Goal: Task Accomplishment & Management: Complete application form

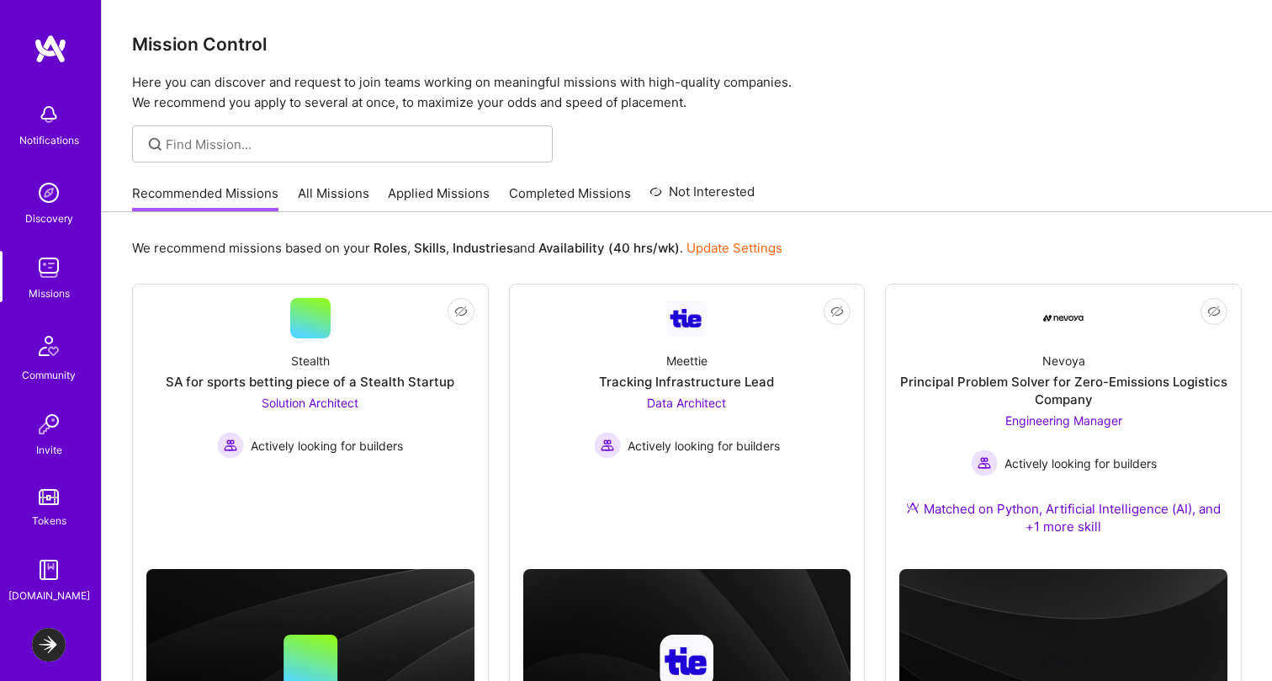
click at [40, 266] on img at bounding box center [49, 268] width 34 height 34
click at [331, 199] on link "All Missions" at bounding box center [334, 198] width 72 height 28
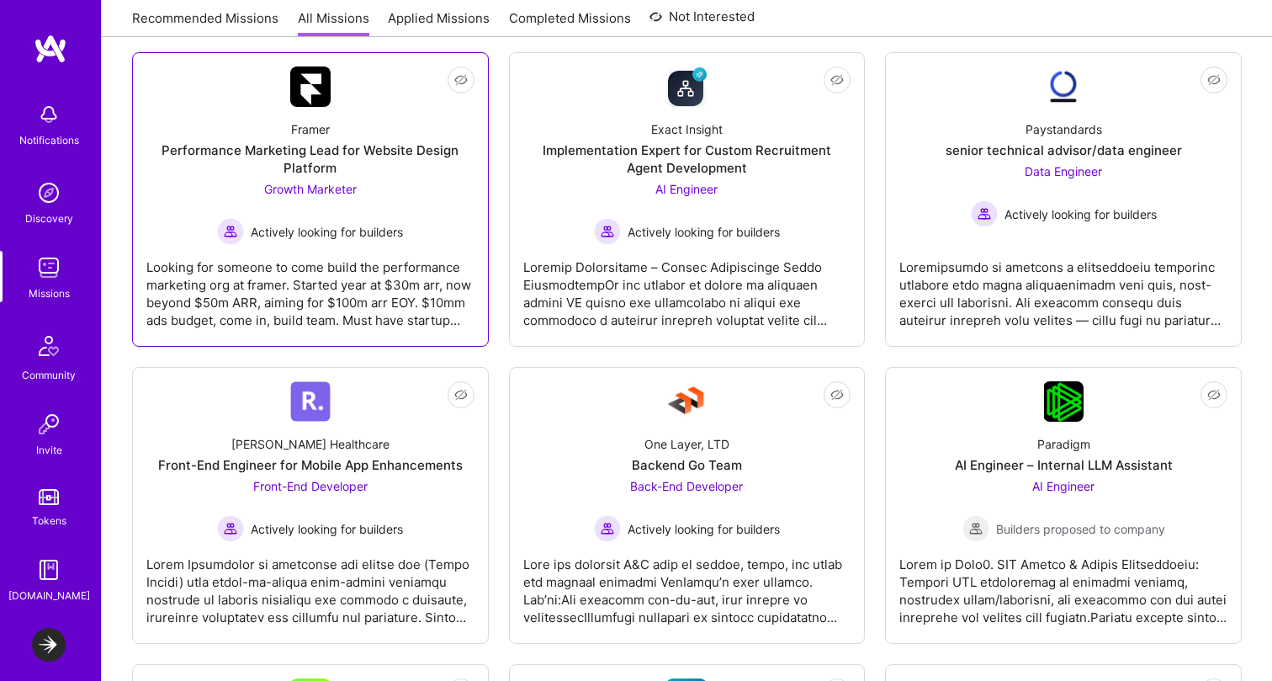
scroll to position [299, 0]
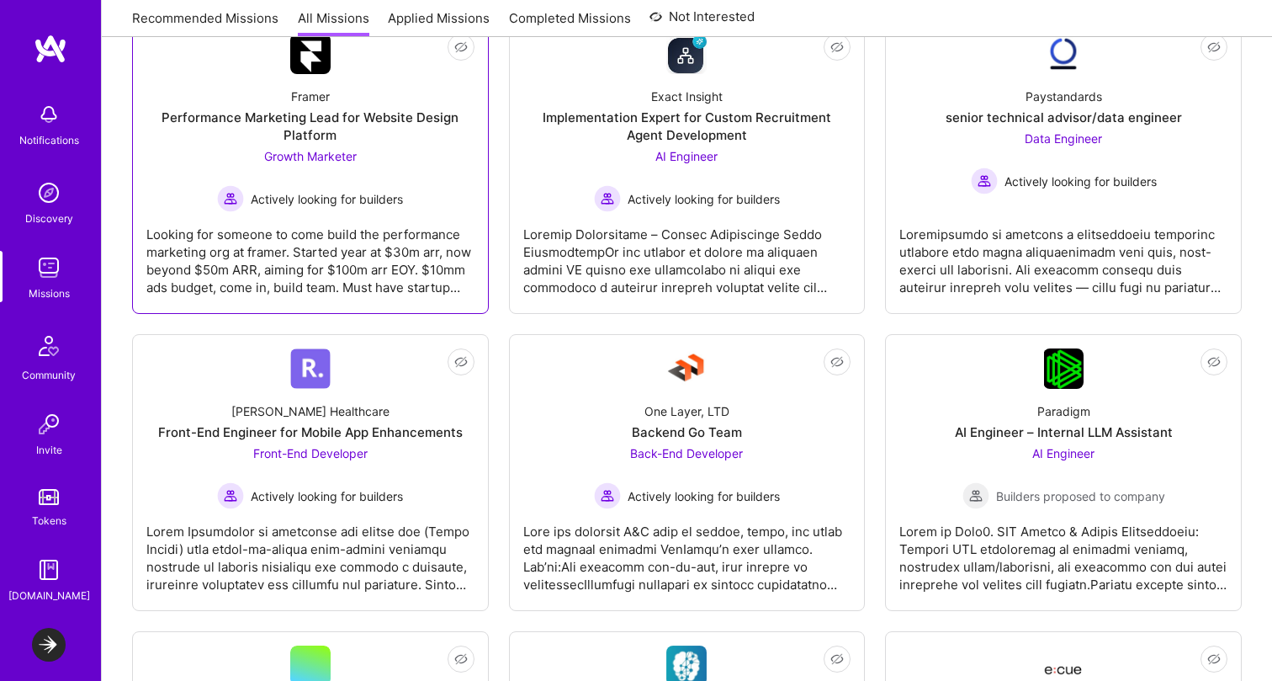
click at [371, 383] on link "Not Interested [PERSON_NAME] Healthcare Front-End Engineer for Mobile App Enhan…" at bounding box center [310, 472] width 328 height 248
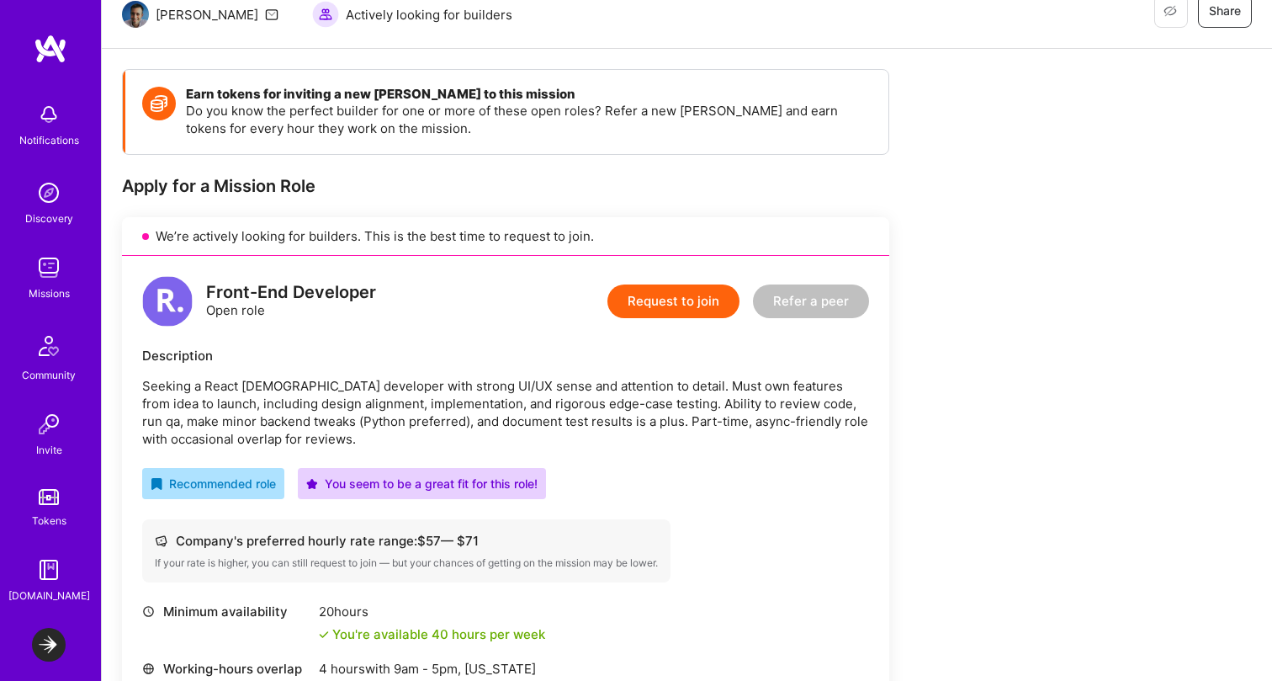
scroll to position [180, 0]
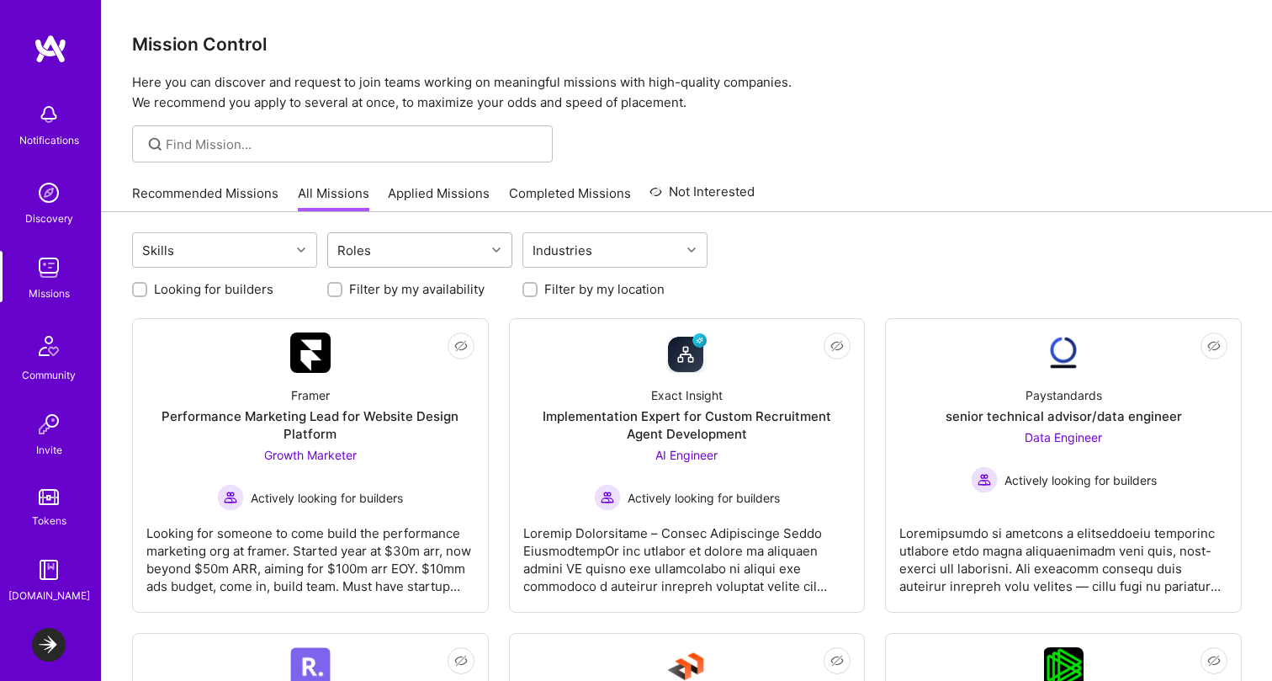
click at [405, 247] on div "Roles" at bounding box center [406, 250] width 157 height 34
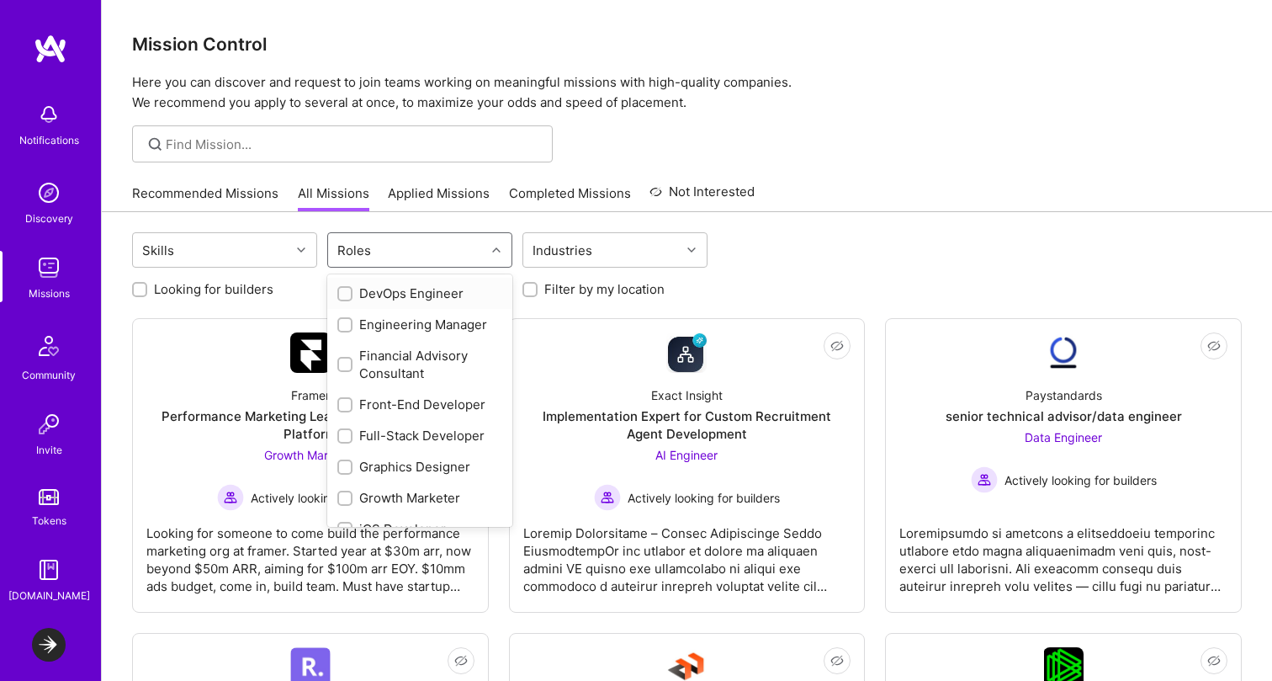
scroll to position [394, 0]
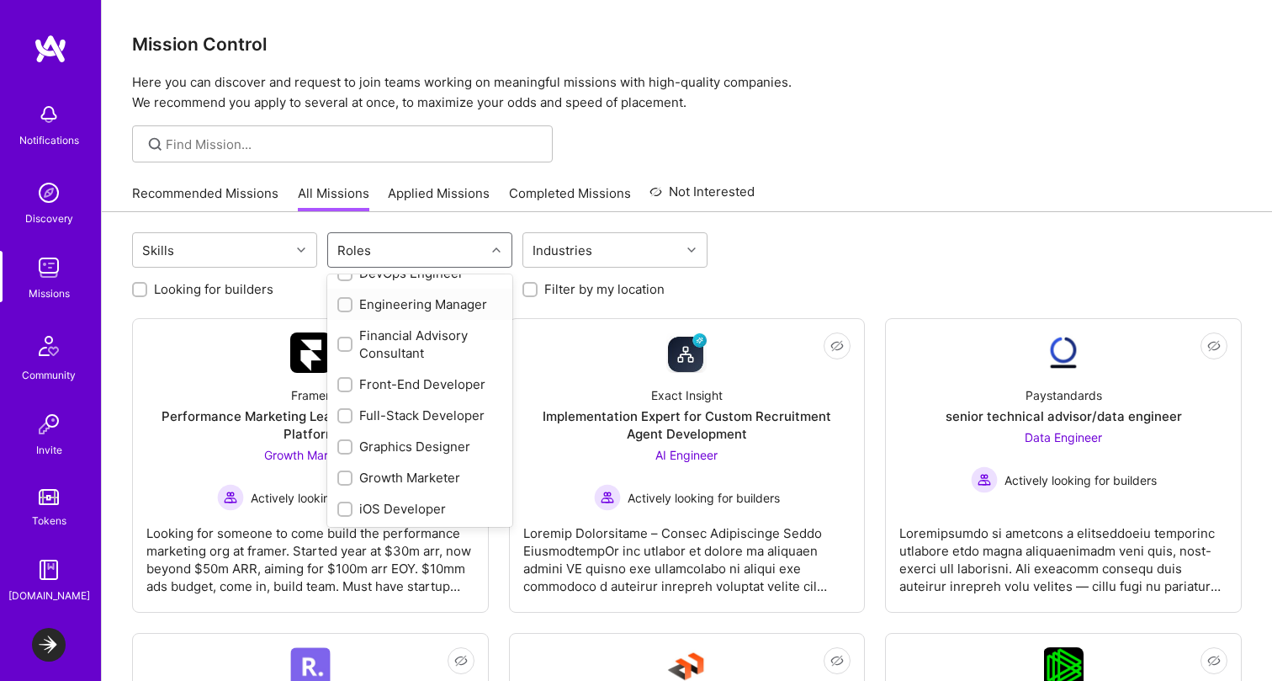
click at [447, 301] on div "Engineering Manager" at bounding box center [419, 304] width 165 height 18
checkbox input "true"
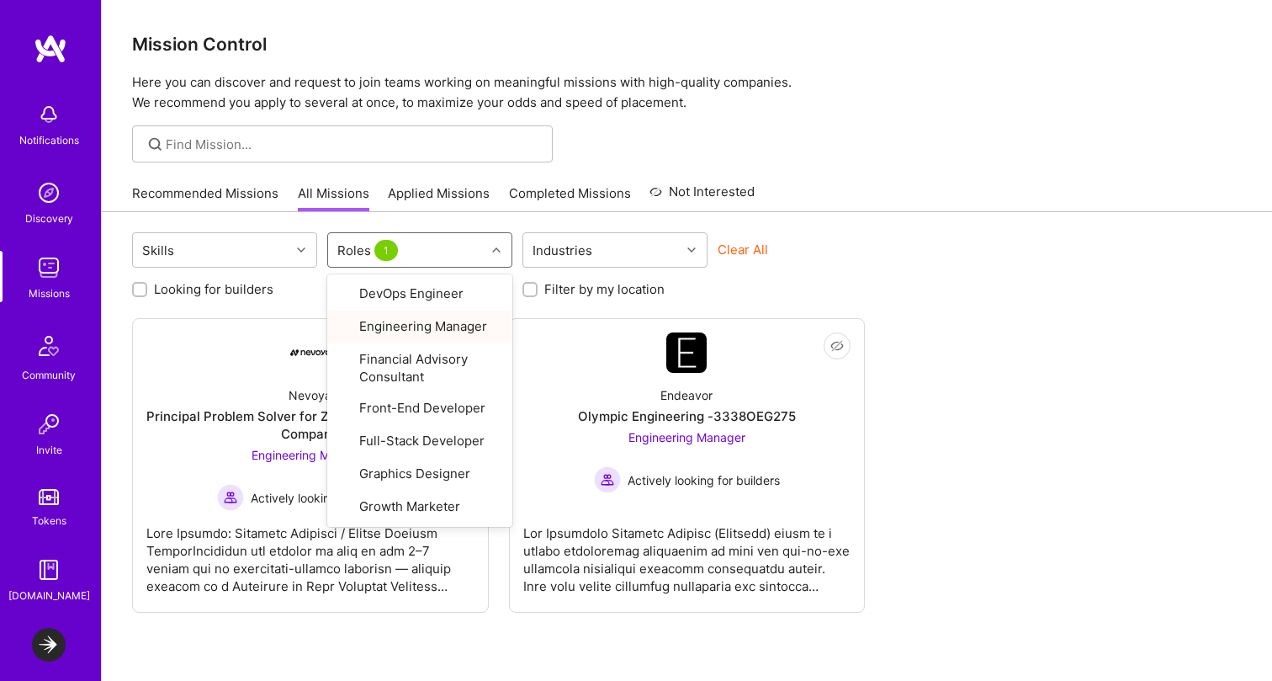
click at [876, 171] on div "Mission Control Here you can discover and request to join teams working on mean…" at bounding box center [687, 378] width 1171 height 757
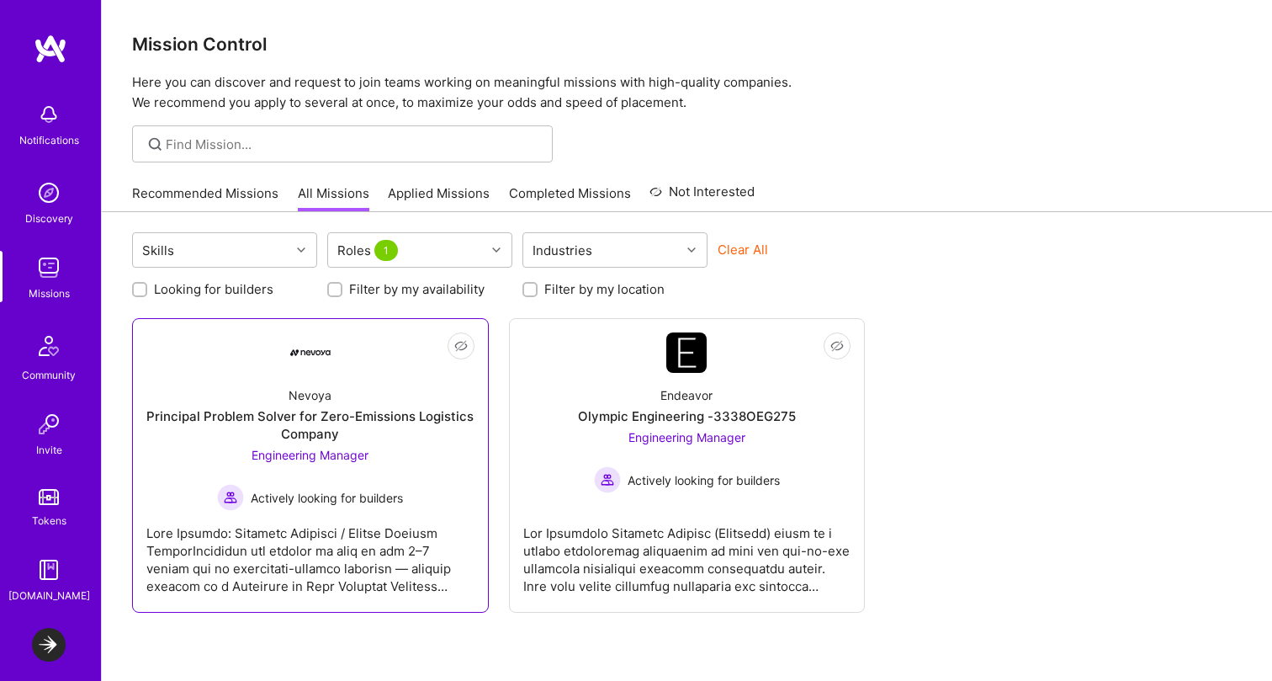
click at [397, 542] on div at bounding box center [310, 553] width 328 height 84
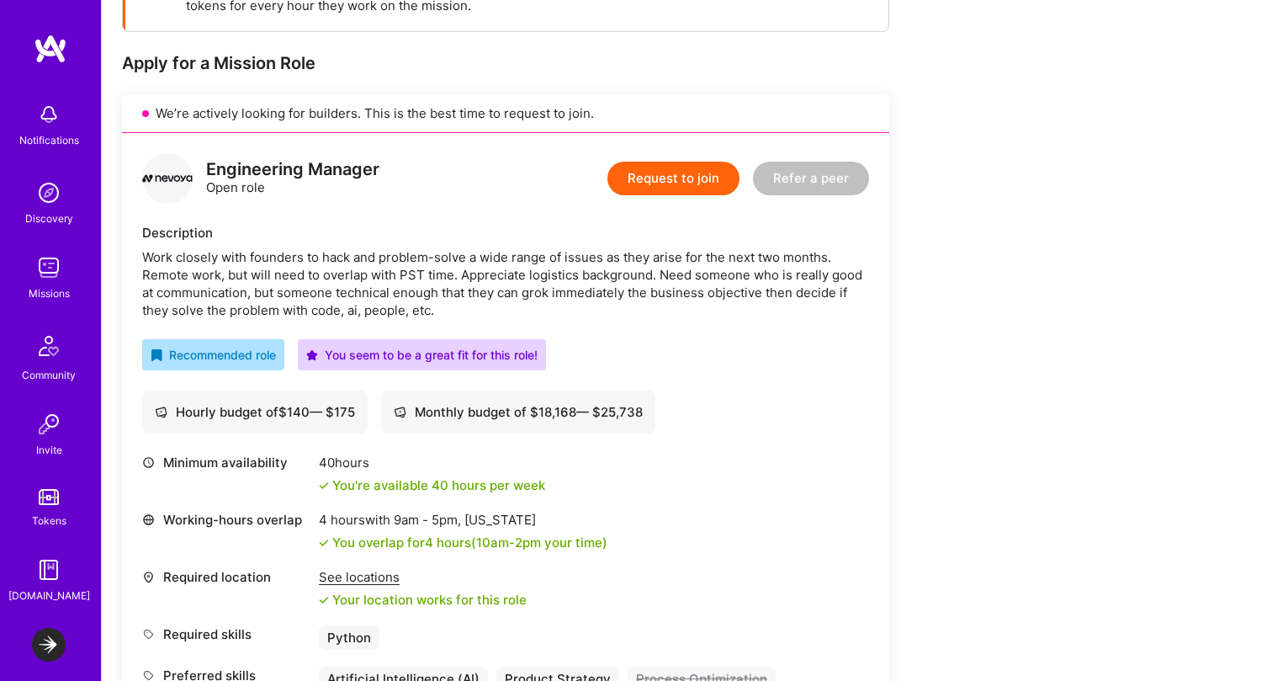
scroll to position [263, 0]
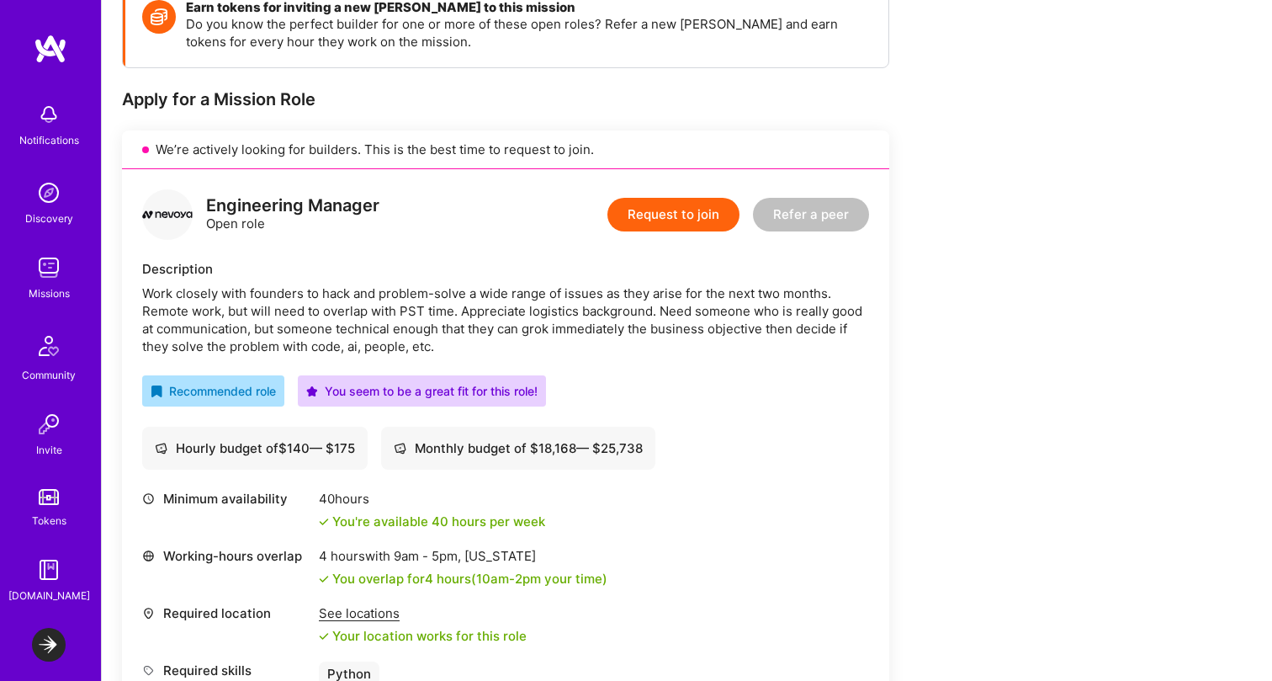
click at [690, 218] on button "Request to join" at bounding box center [674, 215] width 132 height 34
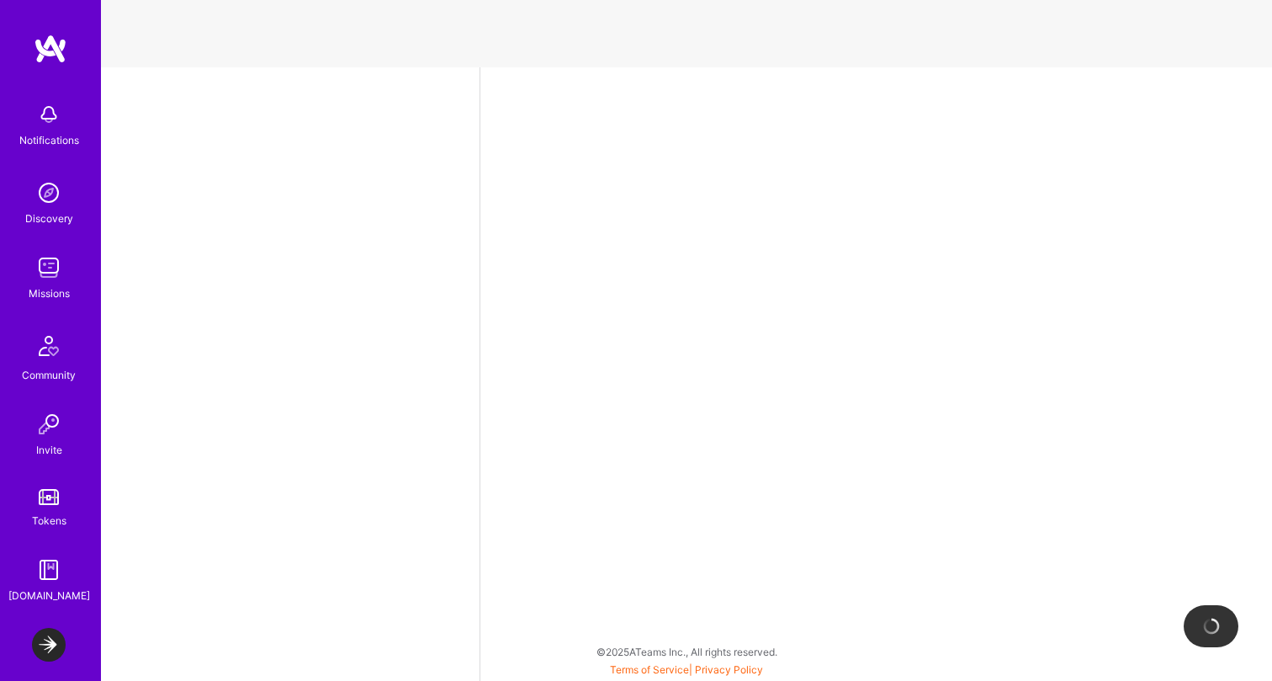
select select "CA"
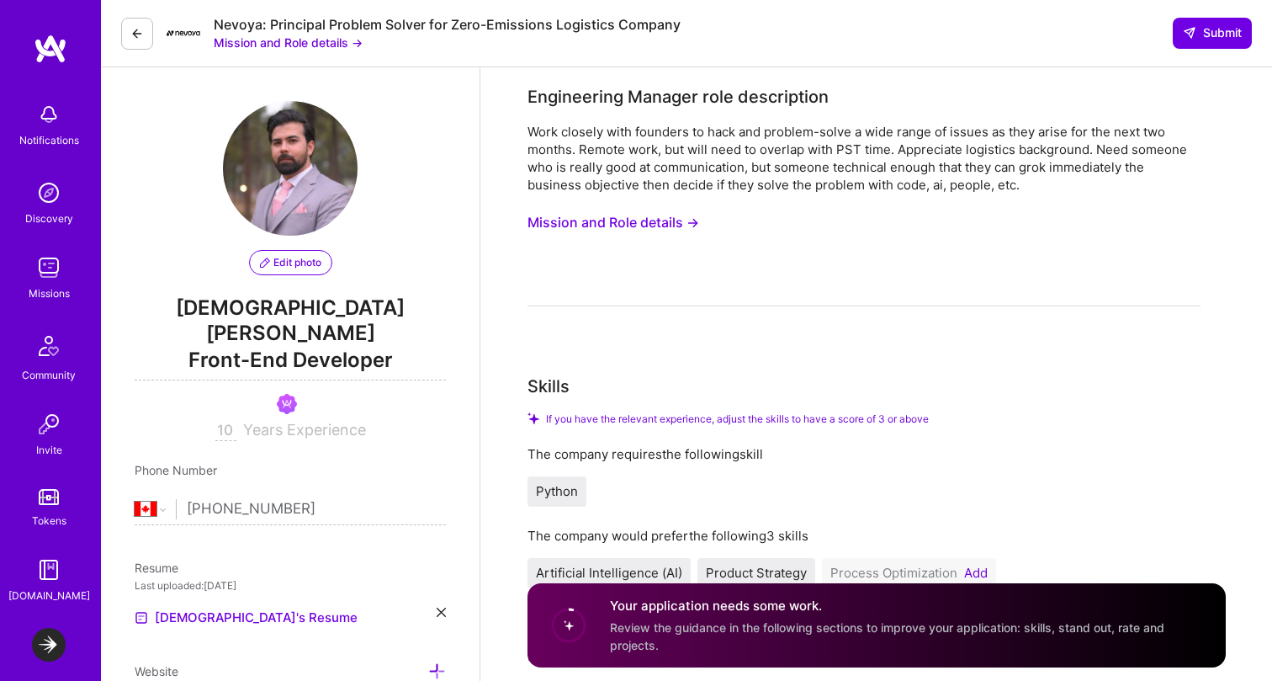
click at [304, 268] on span "Edit photo" at bounding box center [290, 262] width 61 height 15
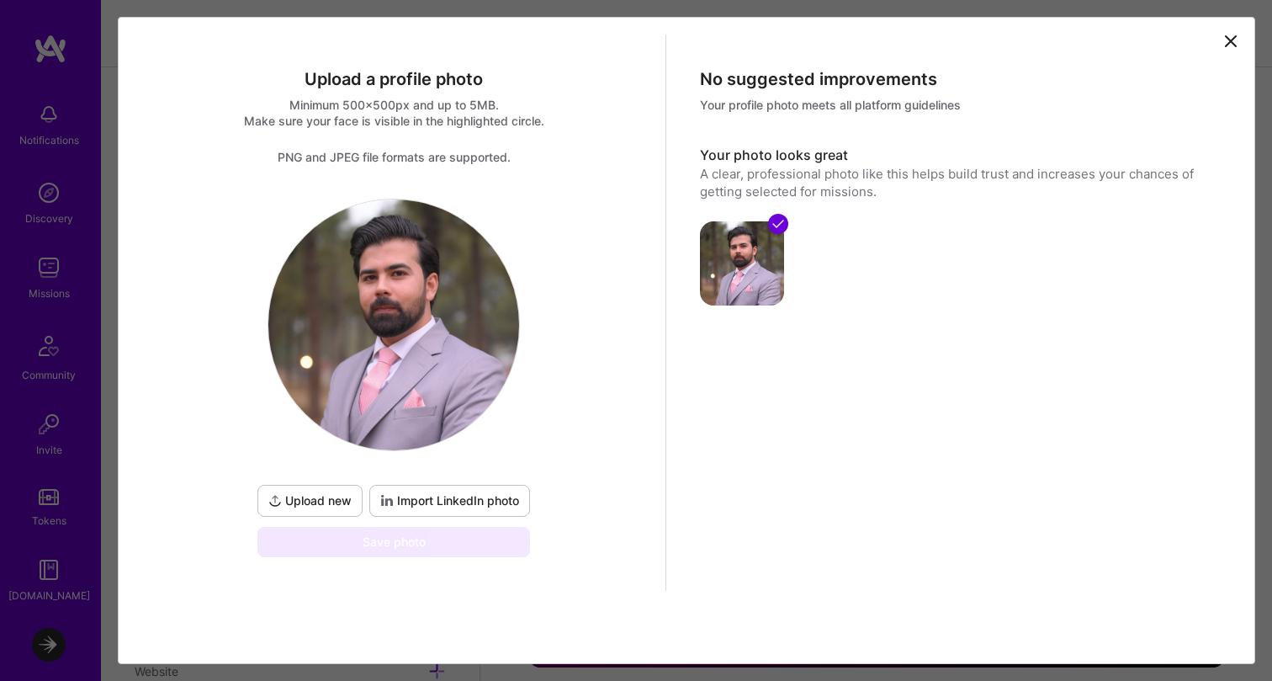
click at [1237, 40] on icon at bounding box center [1231, 41] width 20 height 20
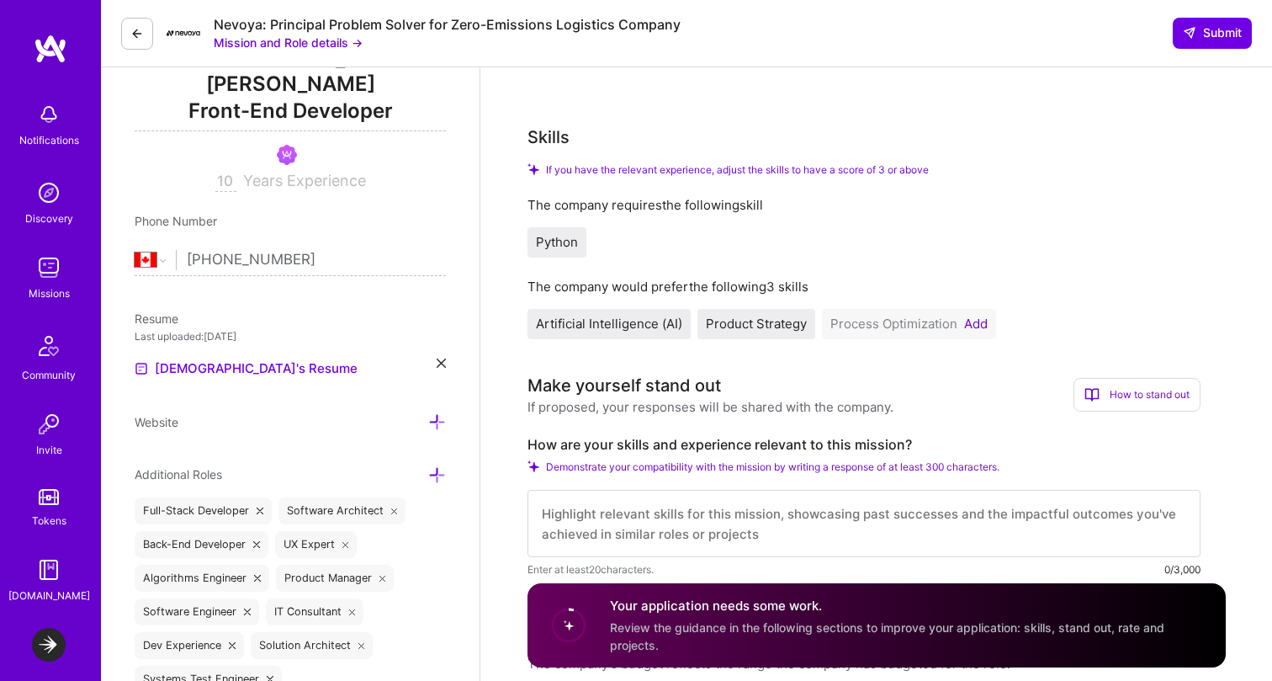
scroll to position [255, 0]
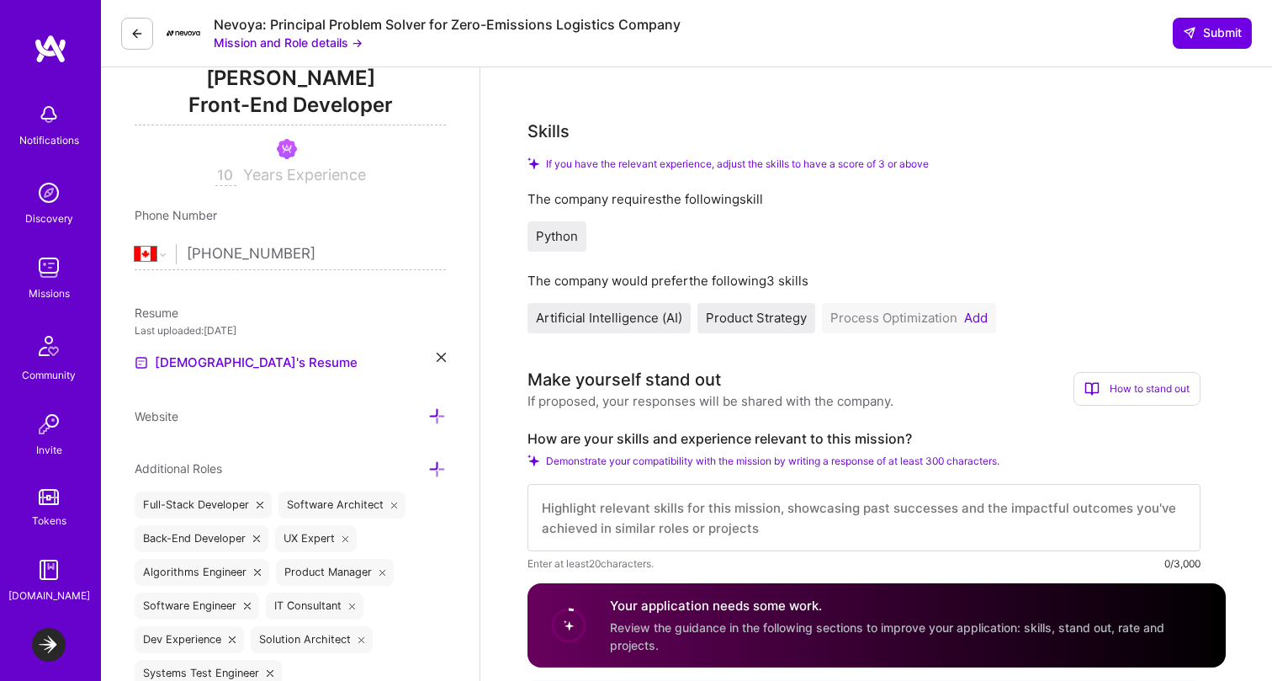
click at [978, 325] on button "Add" at bounding box center [976, 317] width 24 height 13
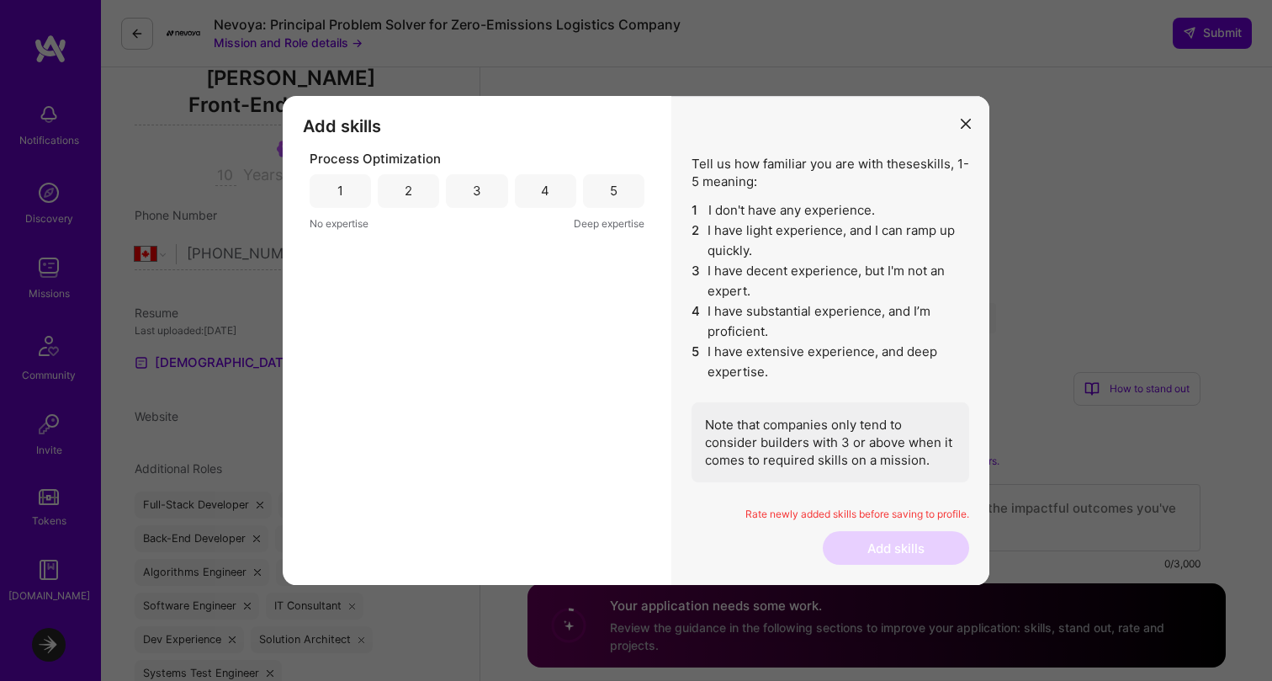
click at [557, 191] on div "4" at bounding box center [545, 191] width 61 height 34
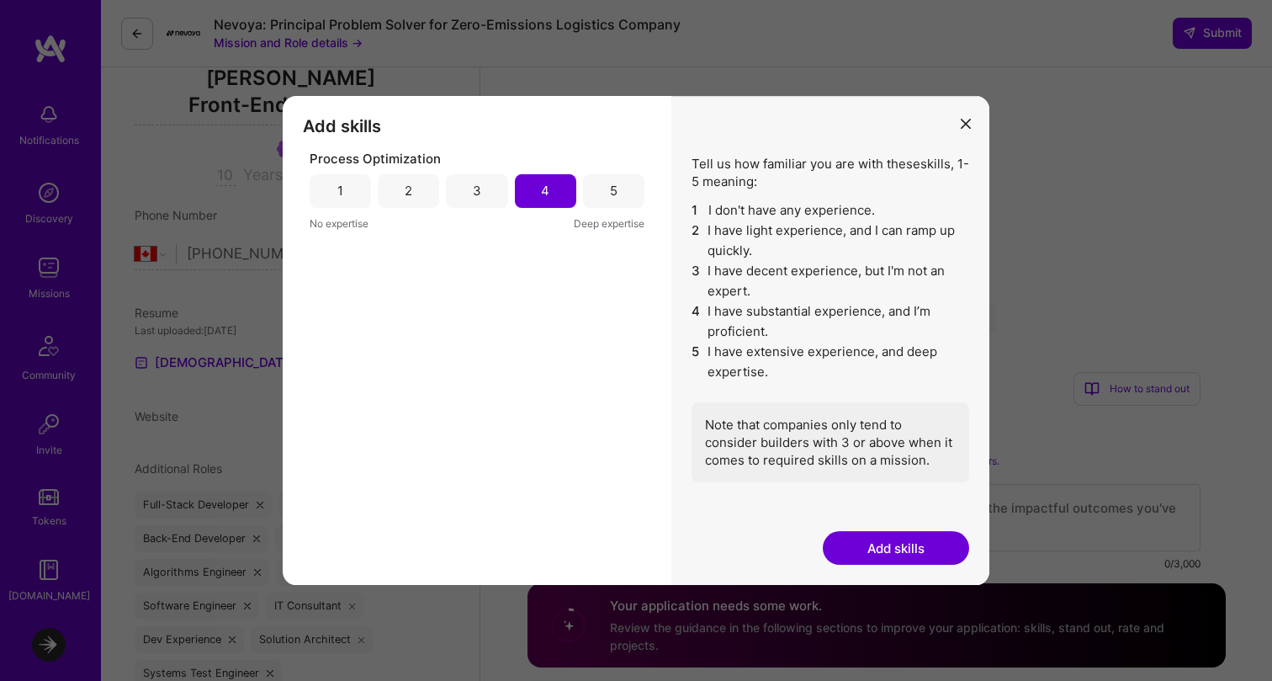
click at [880, 549] on button "Add skills" at bounding box center [896, 548] width 146 height 34
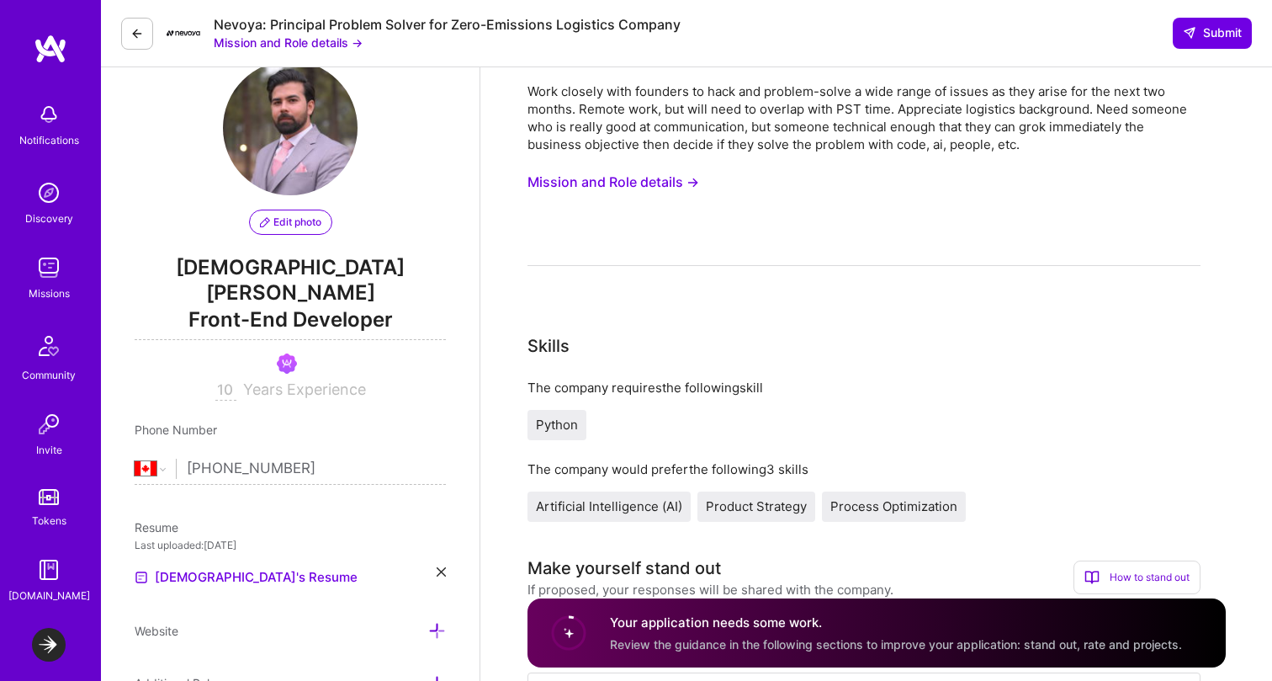
scroll to position [0, 0]
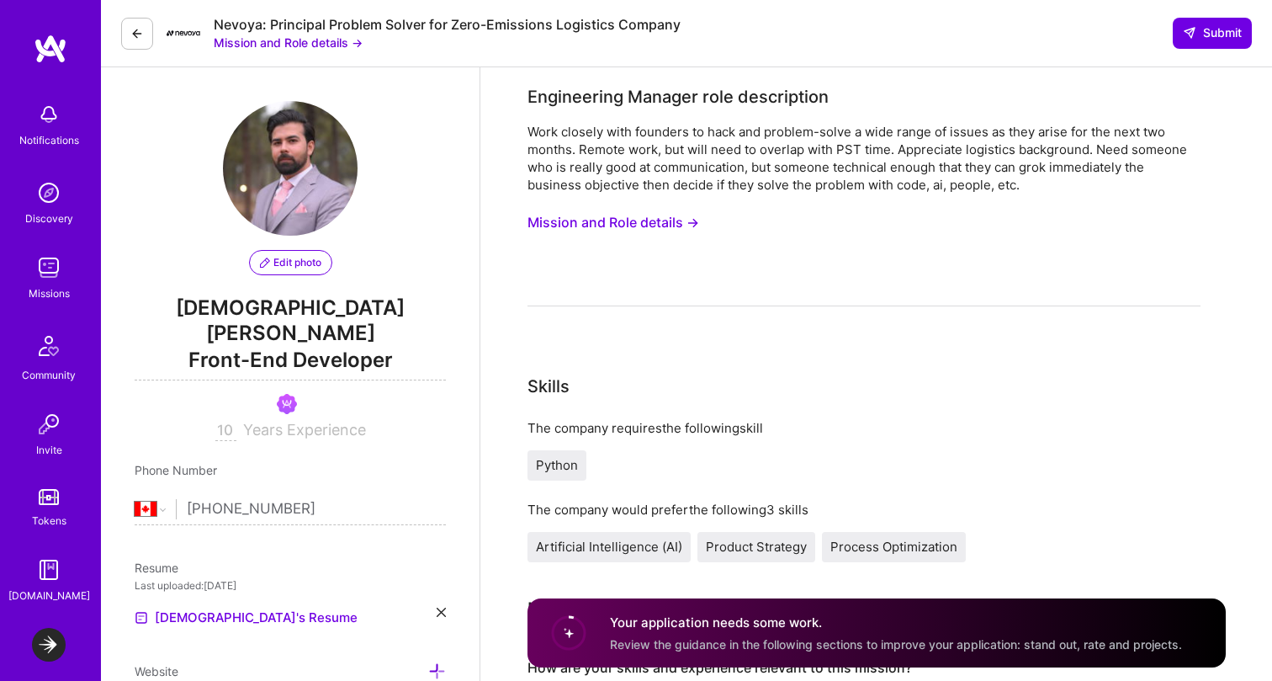
click at [665, 218] on button "Mission and Role details →" at bounding box center [614, 222] width 172 height 31
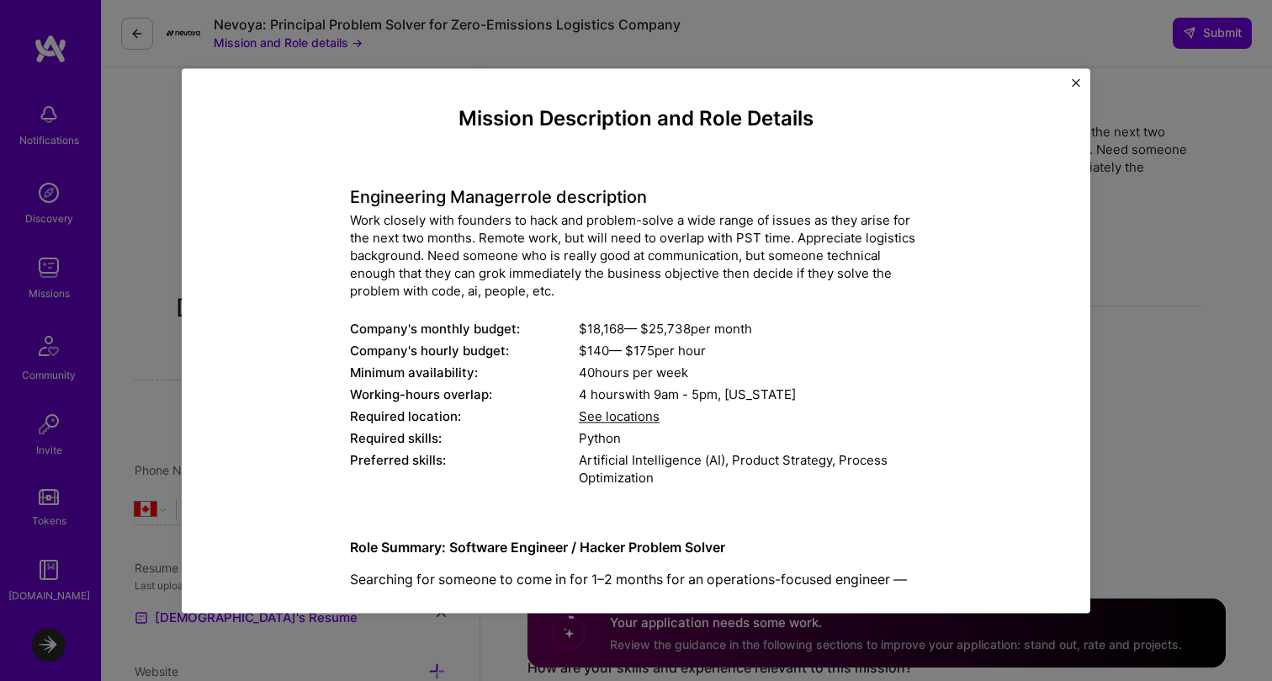
click at [410, 199] on h4 "Engineering Manager role description" at bounding box center [636, 197] width 572 height 20
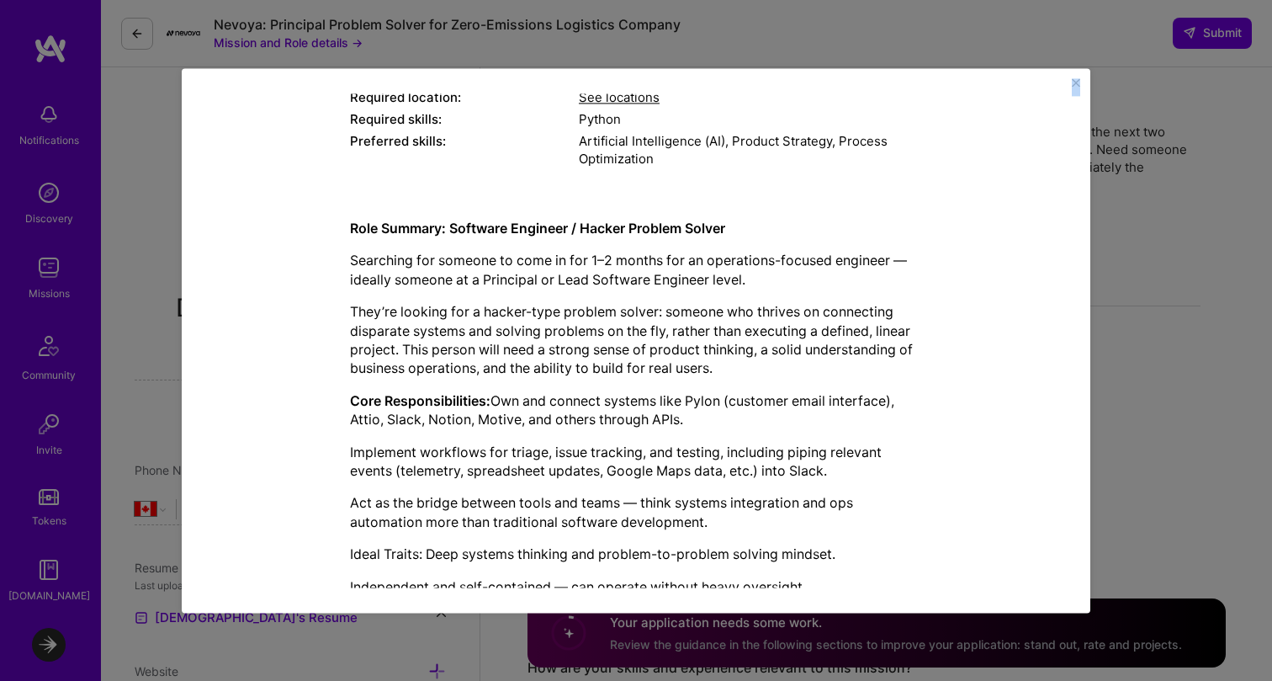
scroll to position [470, 0]
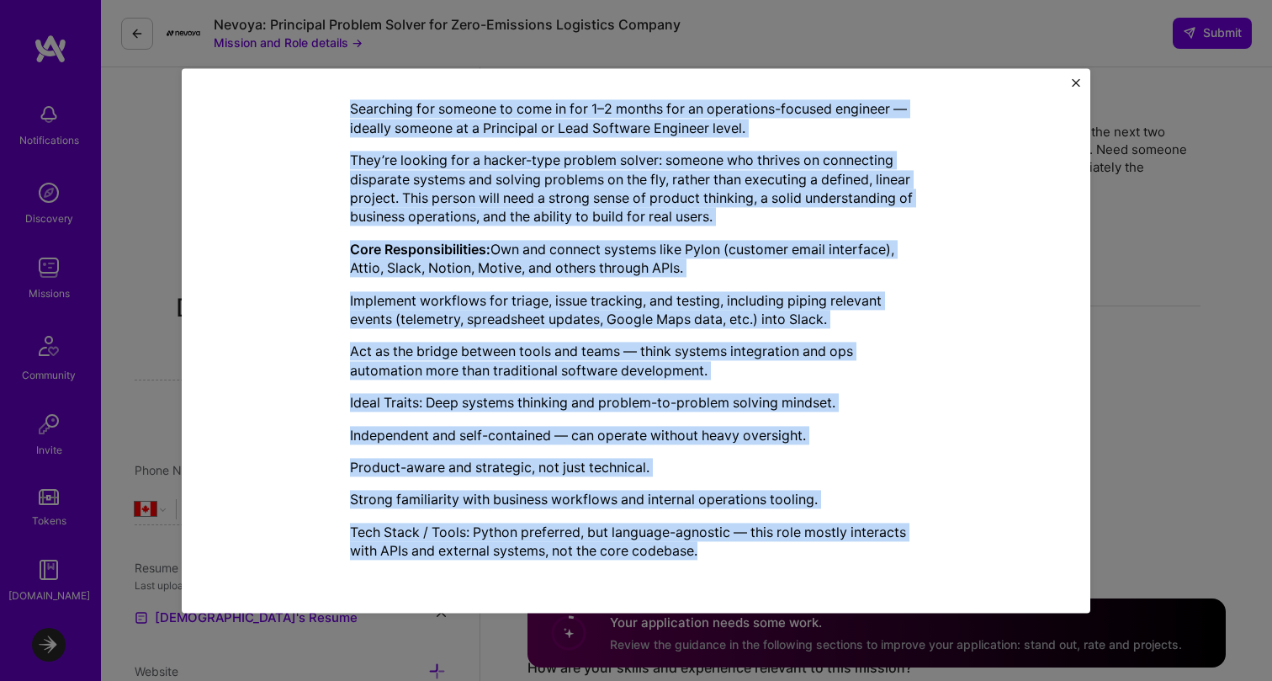
drag, startPoint x: 410, startPoint y: 199, endPoint x: 680, endPoint y: 552, distance: 444.2
click at [680, 552] on div "Mission Description and Role Details Engineering Manager role description Work …" at bounding box center [636, 104] width 572 height 937
copy div "Loremipsumd Sitamet cons adipiscinge Sedd eiusmod temp incididu ut labo etd mag…"
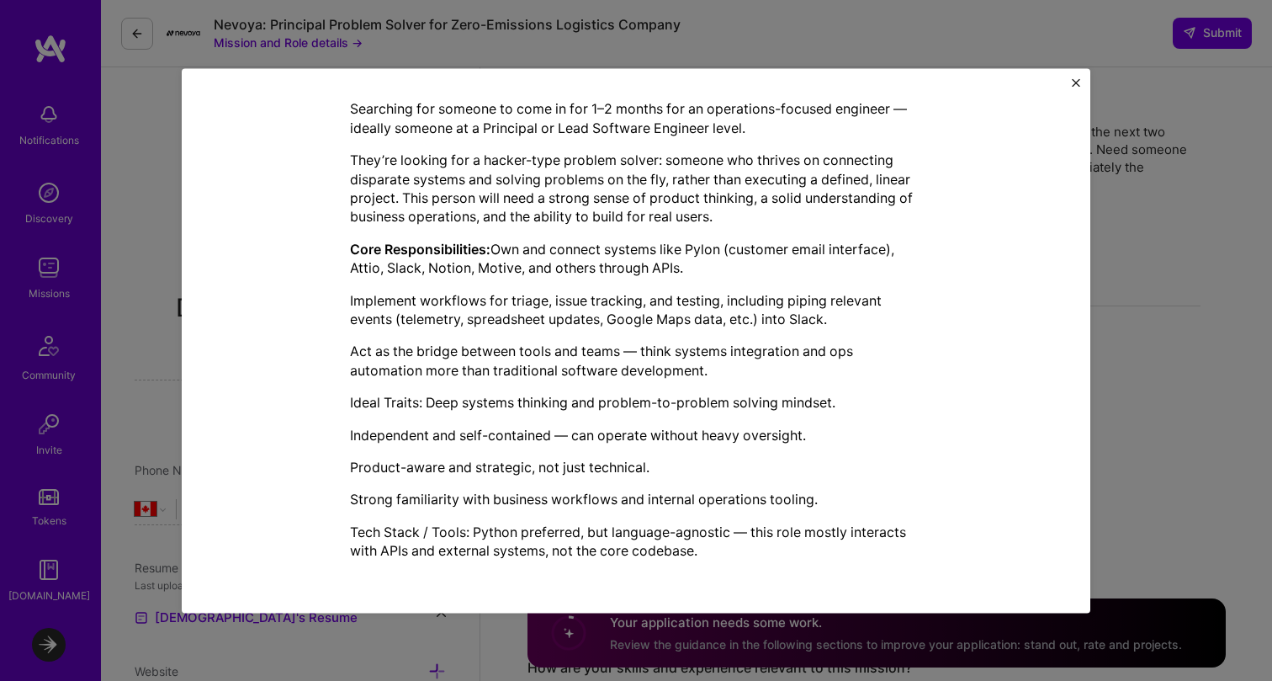
click at [1171, 100] on div "Mission Description and Role Details Engineering Manager role description Work …" at bounding box center [636, 340] width 1272 height 681
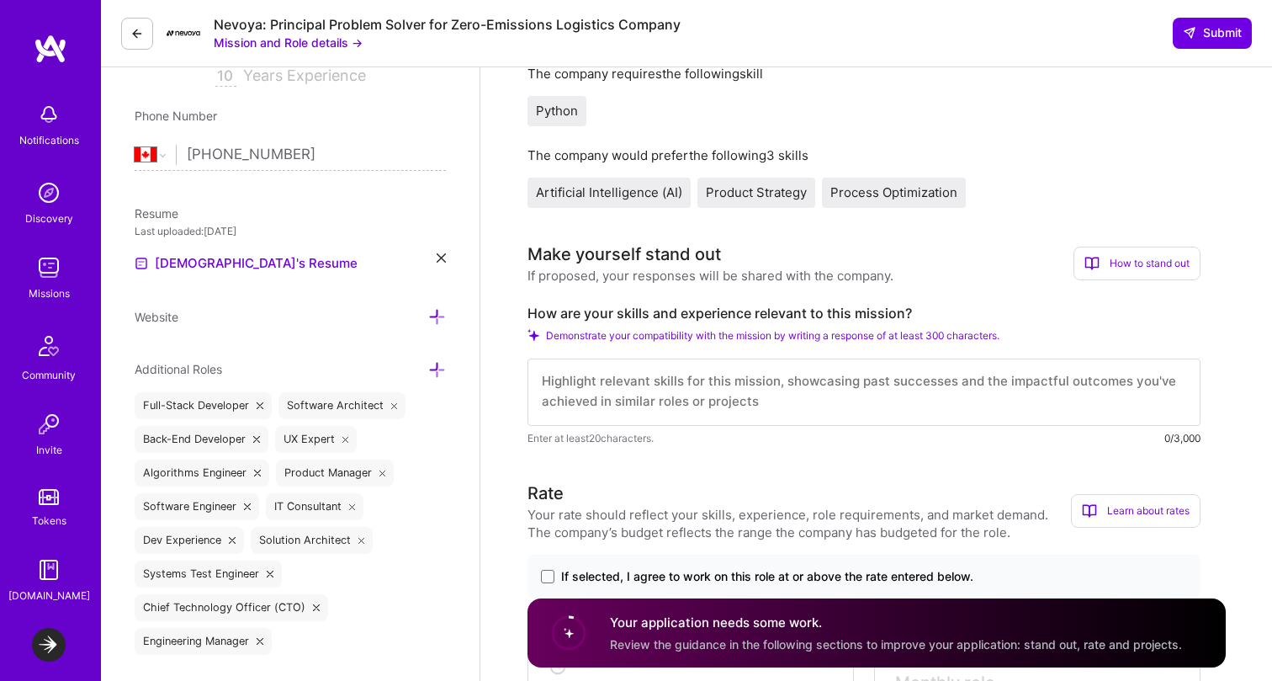
scroll to position [399, 0]
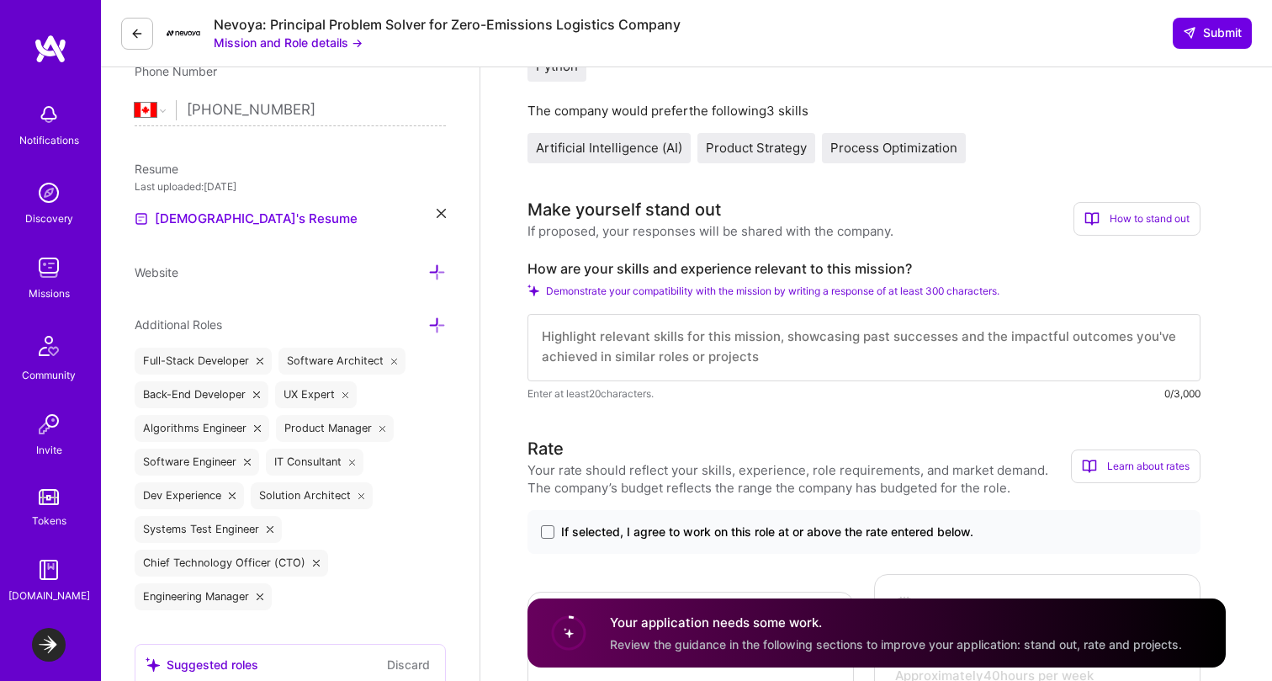
click at [855, 271] on label "How are your skills and experience relevant to this mission?" at bounding box center [864, 269] width 673 height 18
copy label "How are your skills and experience relevant to this mission?"
click at [741, 346] on textarea at bounding box center [864, 347] width 673 height 67
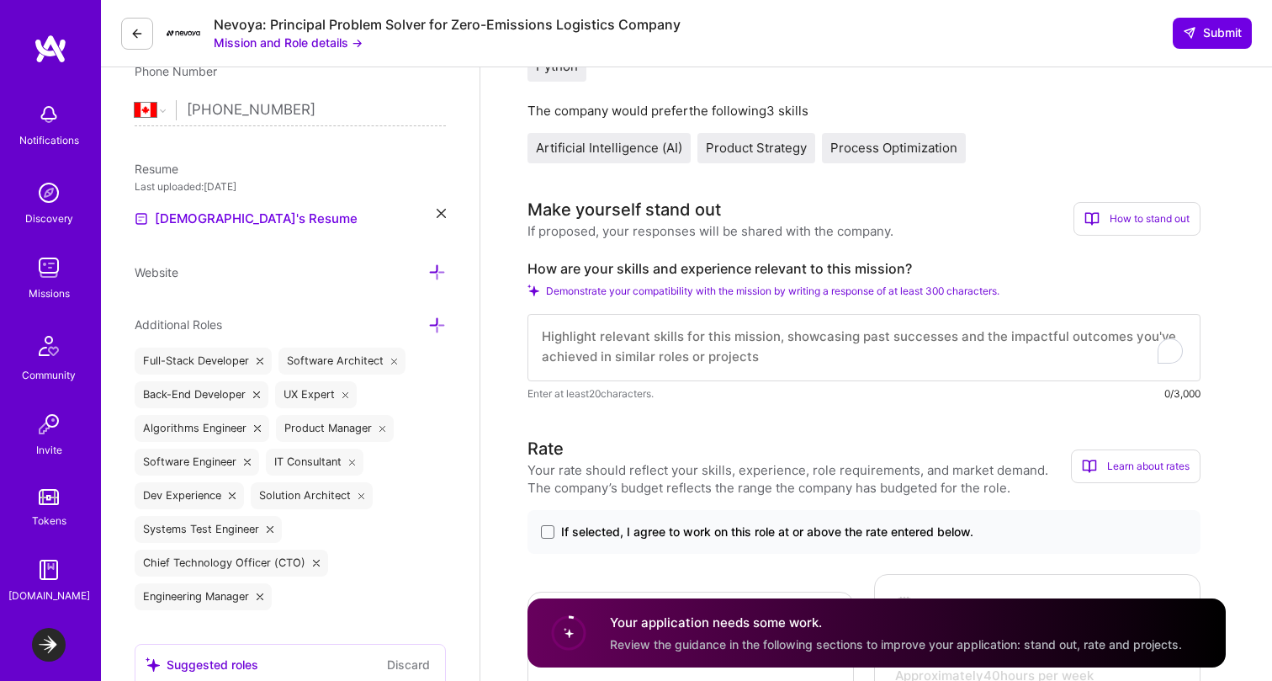
scroll to position [0, 0]
paste textarea "Lo ipsumd sit amet consect ad elitsed doeiusm, temporinc utlabore et dol magnaa…"
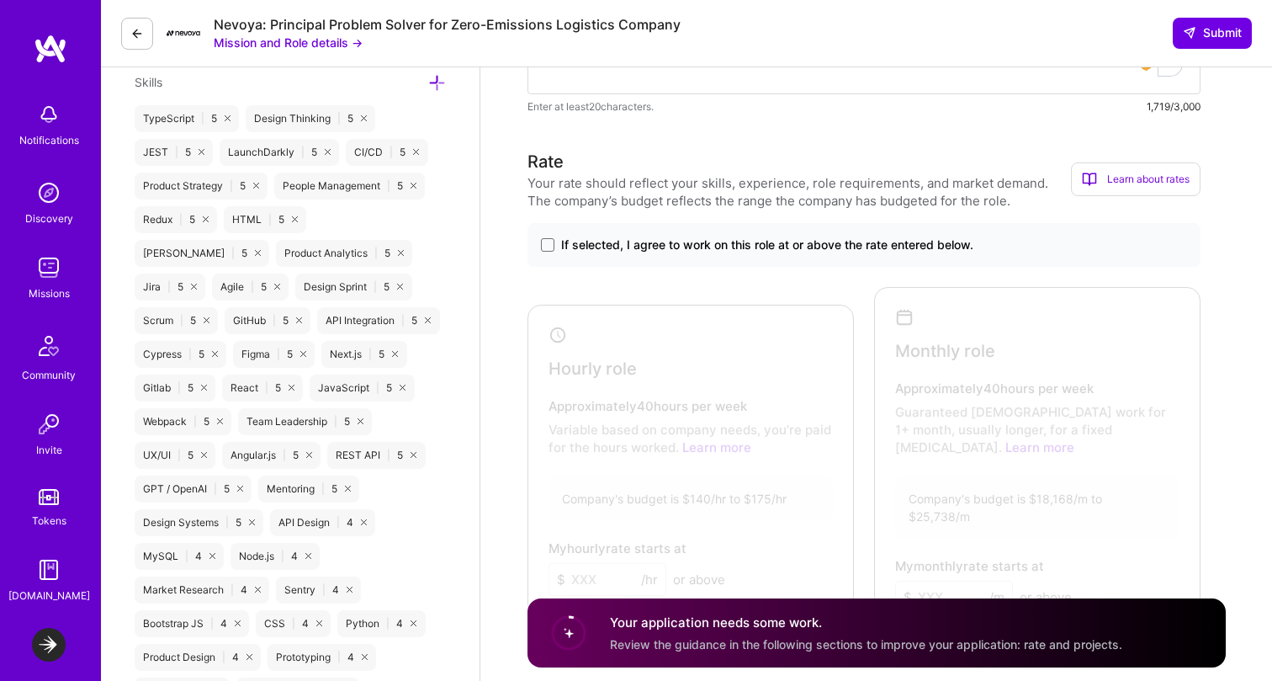
scroll to position [1110, 0]
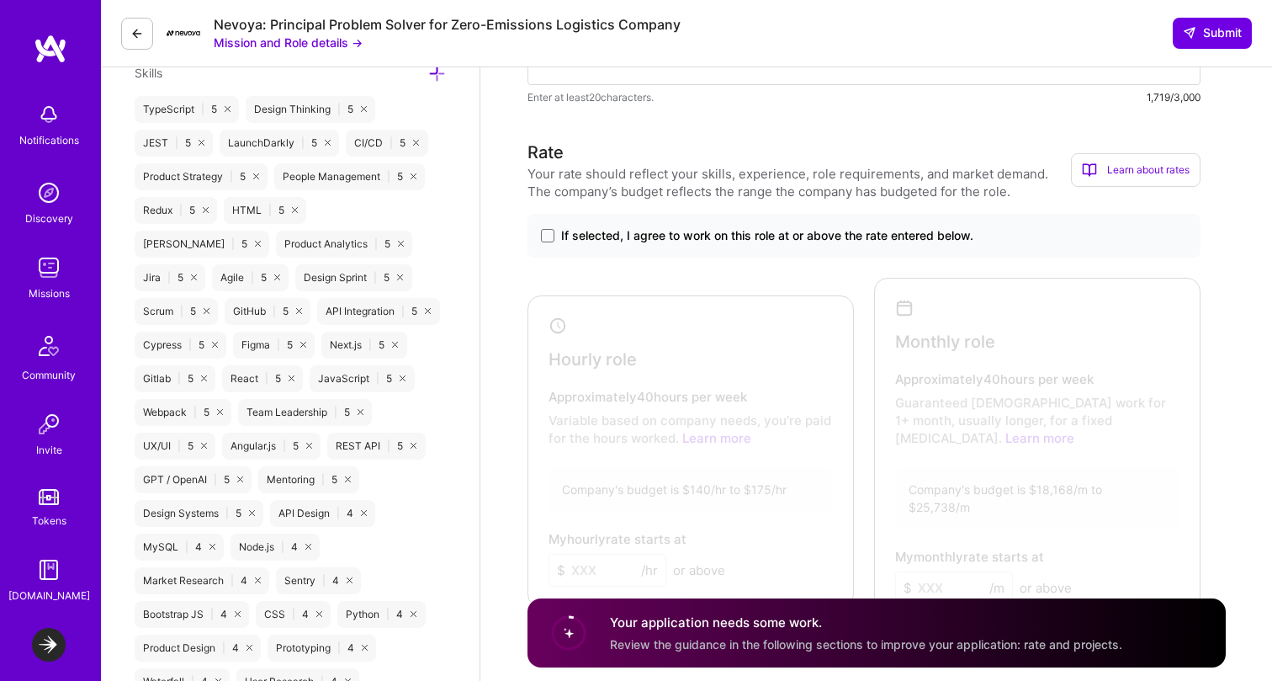
type textarea "Lo ipsumd sit amet consect ad elitsed doeiusm, temporinc utlabore et dol magnaa…"
click at [717, 229] on span "If selected, I agree to work on this role at or above the rate entered below." at bounding box center [767, 235] width 412 height 17
click at [0, 0] on input "If selected, I agree to work on this role at or above the rate entered below." at bounding box center [0, 0] width 0 height 0
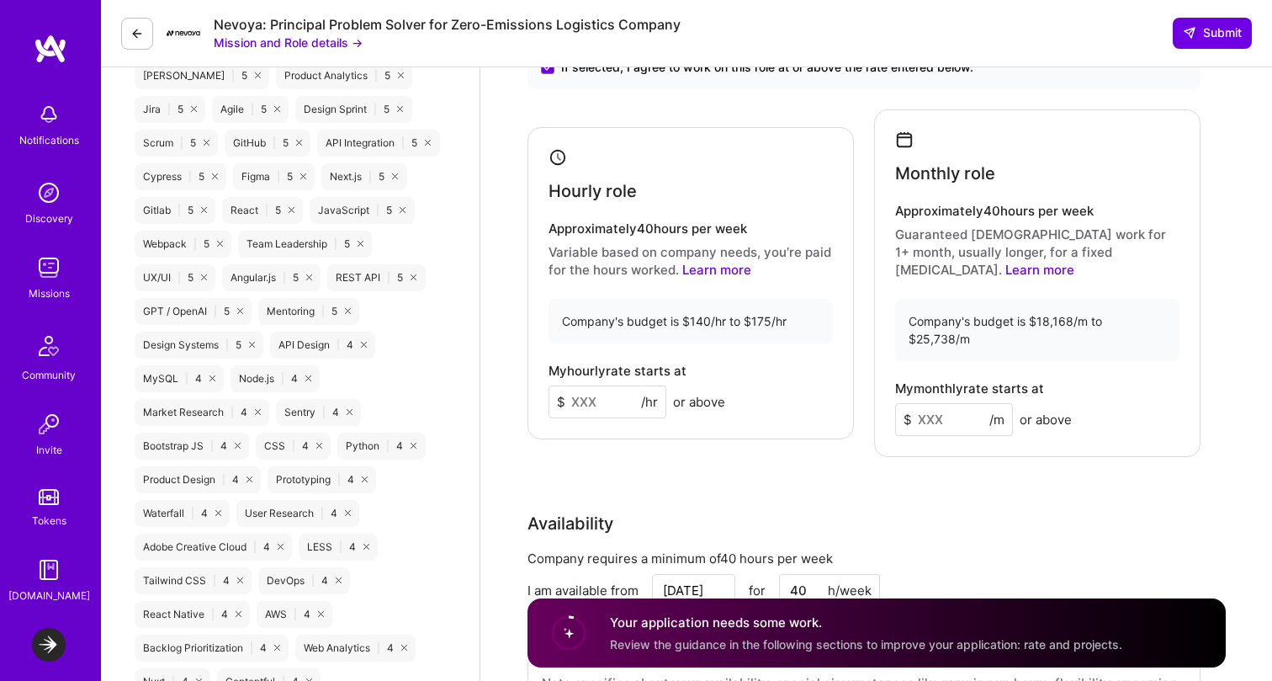
scroll to position [1293, 0]
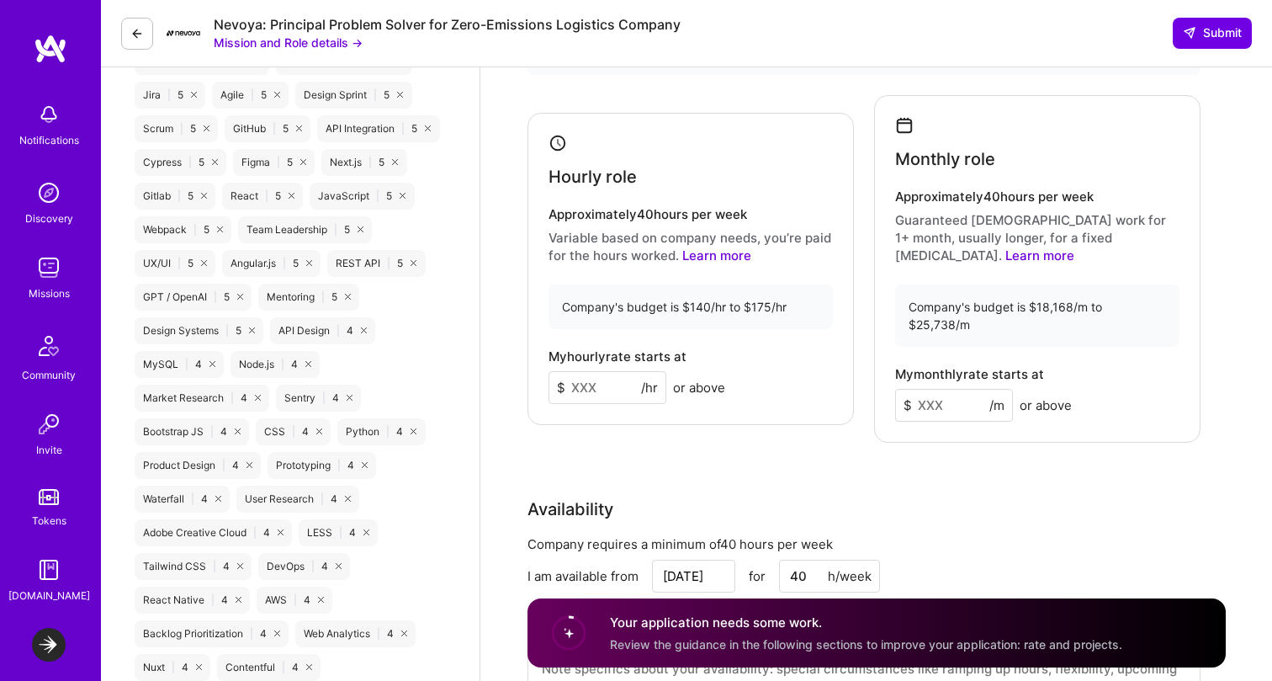
click at [961, 389] on input at bounding box center [954, 405] width 118 height 33
type input "22000"
click at [980, 419] on div "Rate Your rate should reflect your skills, experience, role requirements, and m…" at bounding box center [877, 346] width 698 height 778
click at [607, 377] on input at bounding box center [608, 387] width 118 height 33
type input "160"
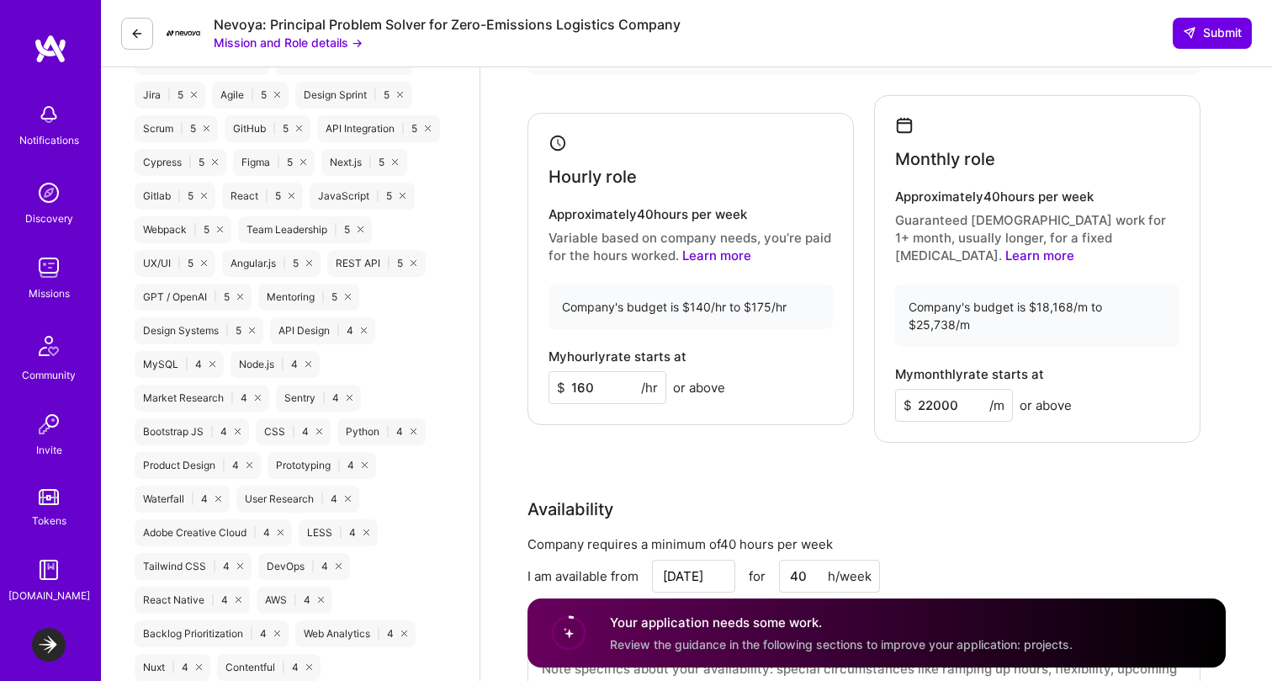
click at [829, 431] on div "Rate Your rate should reflect your skills, experience, role requirements, and m…" at bounding box center [877, 346] width 698 height 778
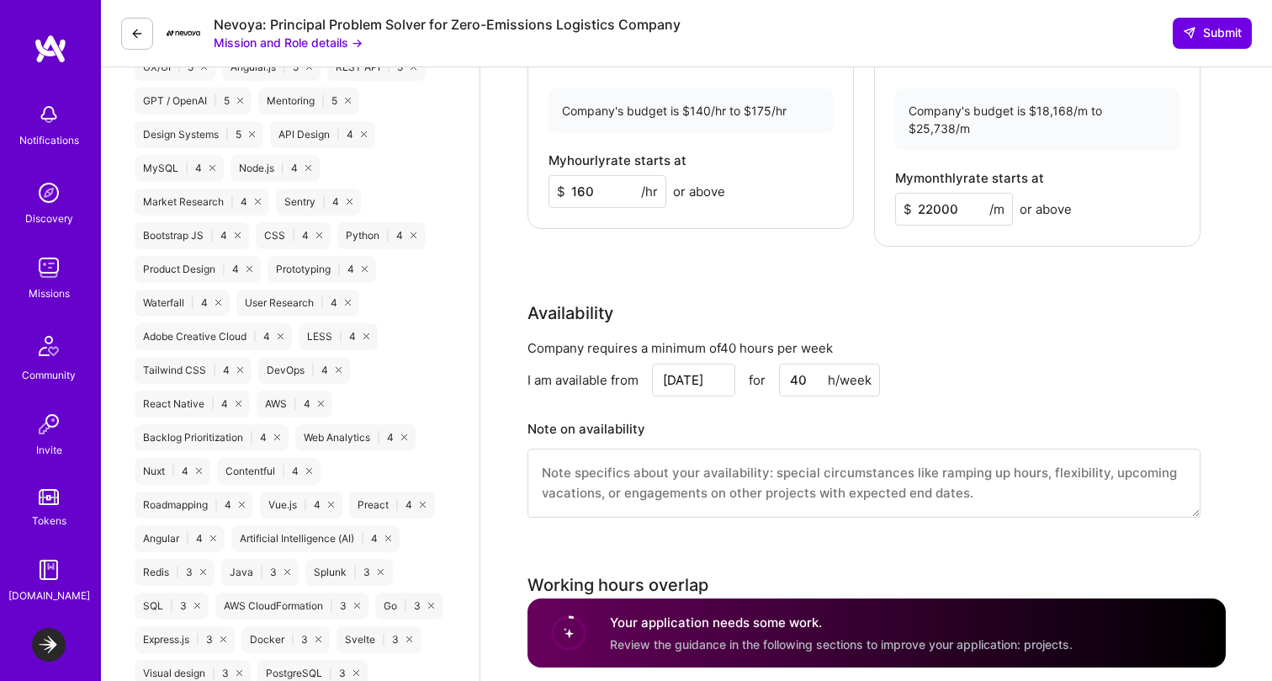
click at [706, 364] on input "[DATE]" at bounding box center [693, 380] width 83 height 33
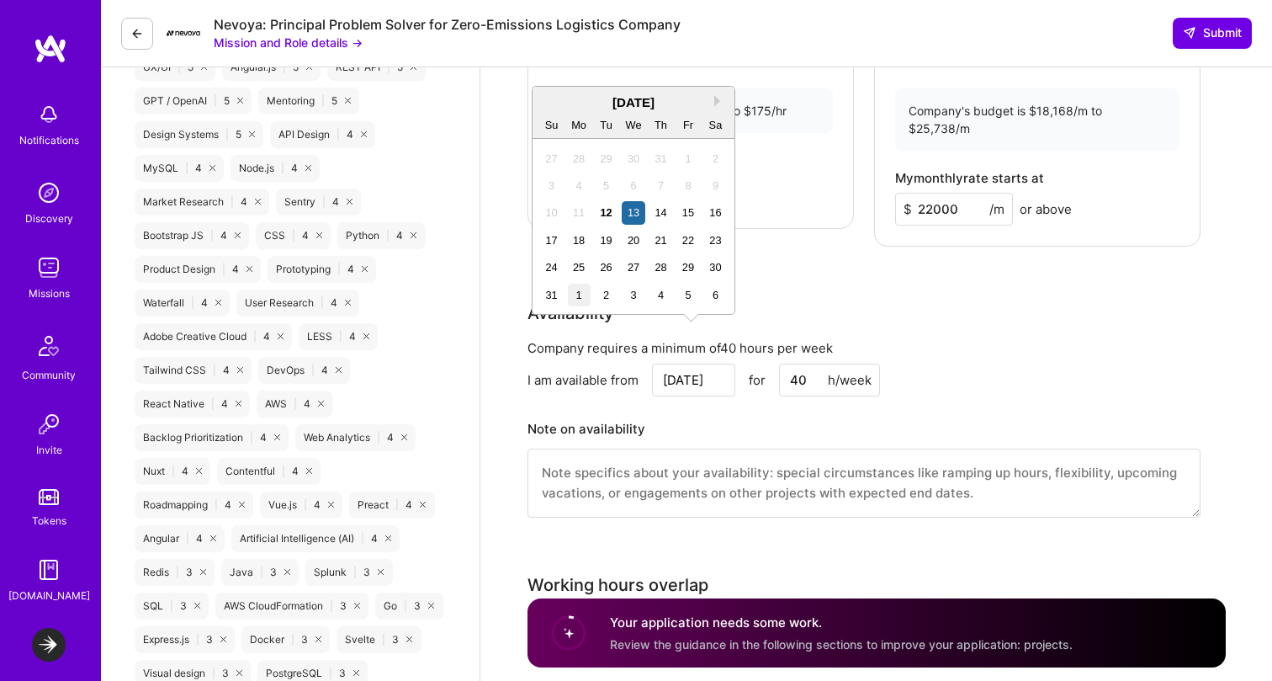
click at [576, 302] on div "1" at bounding box center [579, 295] width 23 height 23
type input "[DATE]"
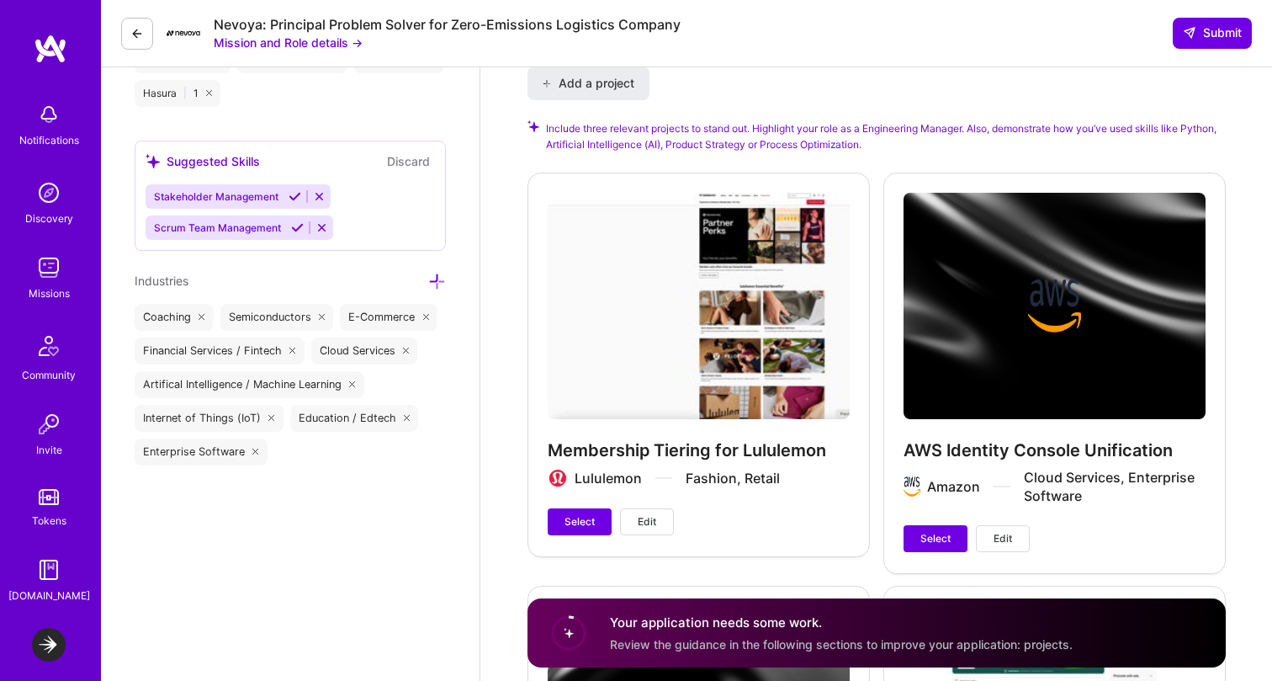
scroll to position [2208, 0]
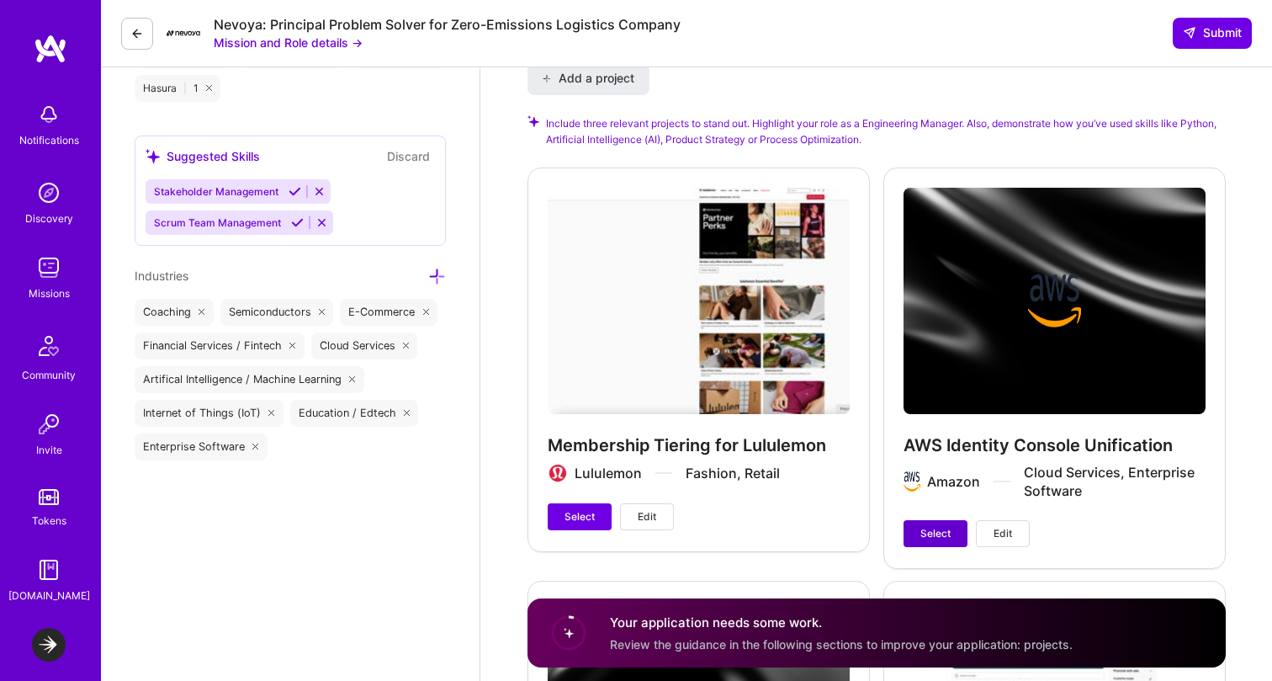
click at [941, 526] on span "Select" at bounding box center [936, 533] width 30 height 15
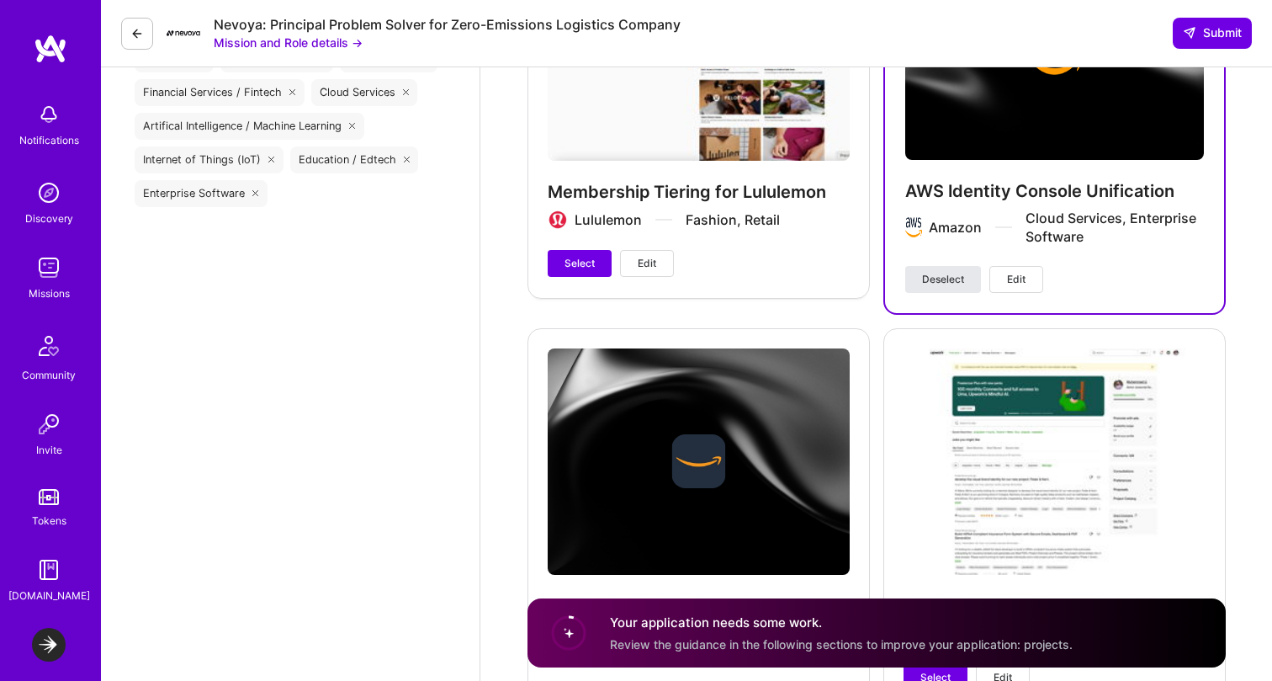
scroll to position [2706, 0]
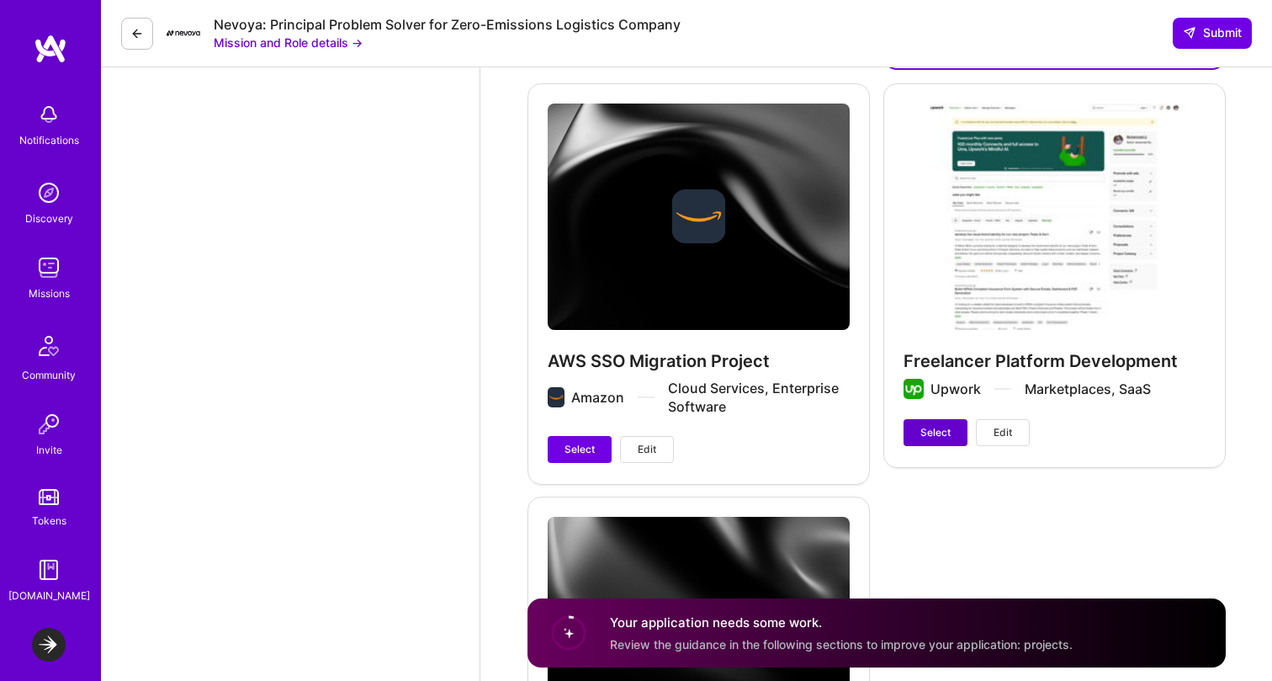
click at [941, 425] on span "Select" at bounding box center [936, 432] width 30 height 15
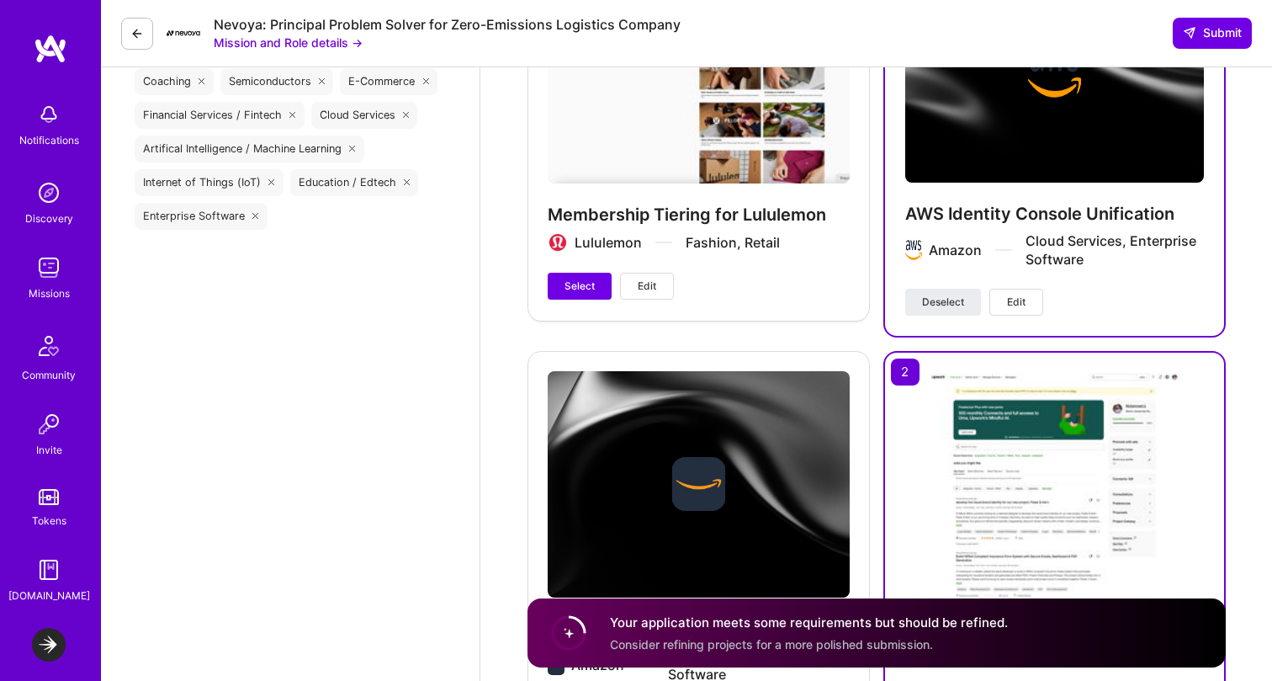
scroll to position [2346, 0]
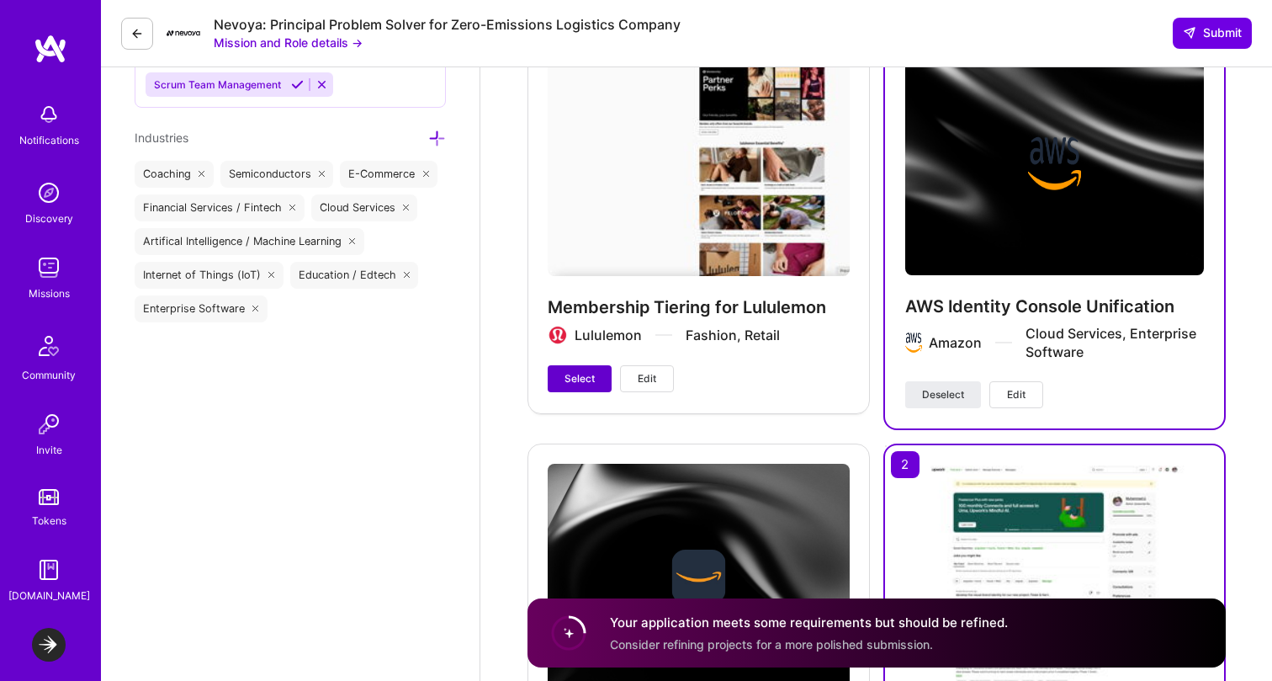
click at [586, 371] on span "Select" at bounding box center [580, 378] width 30 height 15
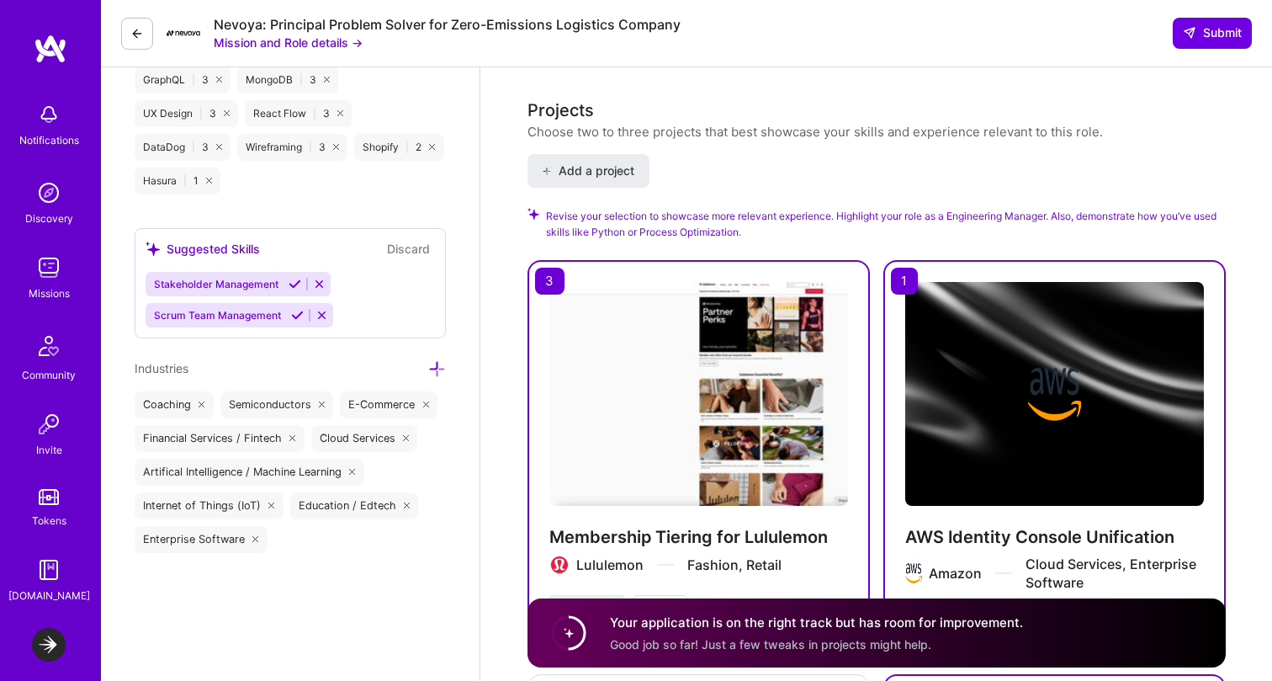
scroll to position [2209, 0]
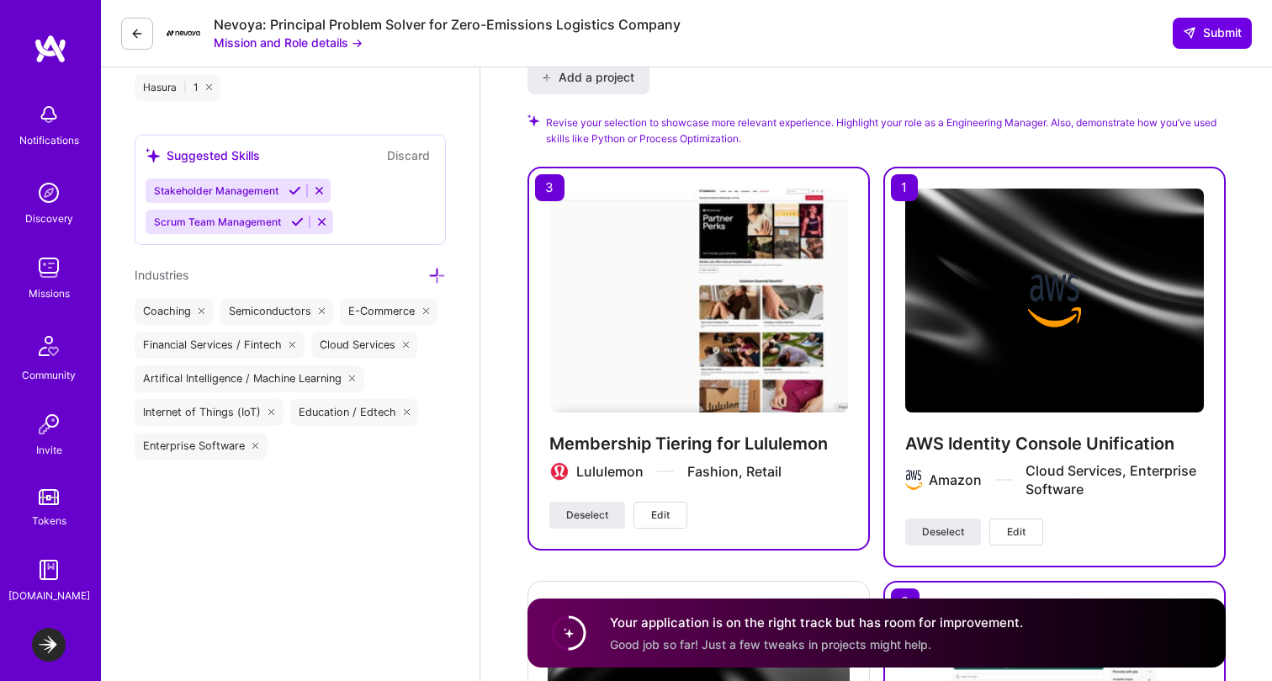
click at [677, 502] on button "Edit" at bounding box center [661, 515] width 54 height 27
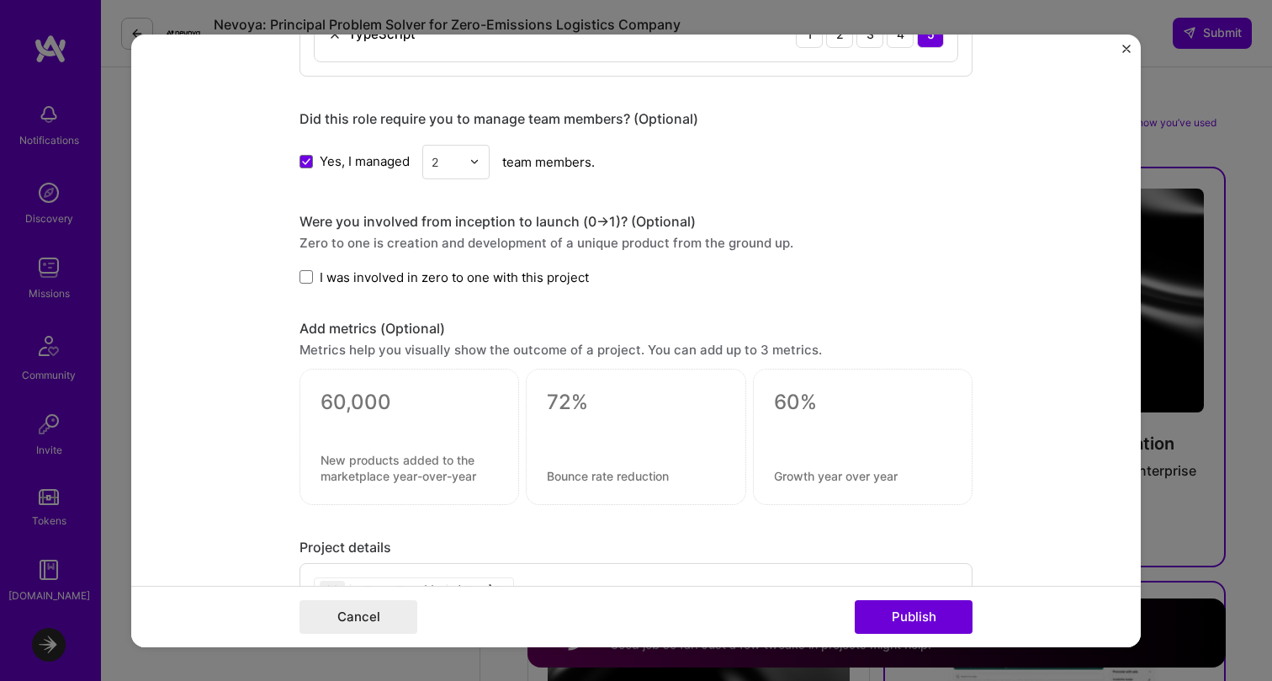
scroll to position [1901, 0]
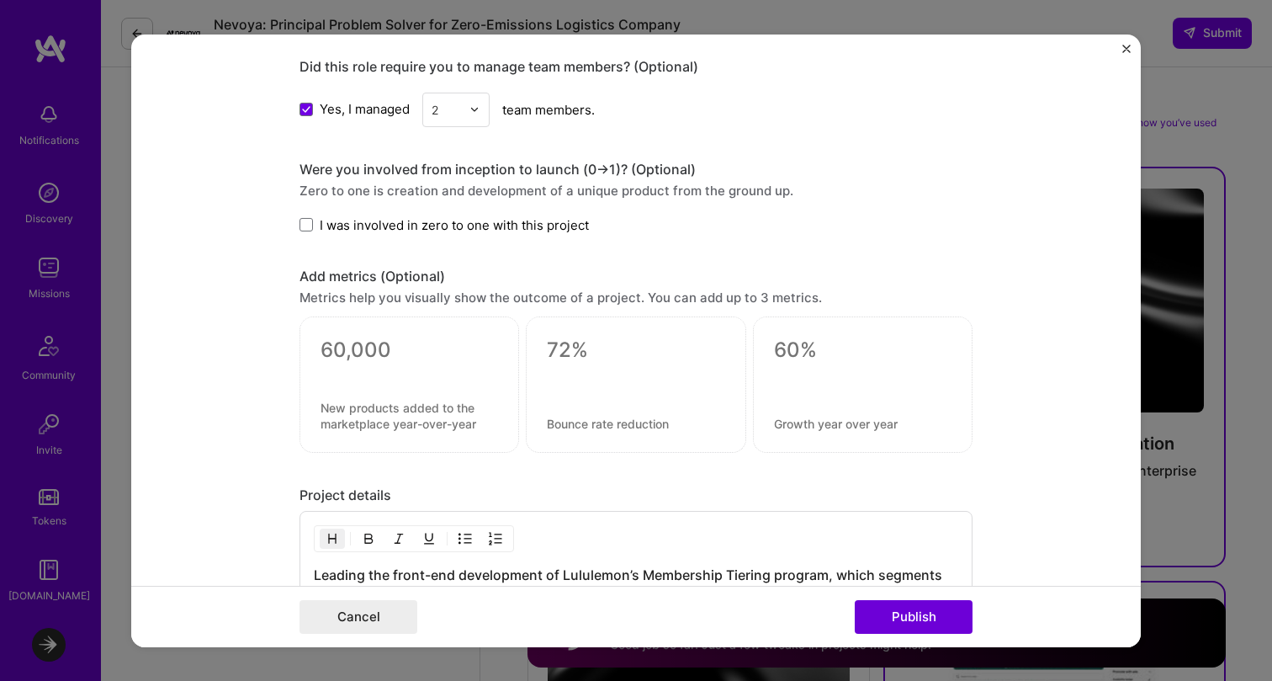
click at [1132, 45] on form "Project title Membership Tiering for Lululemon Company Lululemon Project indust…" at bounding box center [636, 340] width 1010 height 613
click at [1123, 45] on img "Close" at bounding box center [1127, 48] width 8 height 8
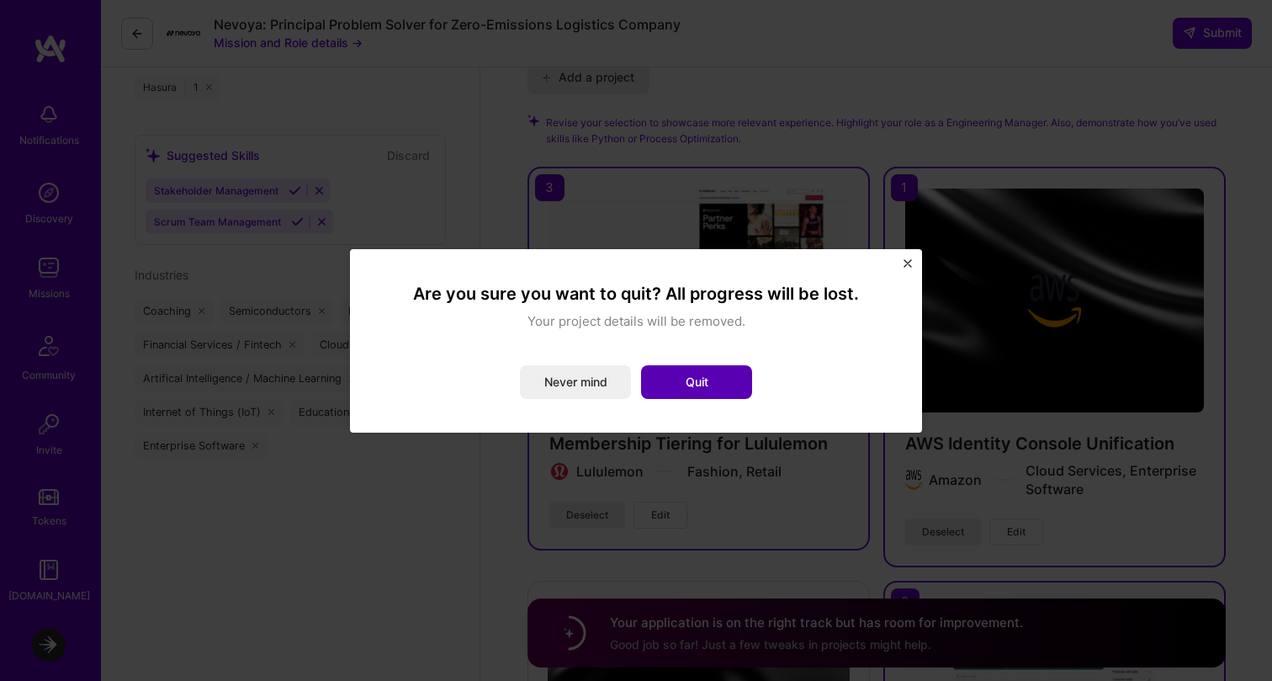
click at [703, 384] on button "Quit" at bounding box center [696, 382] width 111 height 34
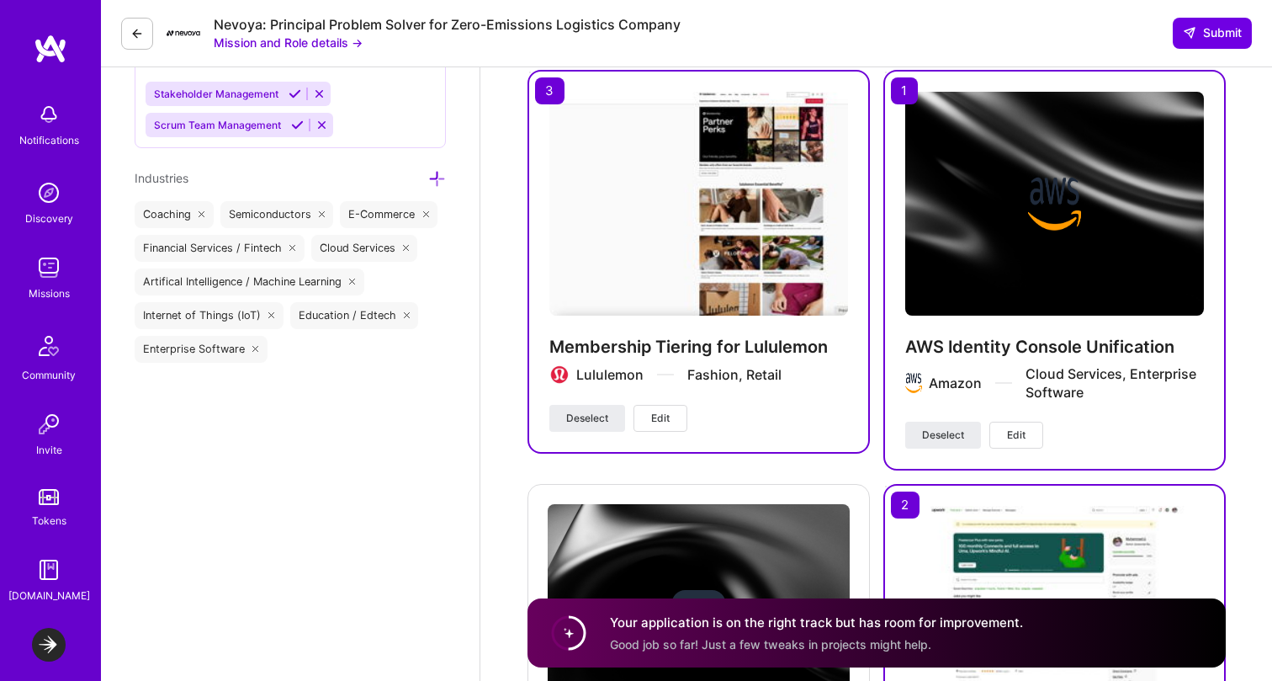
scroll to position [2402, 0]
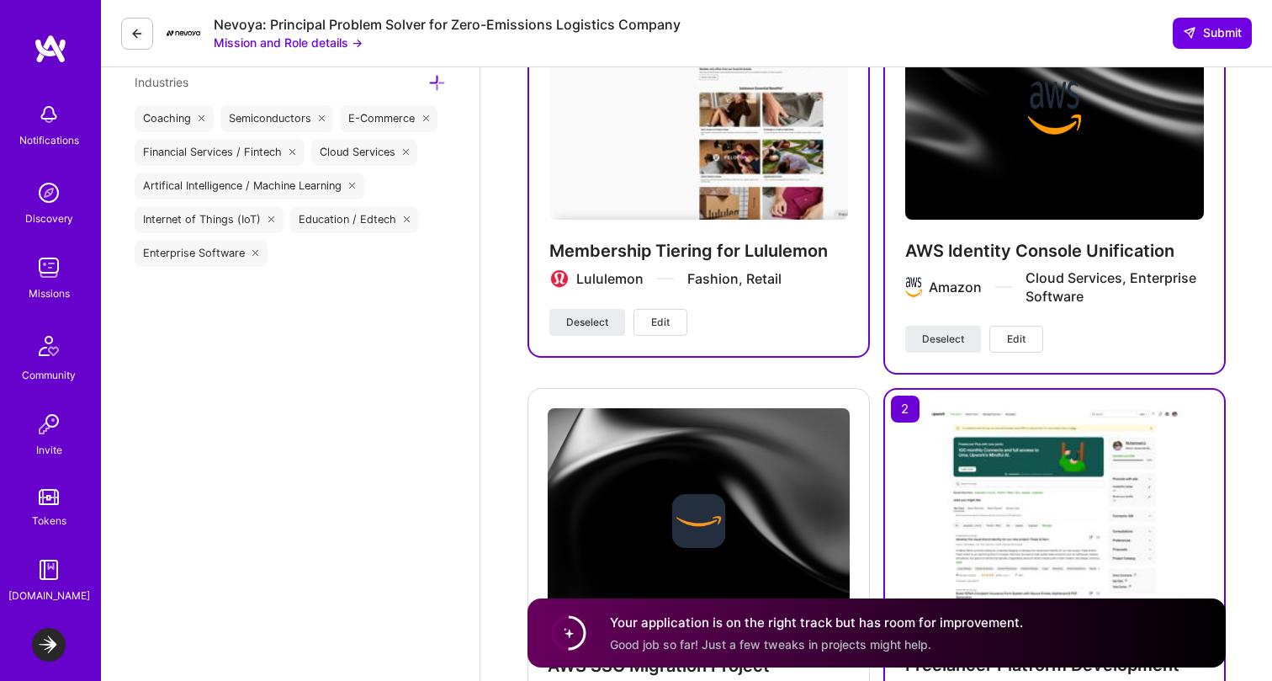
click at [1027, 326] on button "Edit" at bounding box center [1017, 339] width 54 height 27
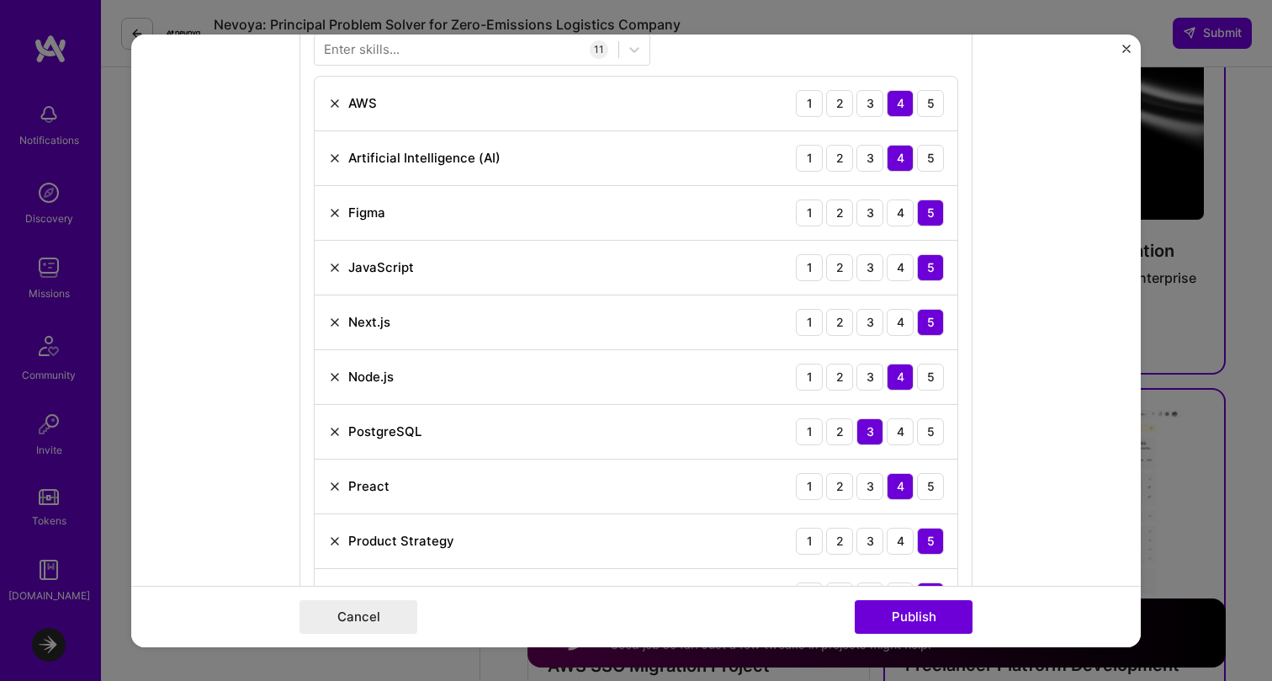
scroll to position [600, 0]
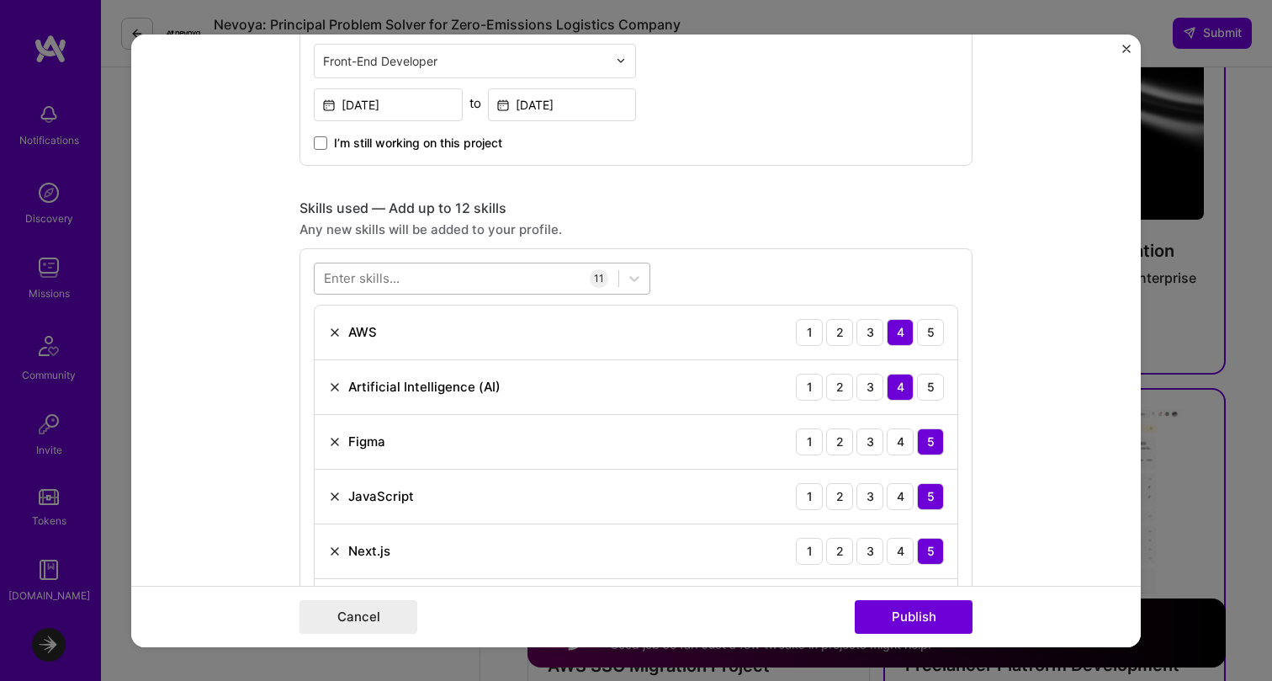
click at [435, 281] on div at bounding box center [467, 278] width 304 height 28
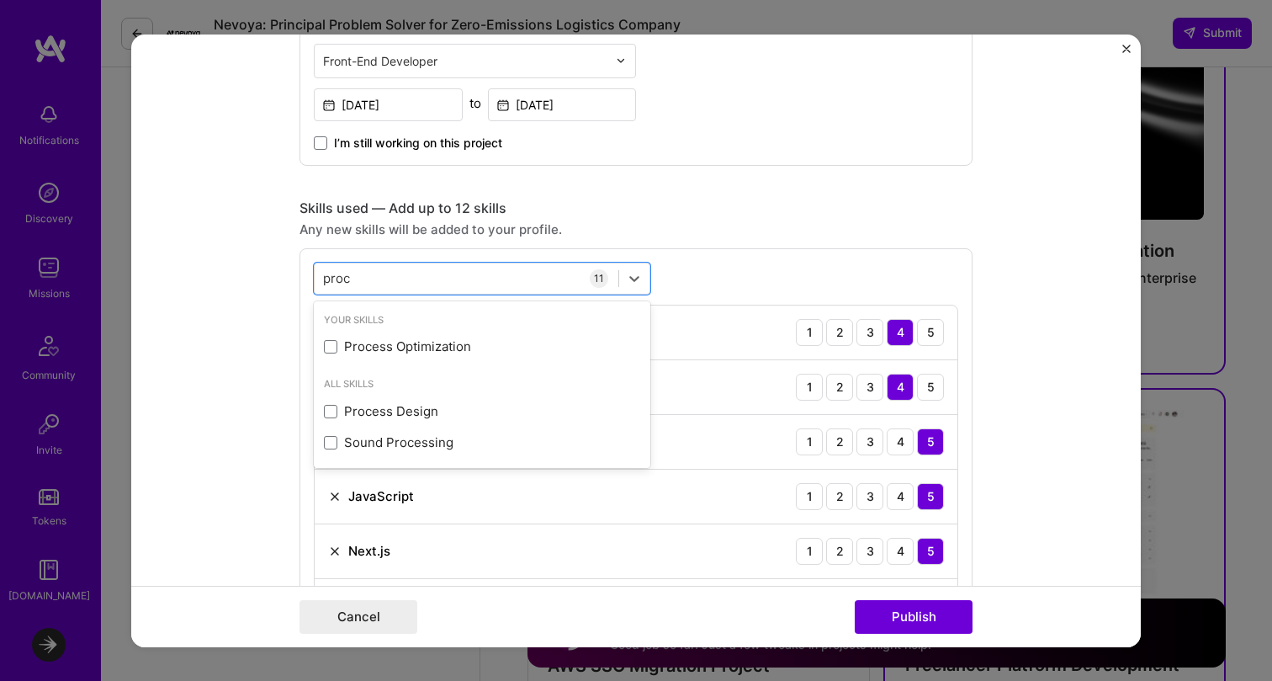
scroll to position [0, 0]
click at [432, 346] on div "Process Optimization" at bounding box center [482, 346] width 316 height 18
type input "proce"
click at [753, 254] on div "option Process Optimization, selected. option Process Optimization selected, 0 …" at bounding box center [636, 611] width 673 height 728
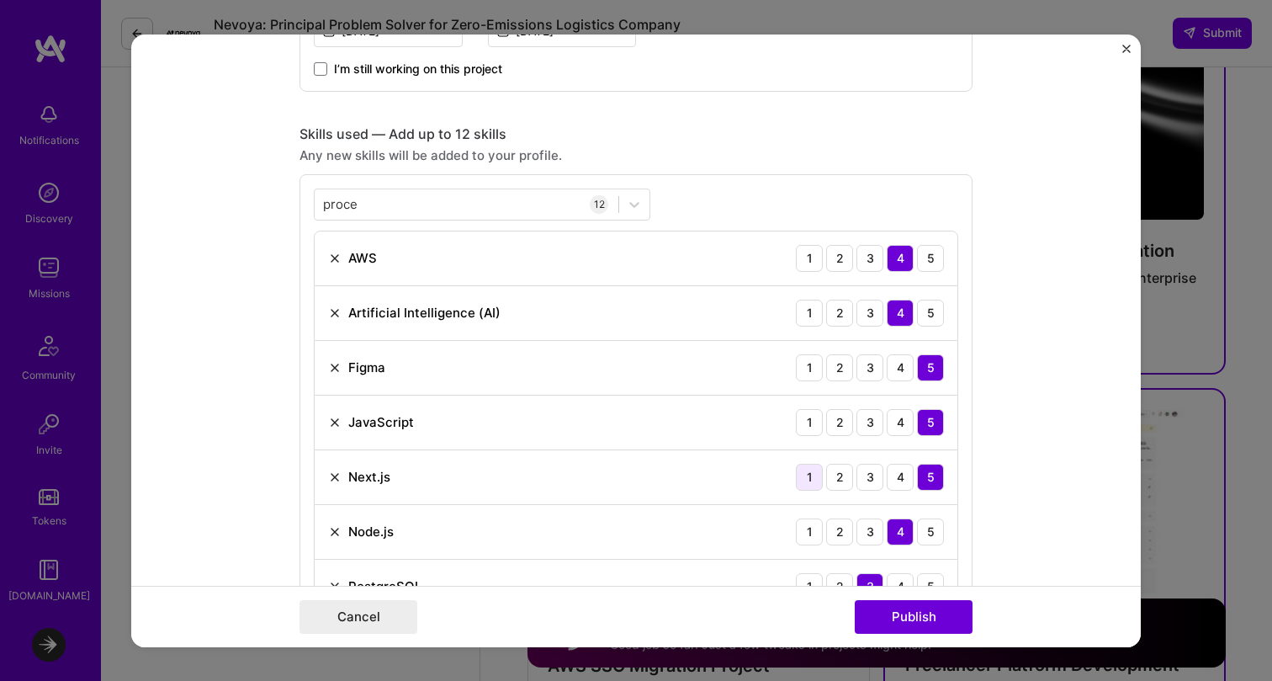
scroll to position [732, 0]
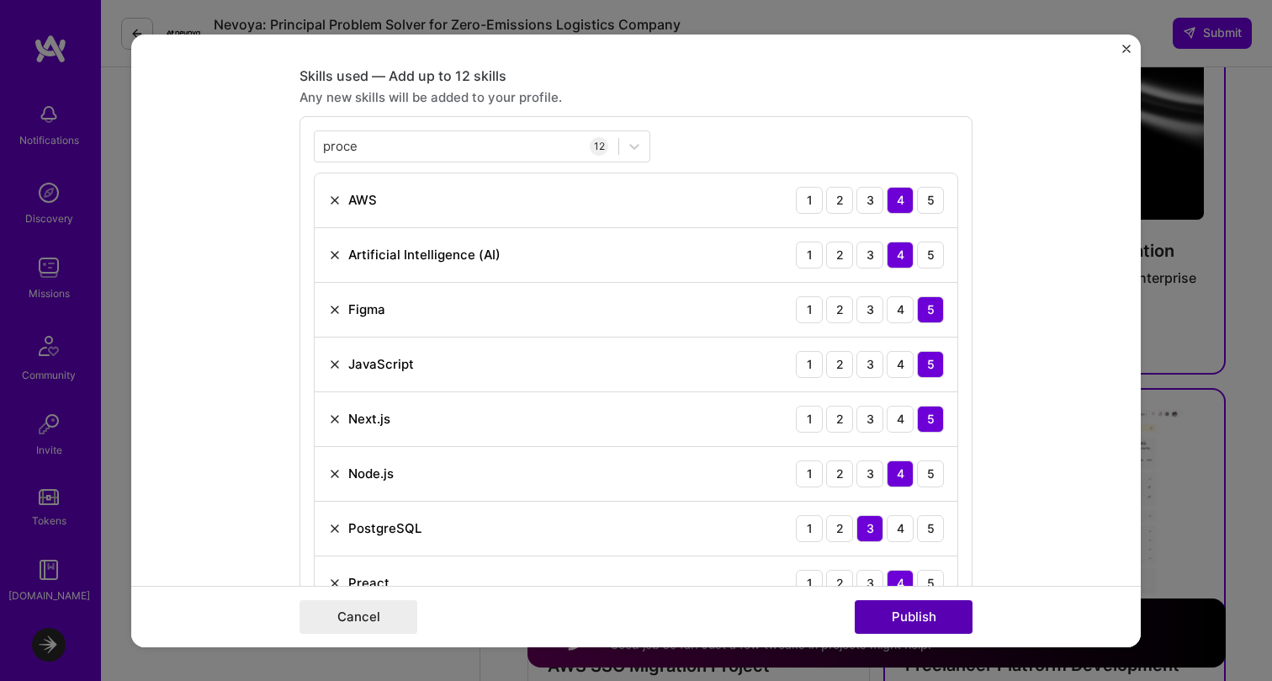
click at [907, 617] on button "Publish" at bounding box center [914, 617] width 118 height 34
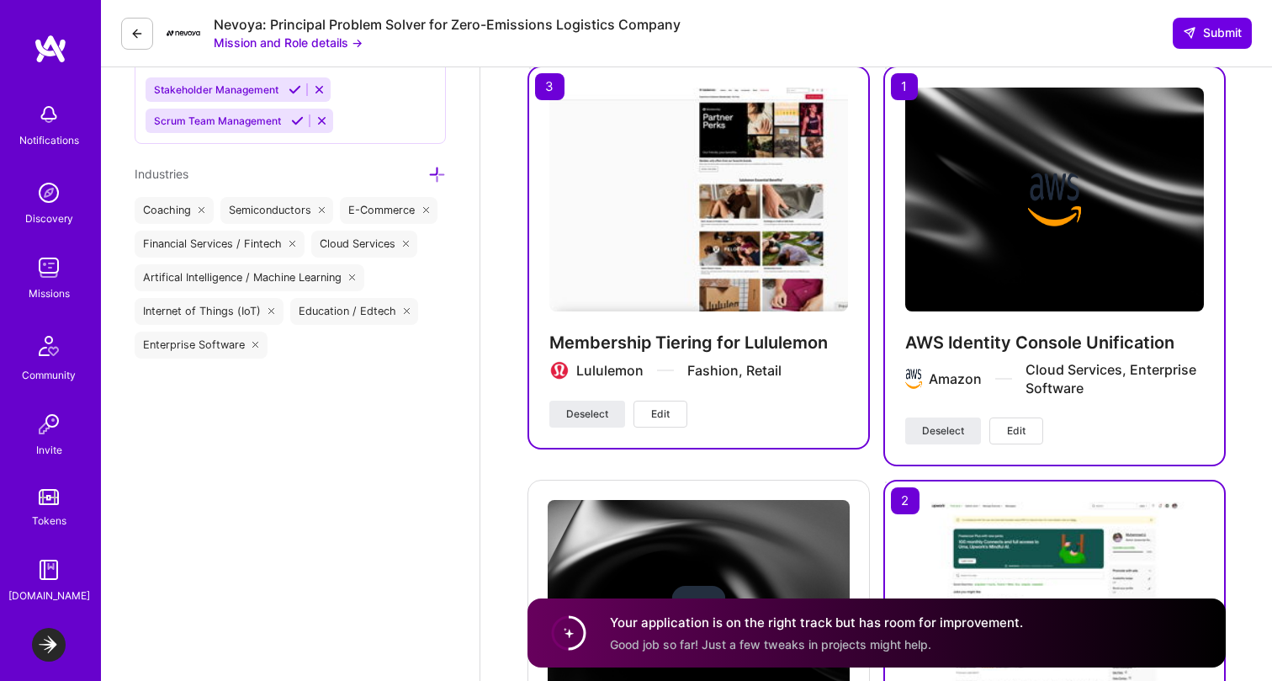
scroll to position [2275, 0]
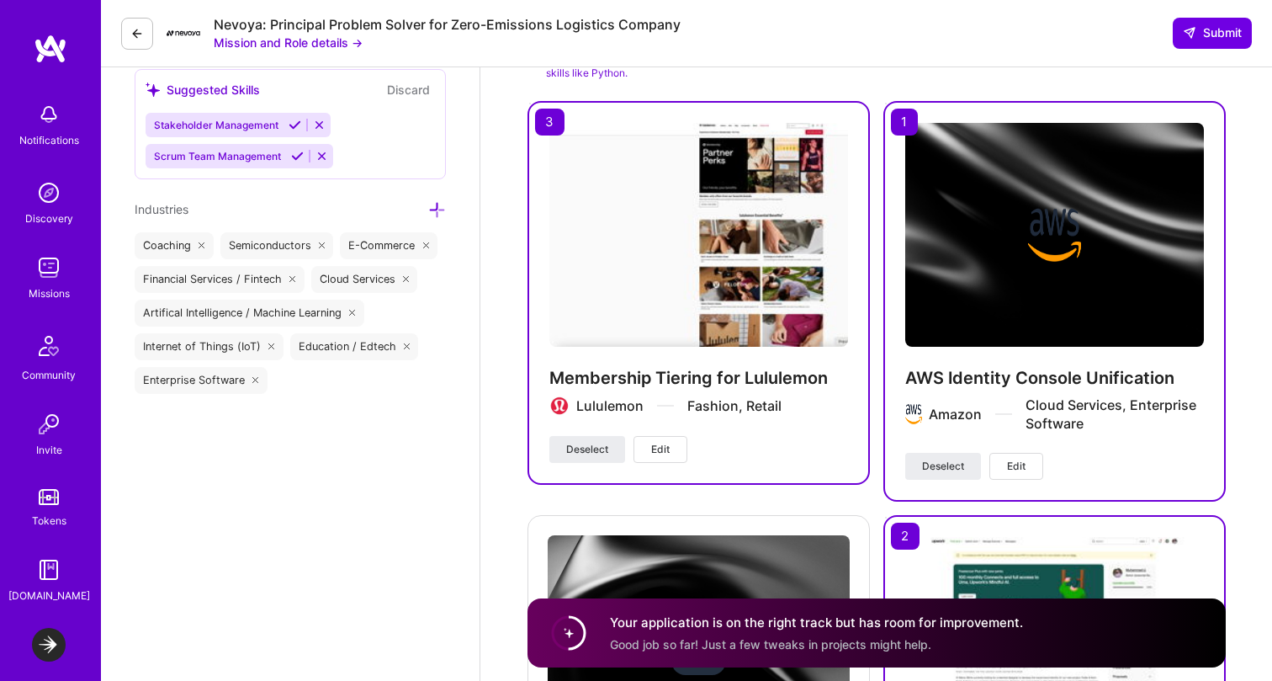
click at [667, 436] on button "Edit" at bounding box center [661, 449] width 54 height 27
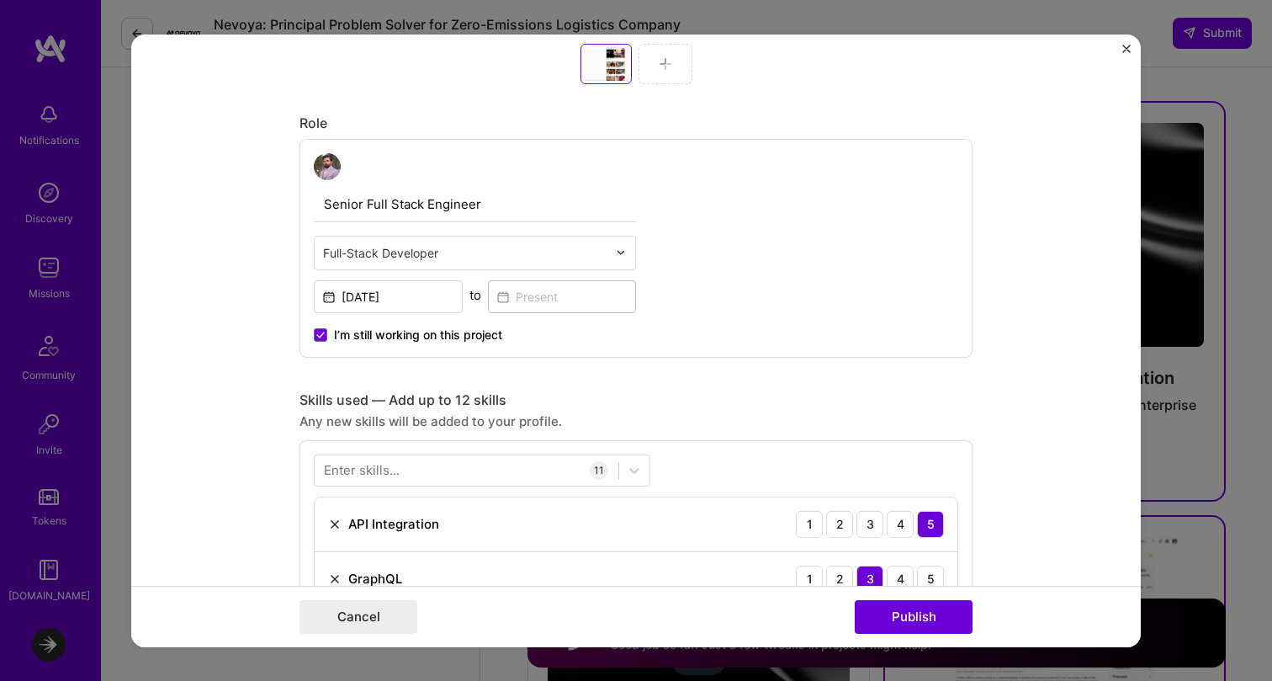
scroll to position [821, 0]
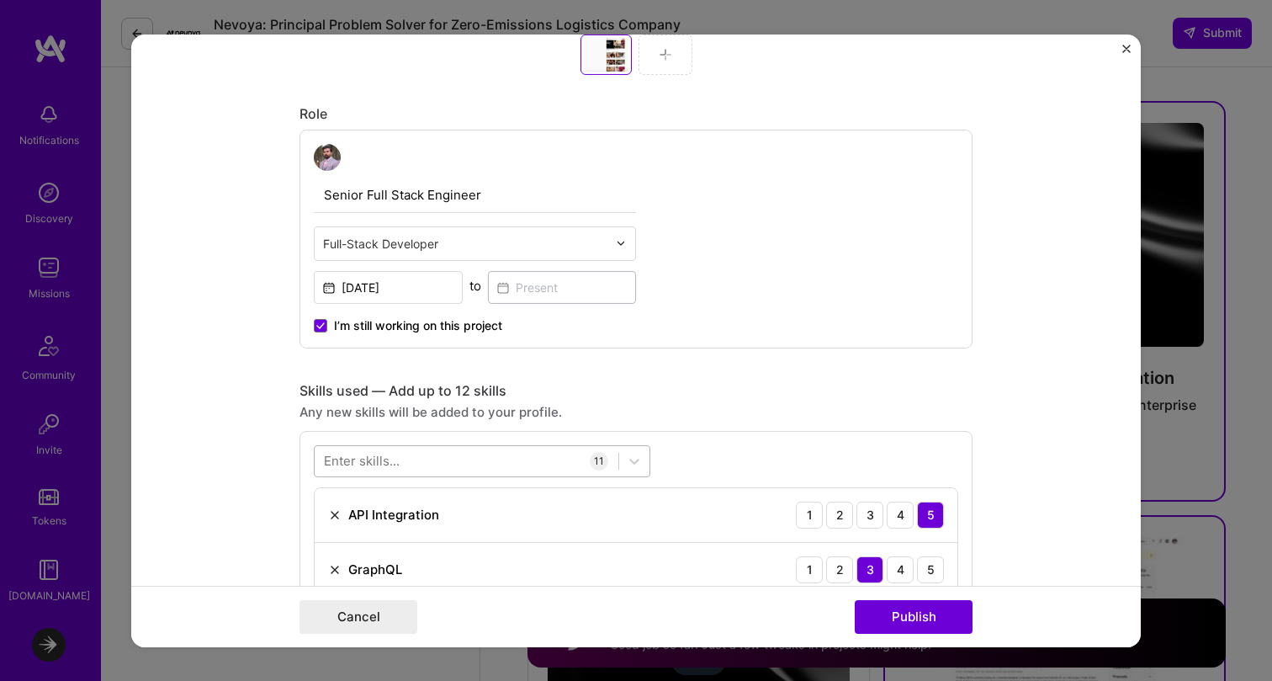
click at [507, 454] on div at bounding box center [467, 461] width 304 height 28
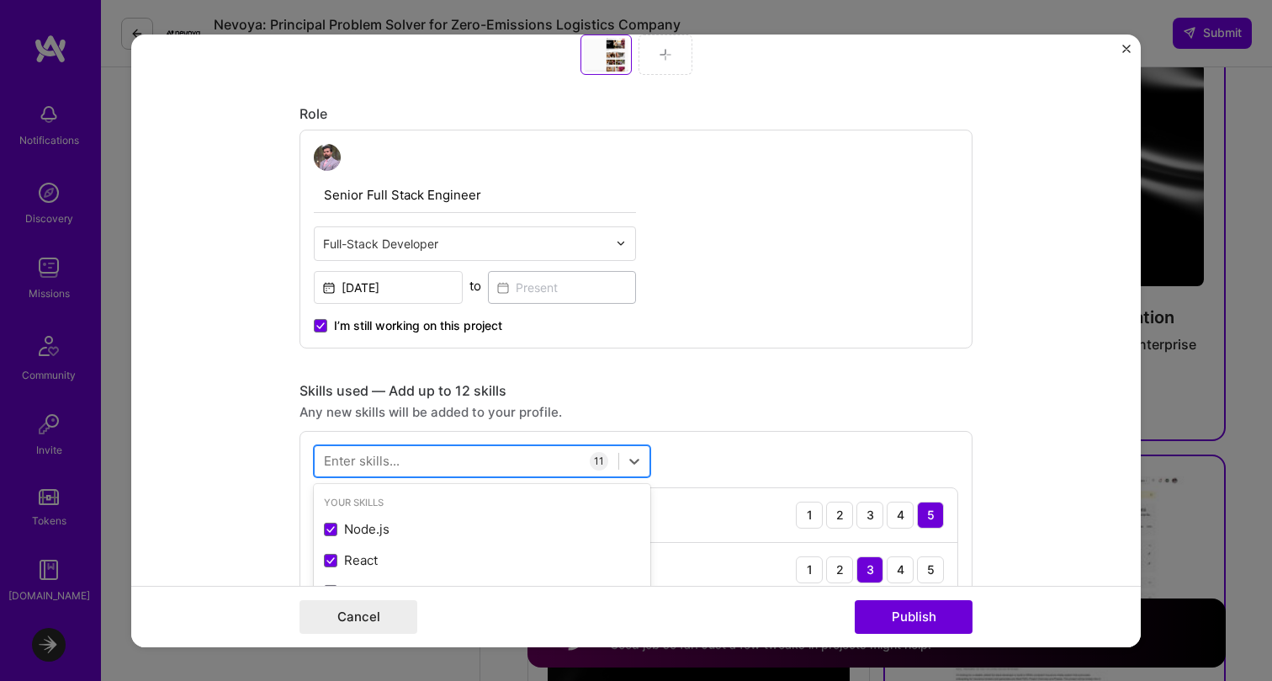
scroll to position [2337, 0]
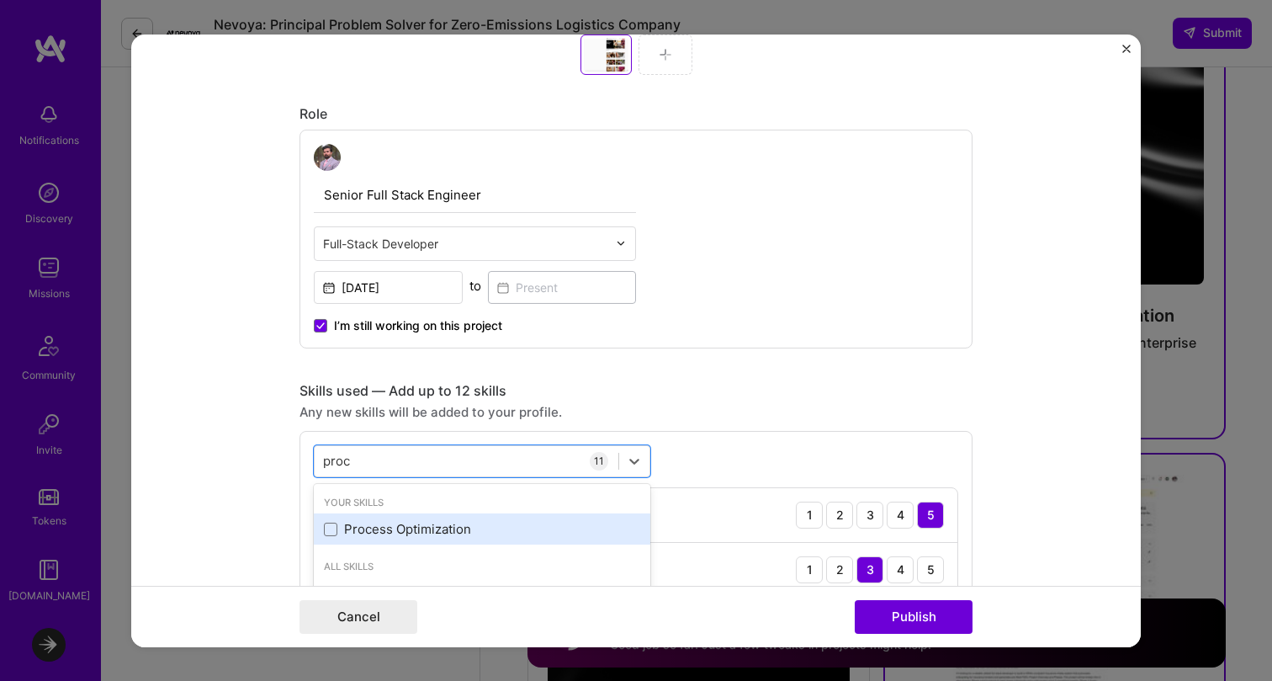
click at [449, 528] on div "Process Optimization" at bounding box center [482, 529] width 316 height 18
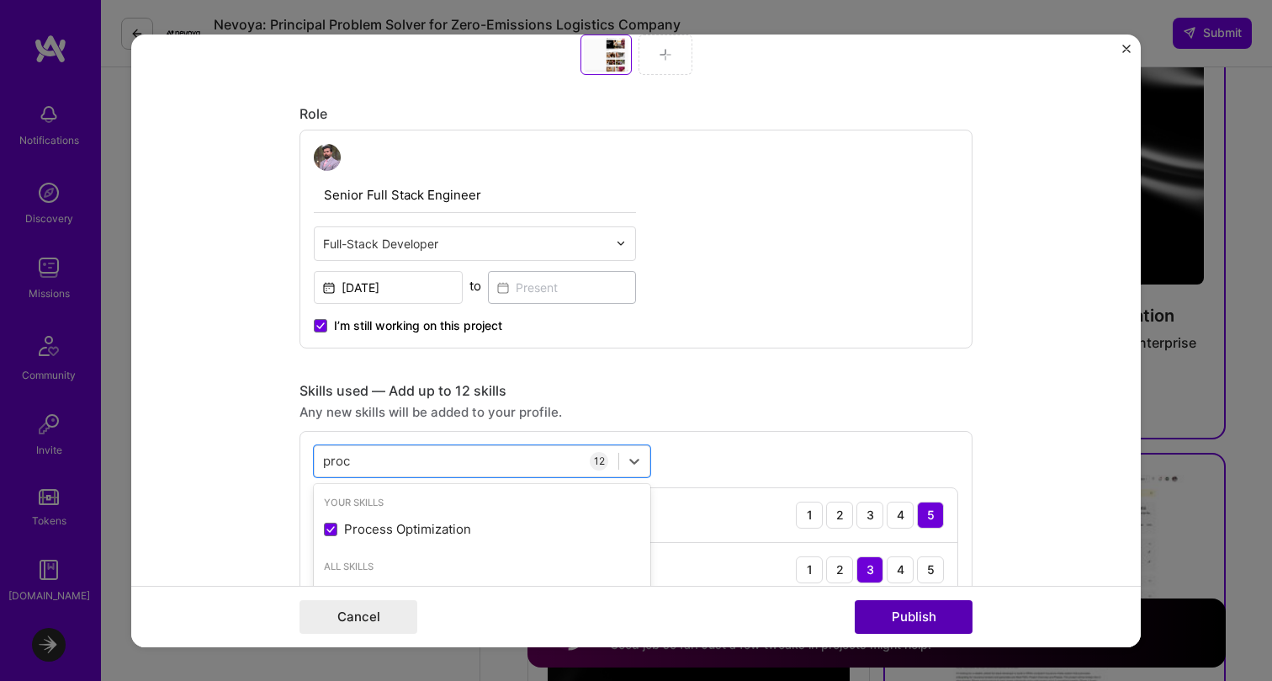
type input "proc"
click at [905, 610] on button "Publish" at bounding box center [914, 617] width 118 height 34
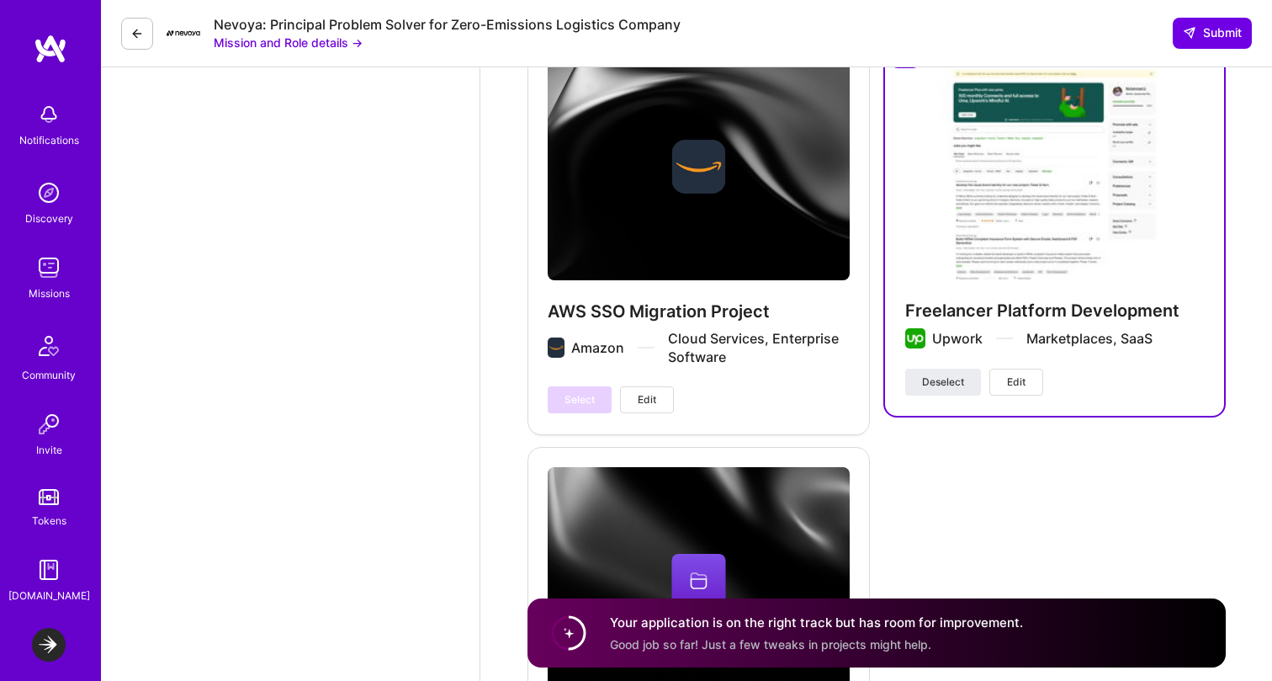
scroll to position [2765, 0]
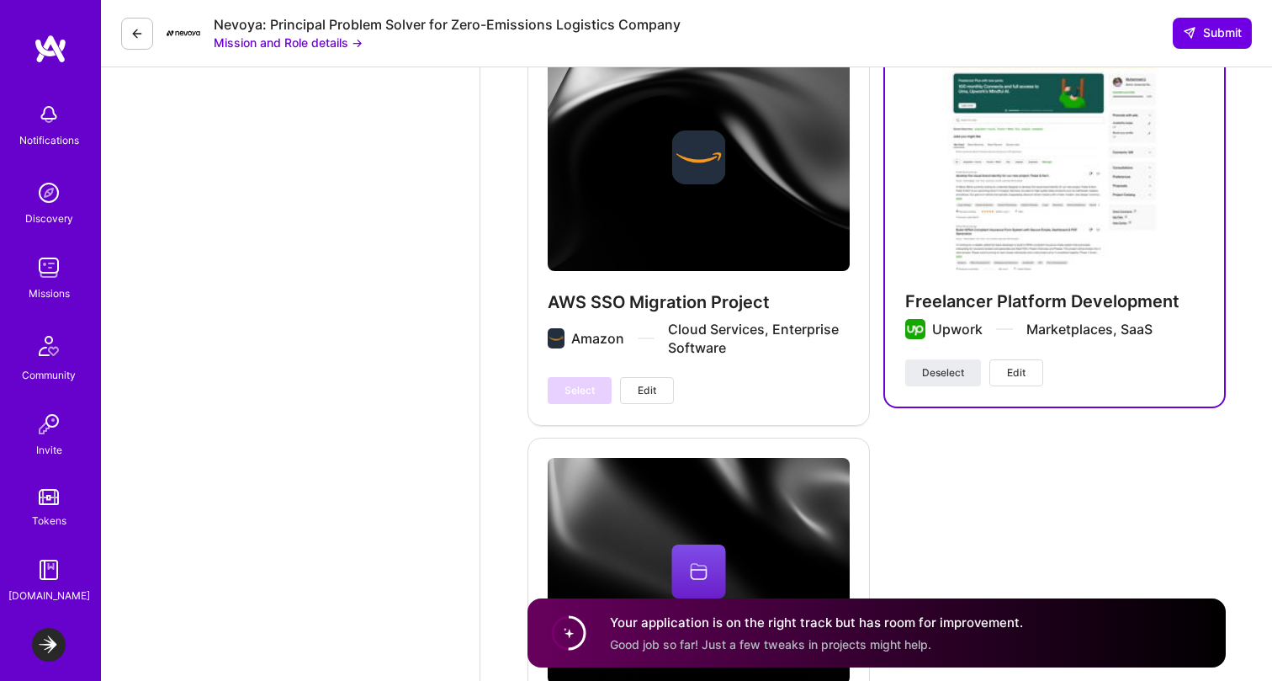
click at [1022, 365] on span "Edit" at bounding box center [1016, 372] width 19 height 15
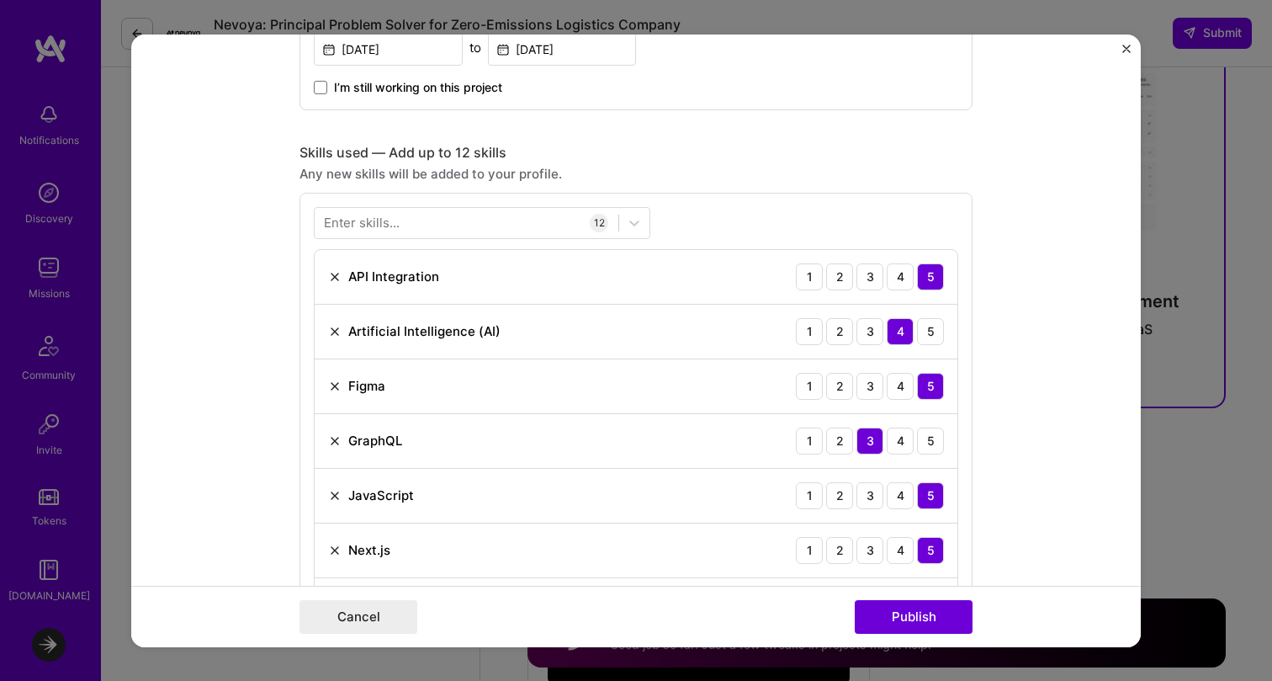
scroll to position [1066, 0]
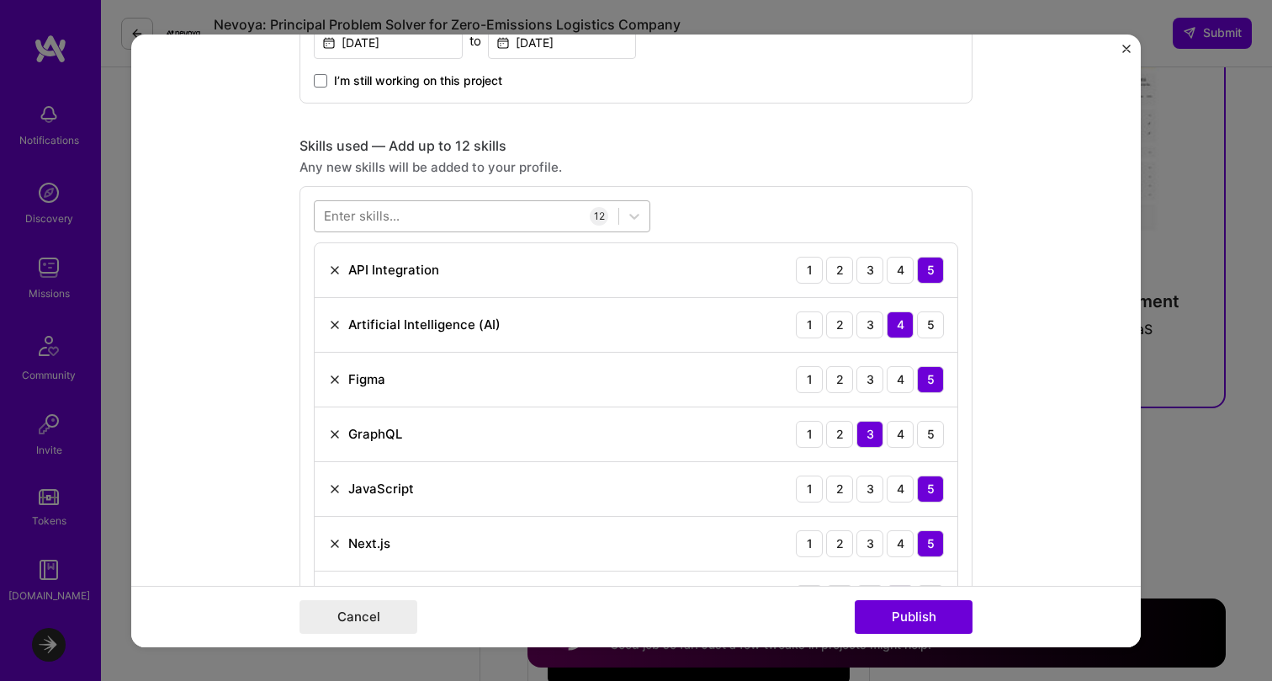
click at [414, 216] on div at bounding box center [467, 216] width 304 height 28
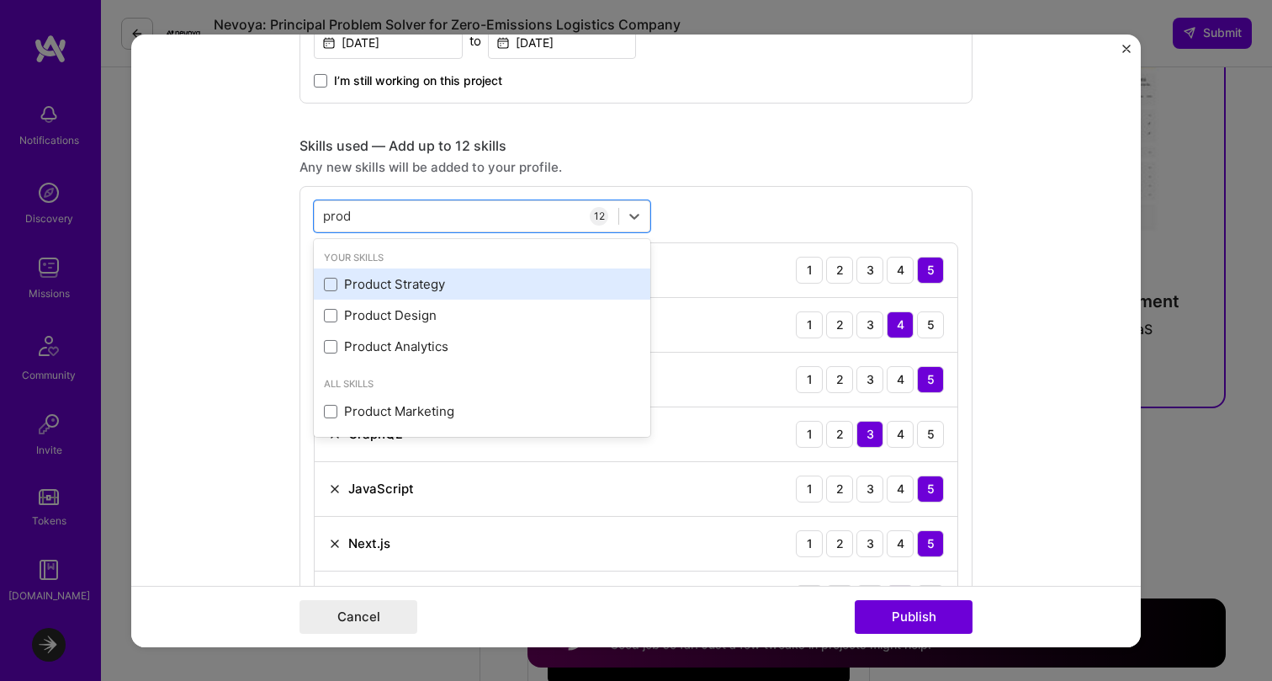
click at [390, 289] on div "Product Strategy" at bounding box center [482, 284] width 316 height 18
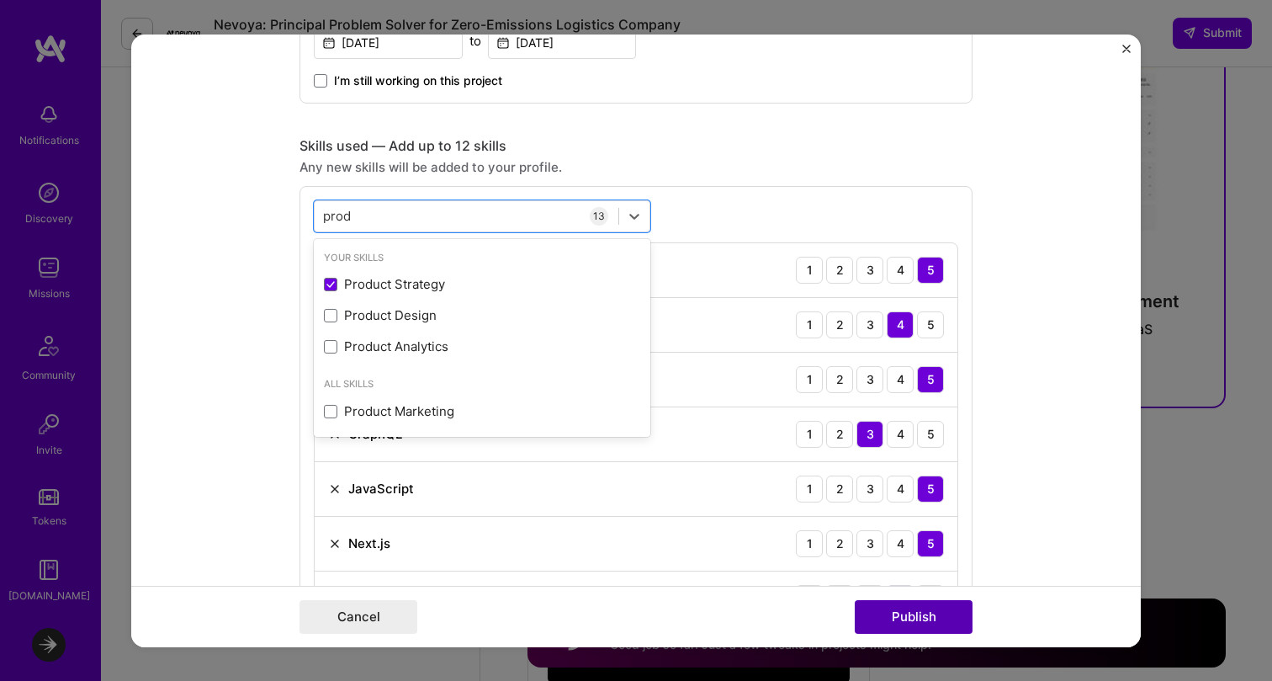
type input "prod"
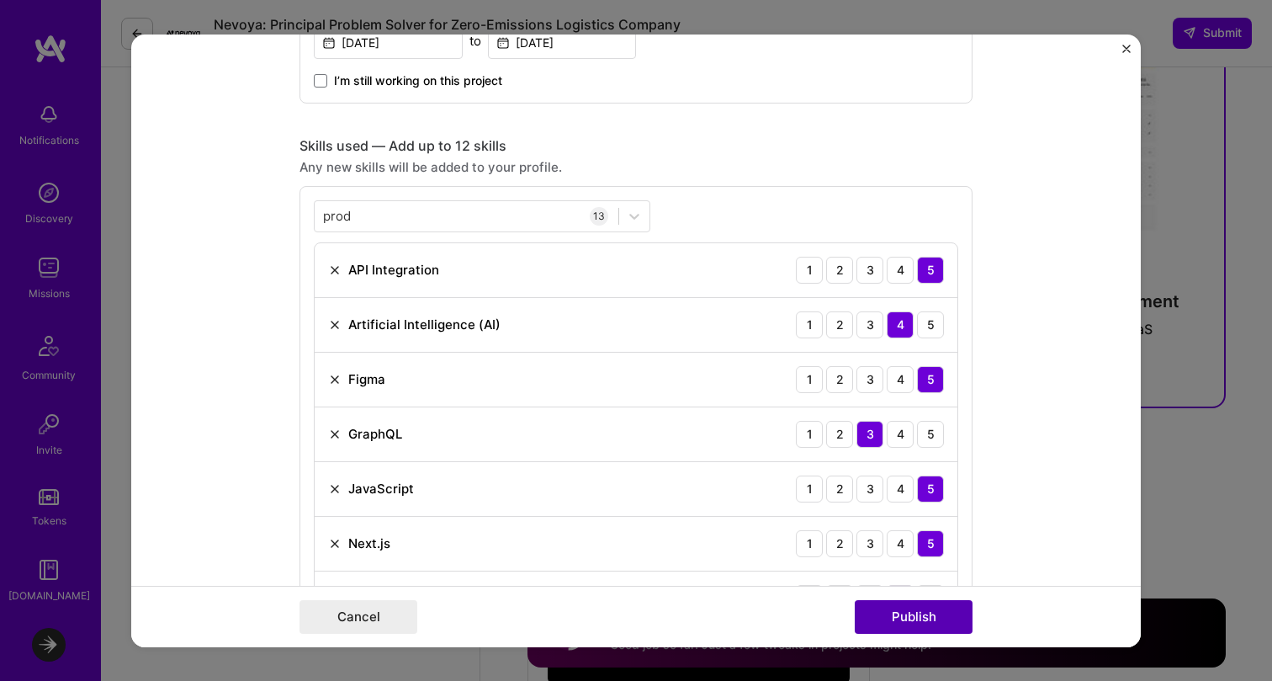
click at [944, 620] on button "Publish" at bounding box center [914, 617] width 118 height 34
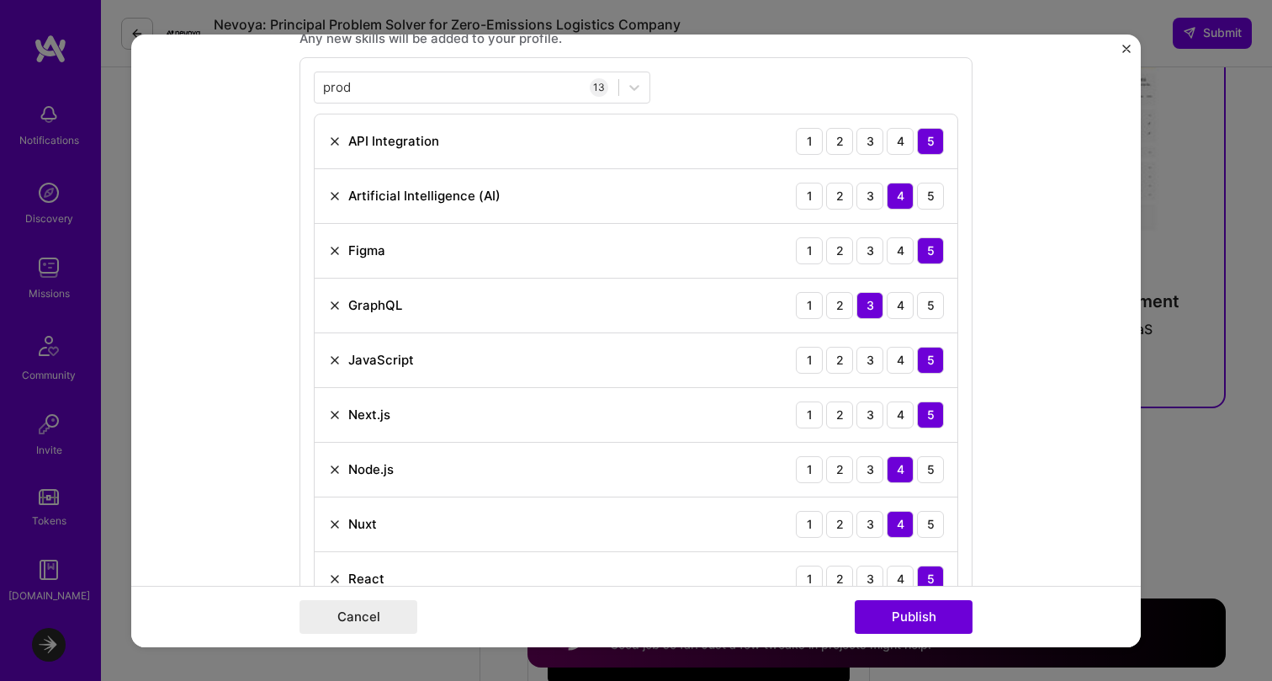
scroll to position [1137, 0]
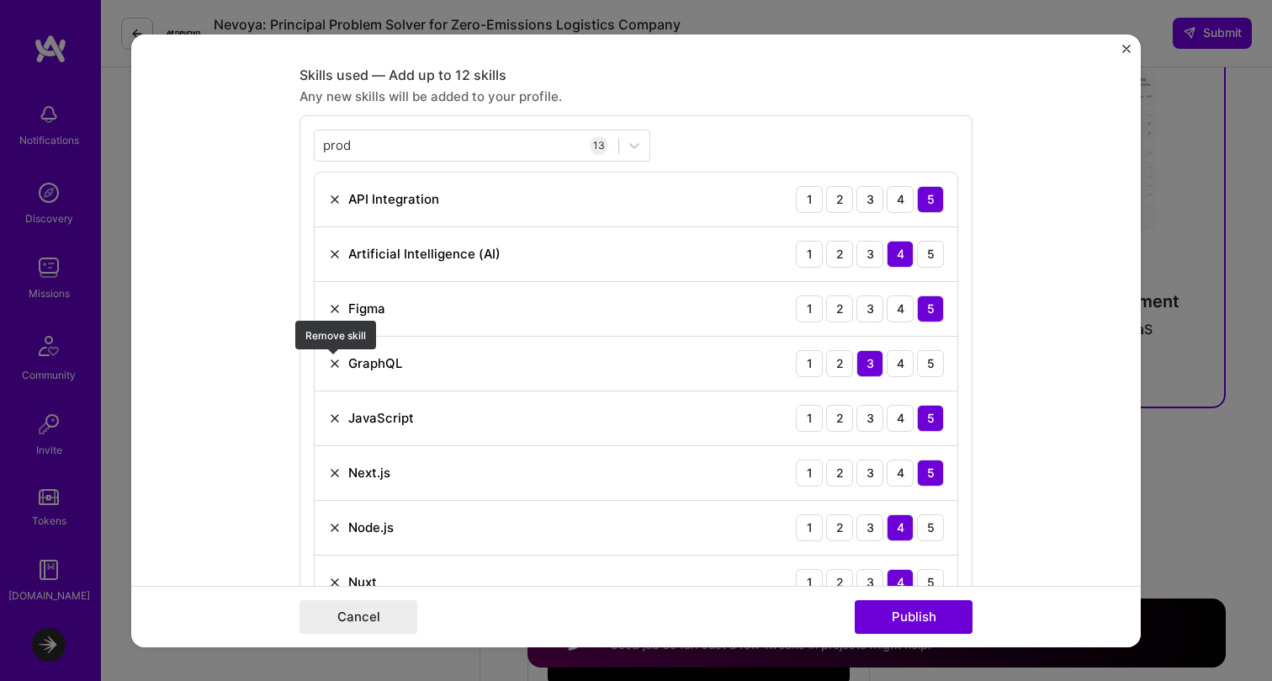
click at [336, 362] on img at bounding box center [334, 362] width 13 height 13
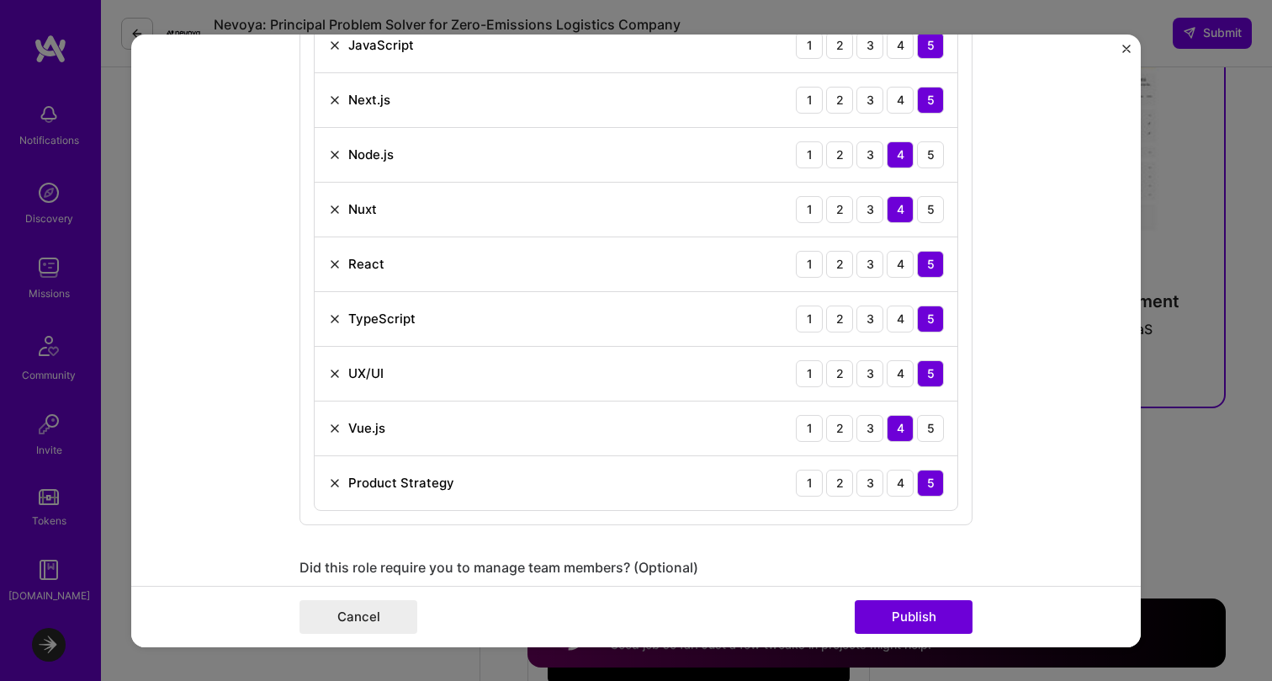
scroll to position [1492, 0]
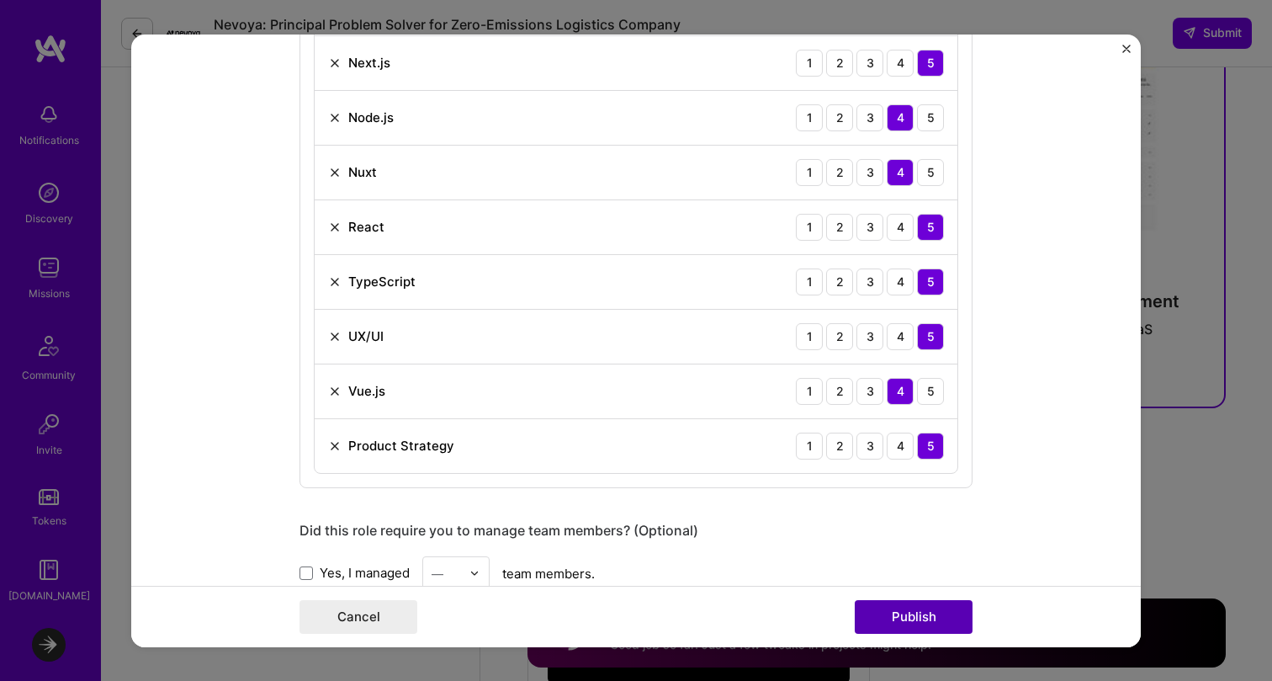
click at [924, 608] on button "Publish" at bounding box center [914, 617] width 118 height 34
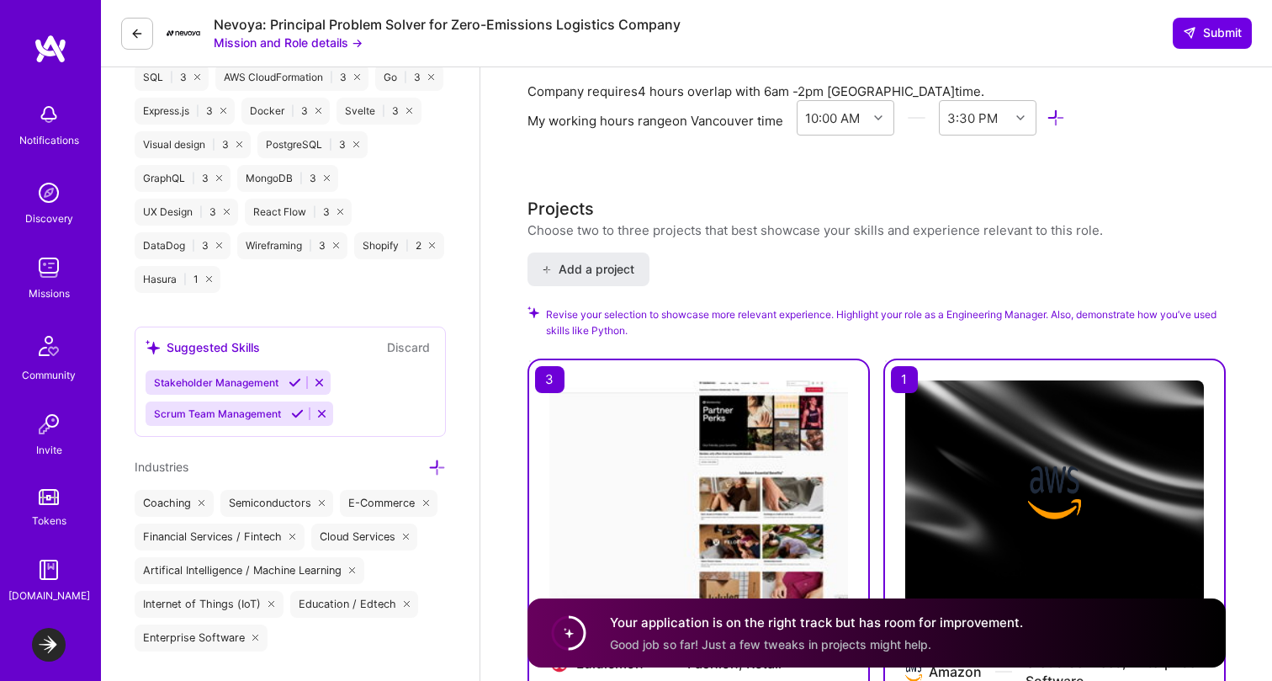
scroll to position [2220, 0]
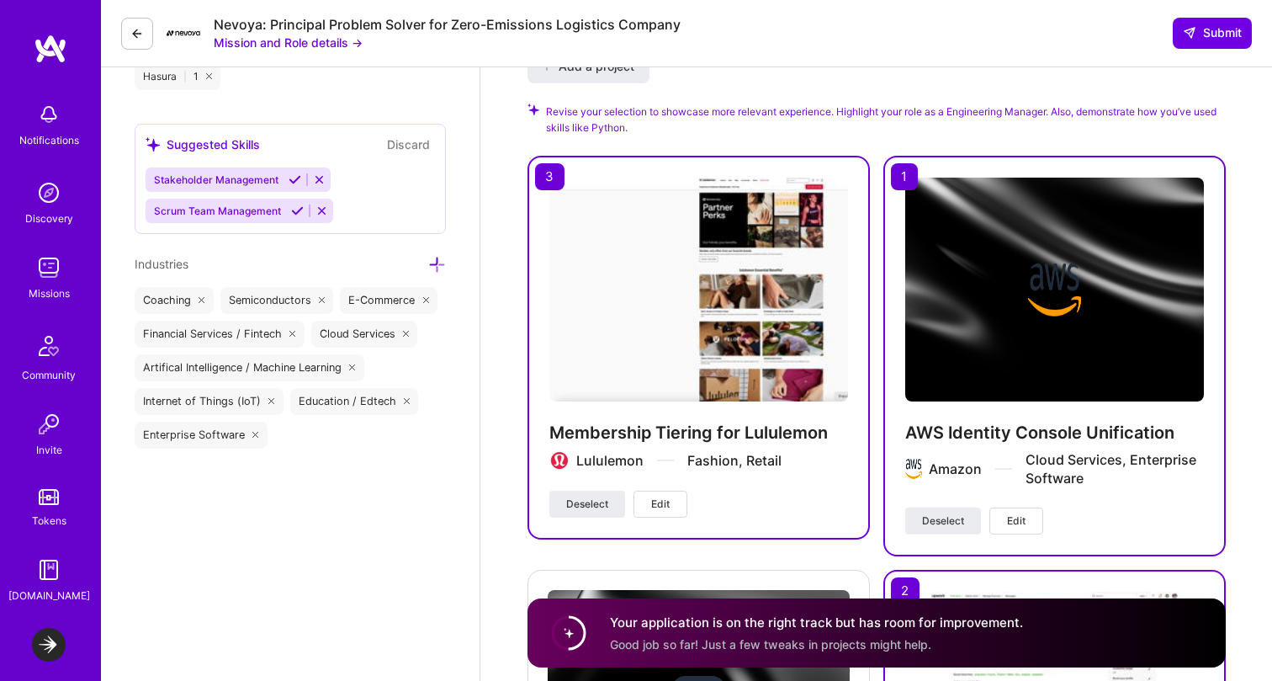
click at [665, 497] on span "Edit" at bounding box center [660, 504] width 19 height 15
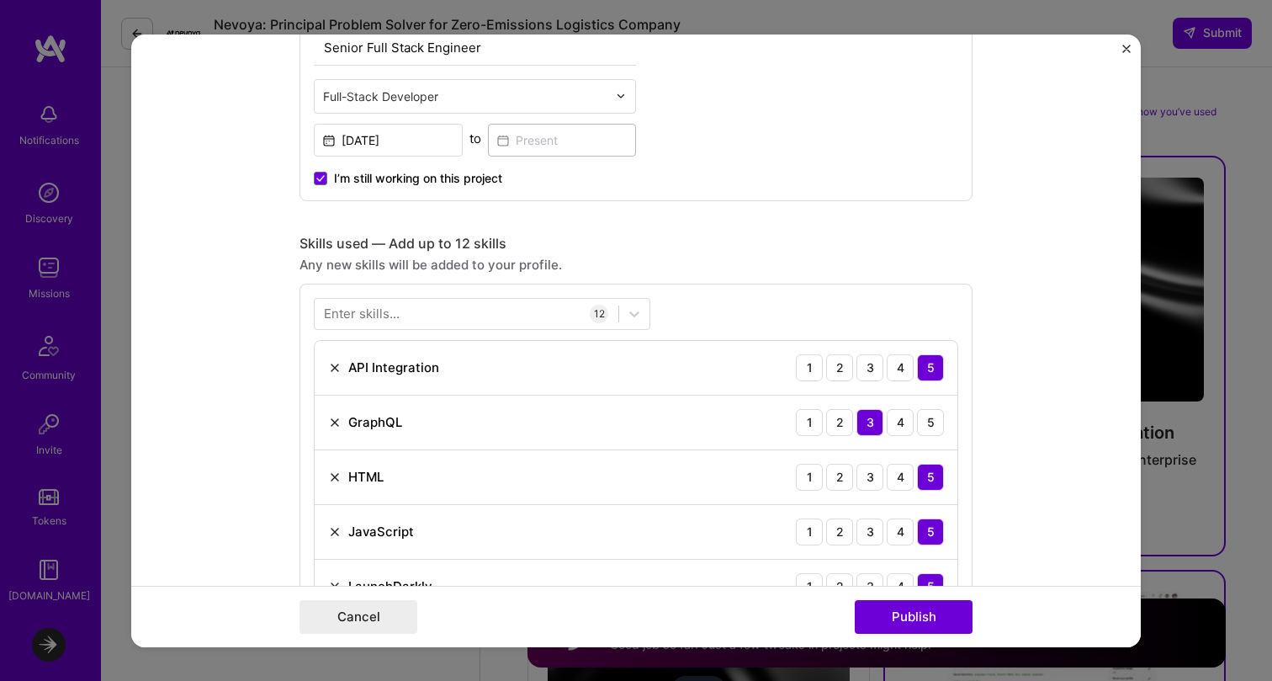
scroll to position [1150, 0]
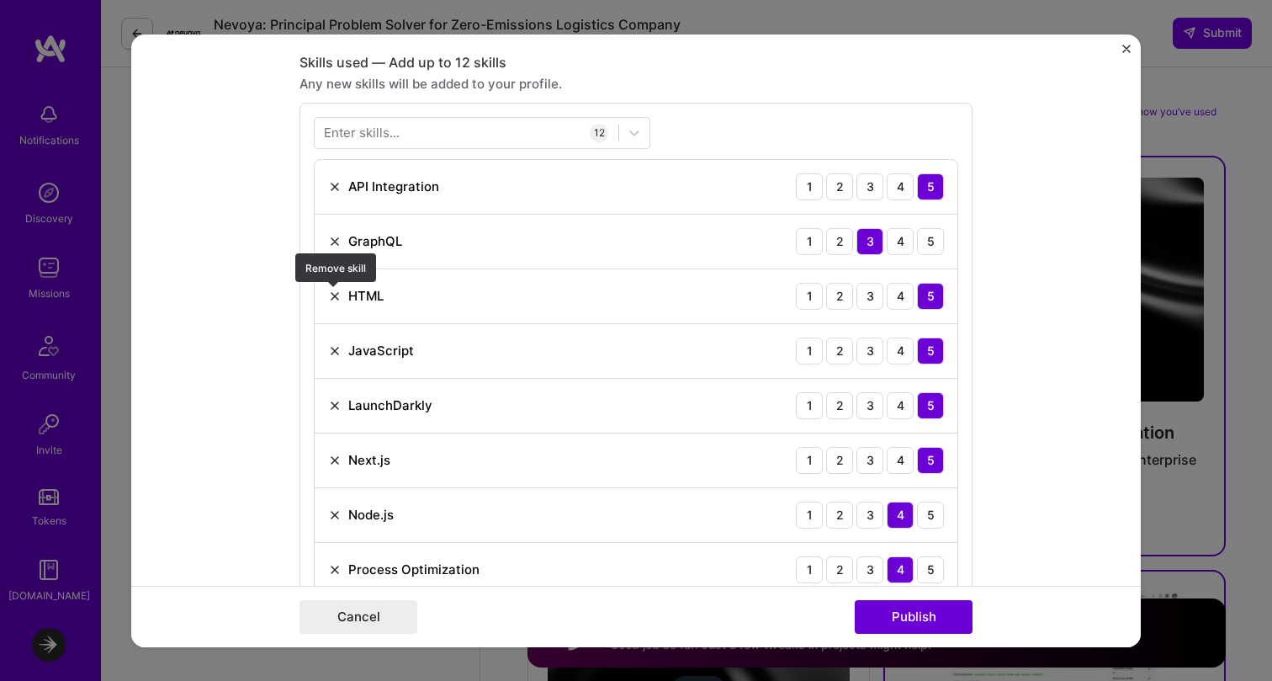
click at [337, 298] on img at bounding box center [334, 295] width 13 height 13
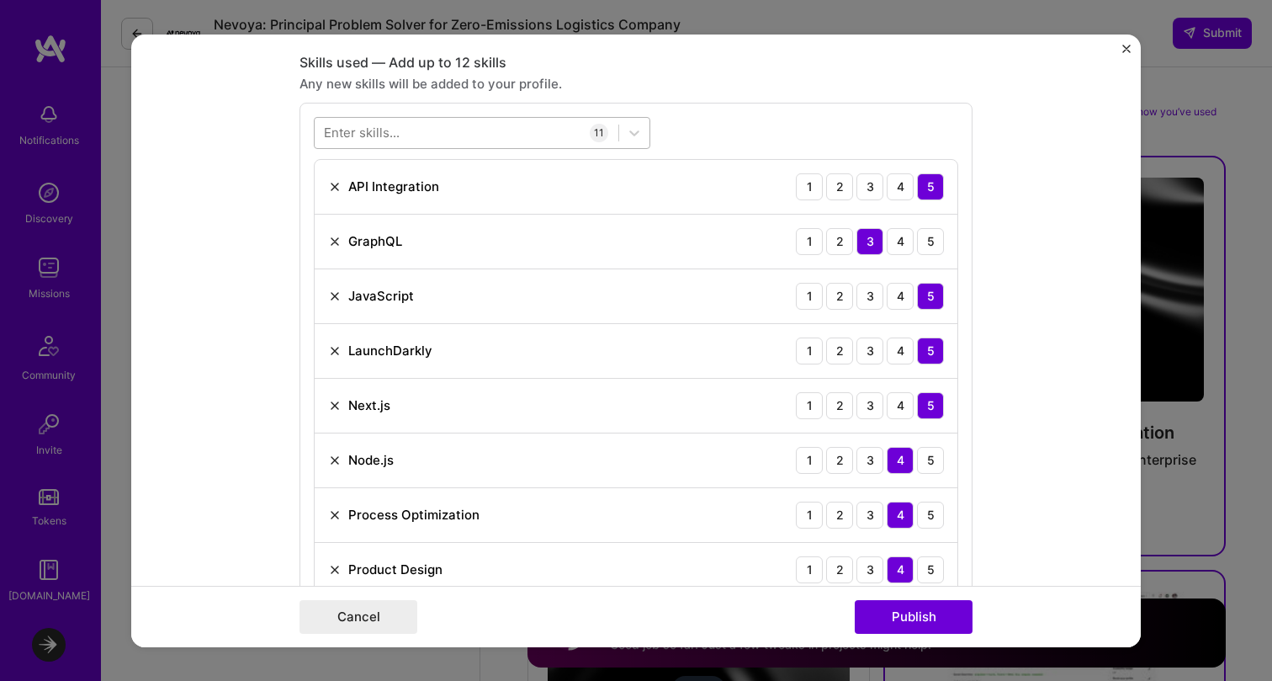
click at [422, 127] on div at bounding box center [467, 133] width 304 height 28
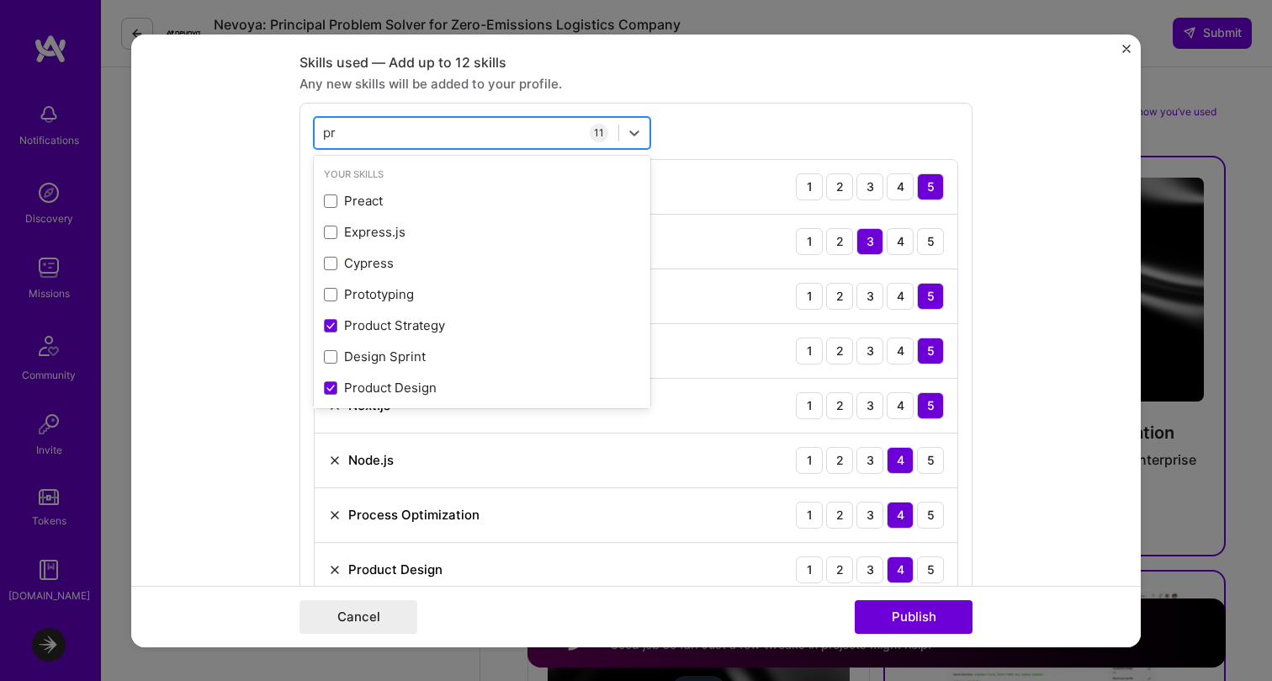
type input "p"
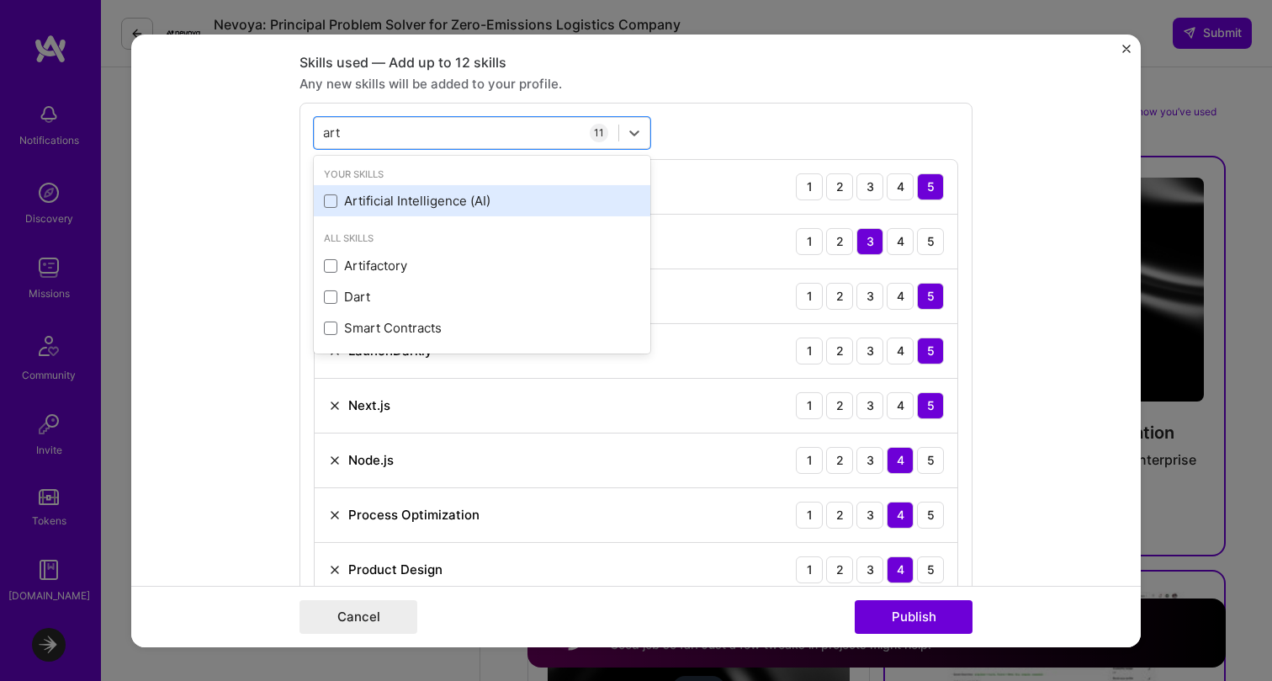
click at [408, 201] on div "Artificial Intelligence (AI)" at bounding box center [482, 201] width 316 height 18
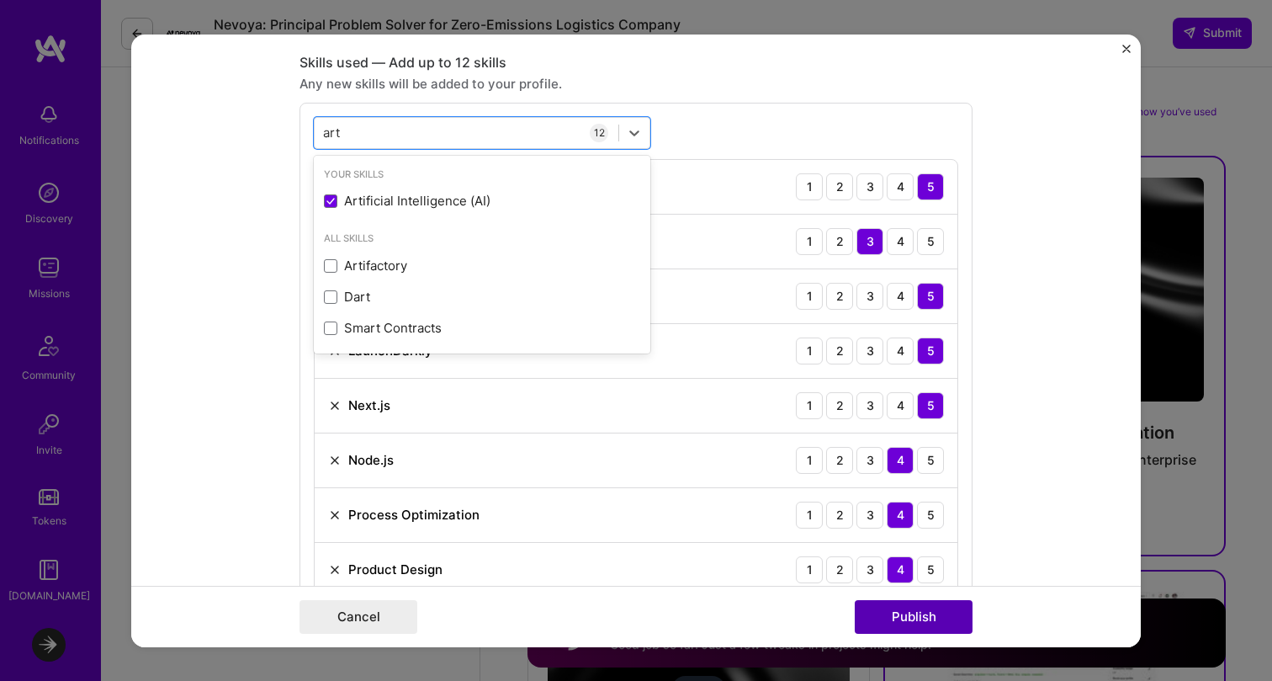
type input "art"
click at [918, 630] on button "Publish" at bounding box center [914, 617] width 118 height 34
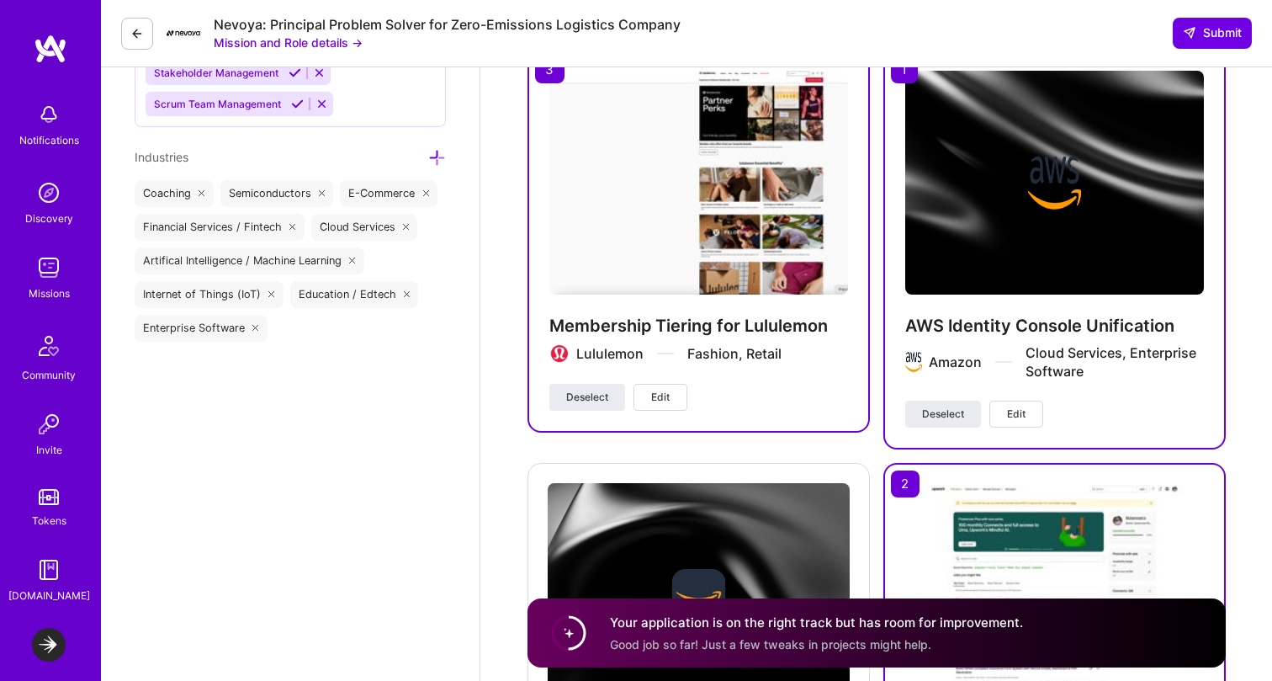
scroll to position [2323, 0]
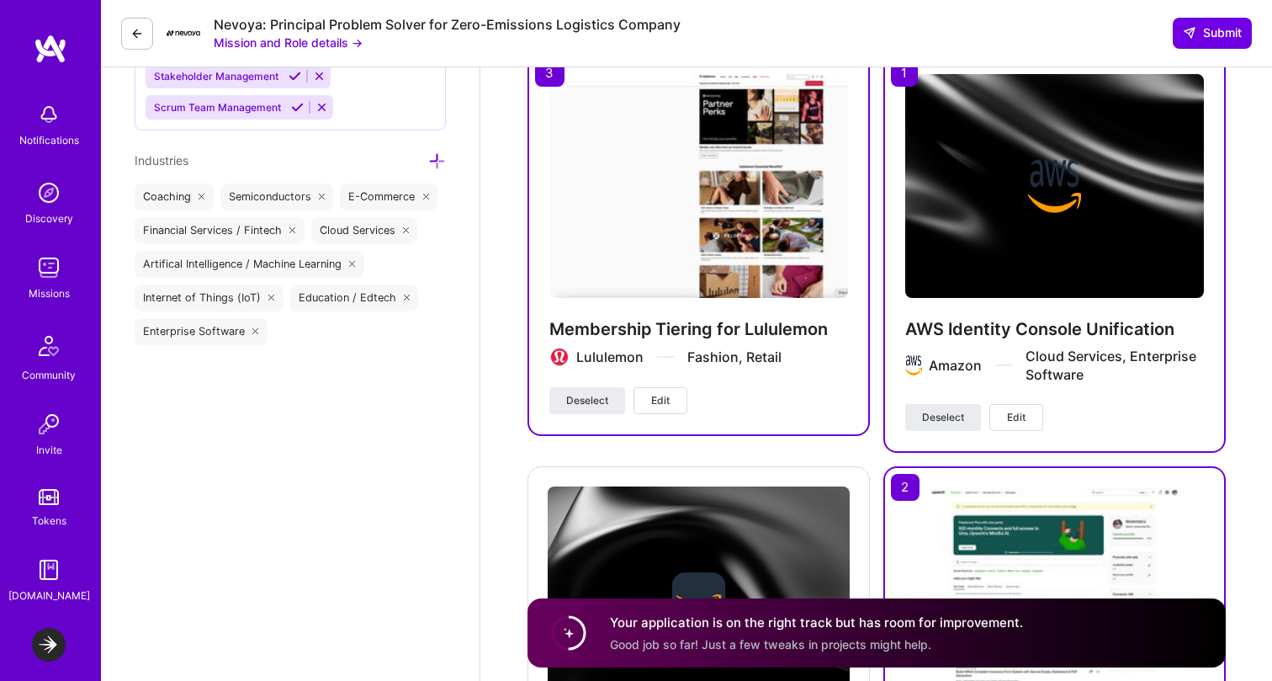
click at [1024, 410] on span "Edit" at bounding box center [1016, 417] width 19 height 15
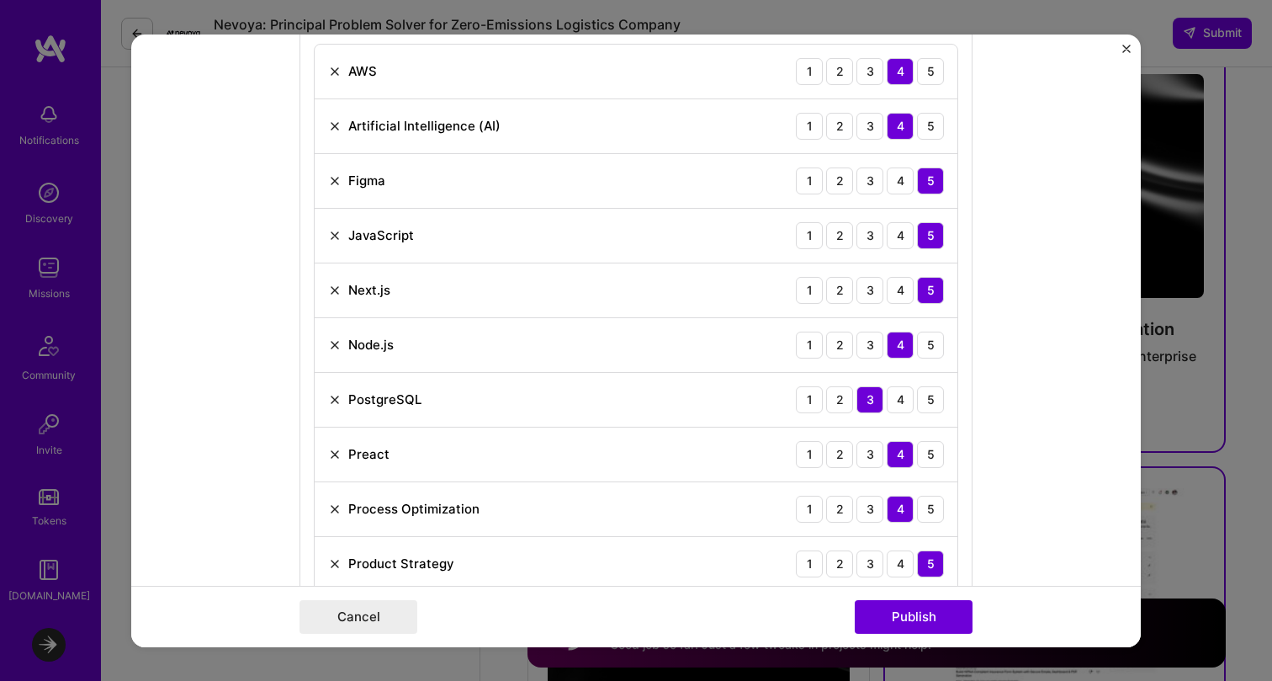
scroll to position [905, 0]
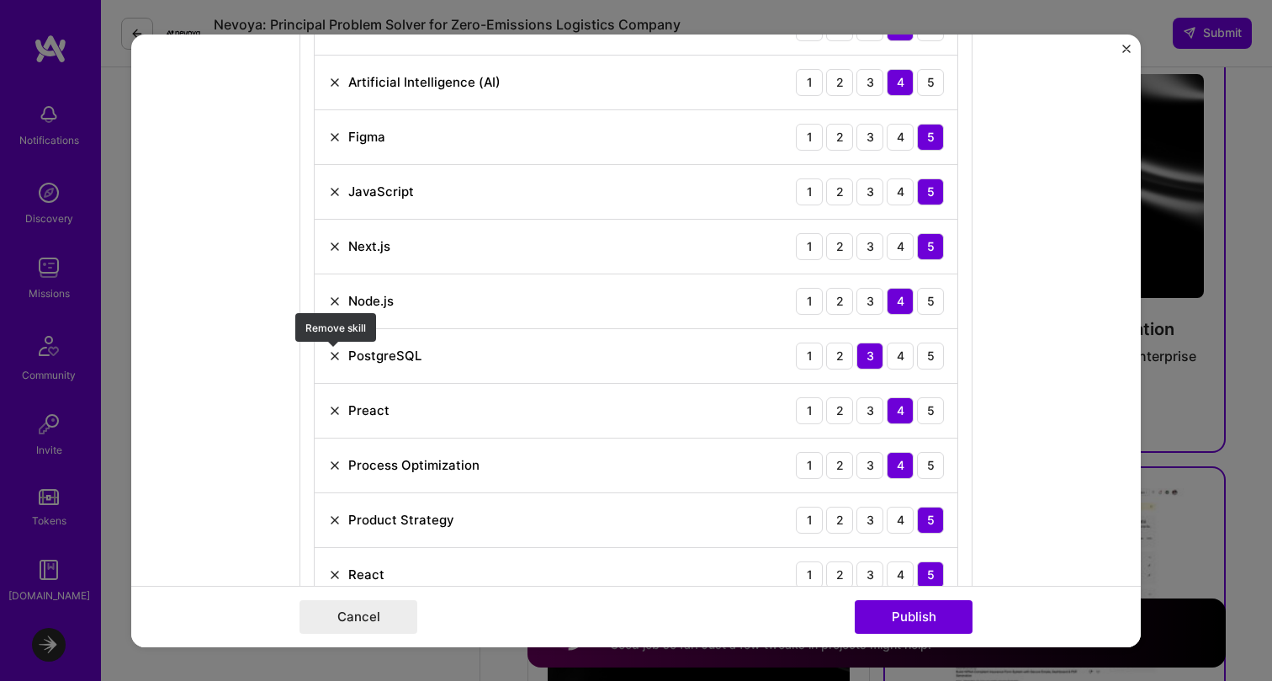
click at [338, 358] on img at bounding box center [334, 354] width 13 height 13
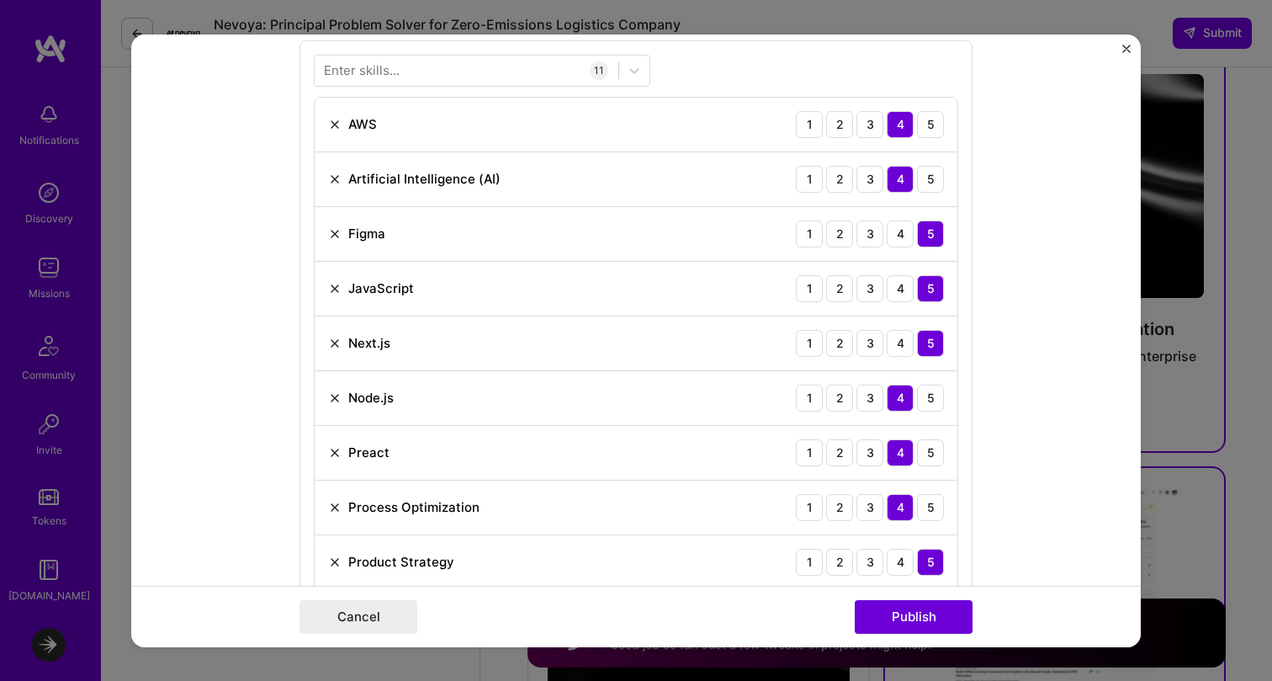
scroll to position [361, 0]
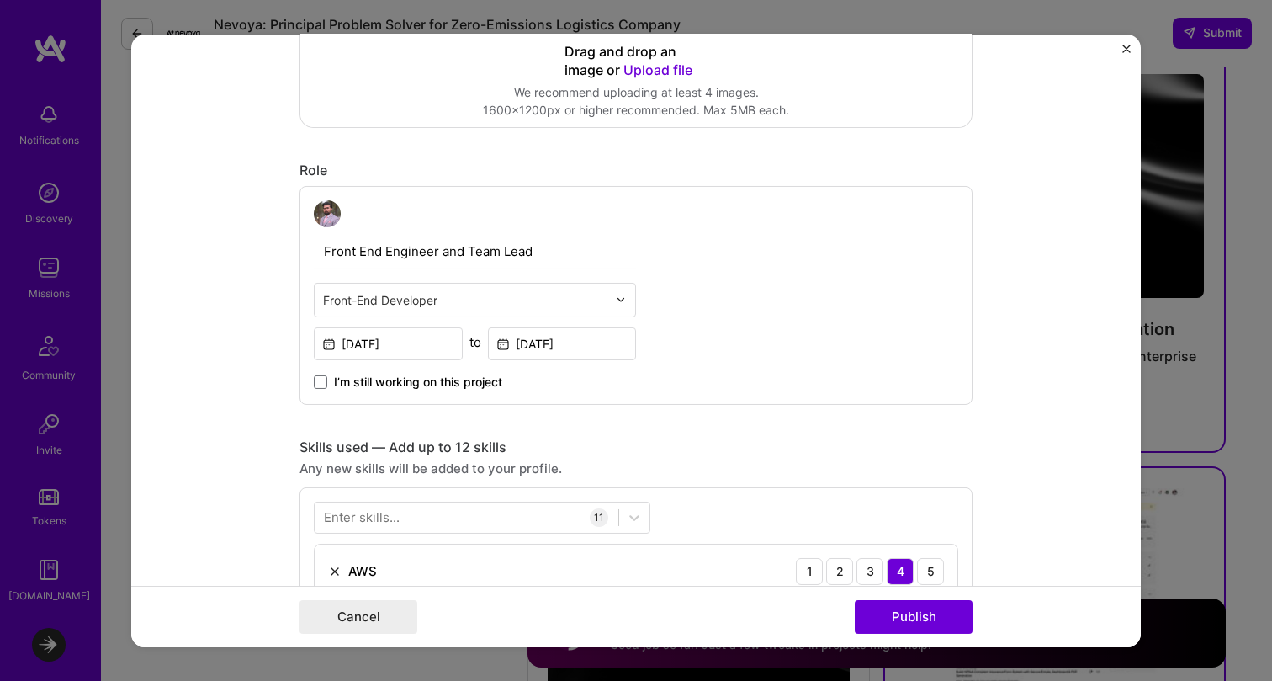
click at [372, 518] on div "Enter skills..." at bounding box center [362, 517] width 76 height 18
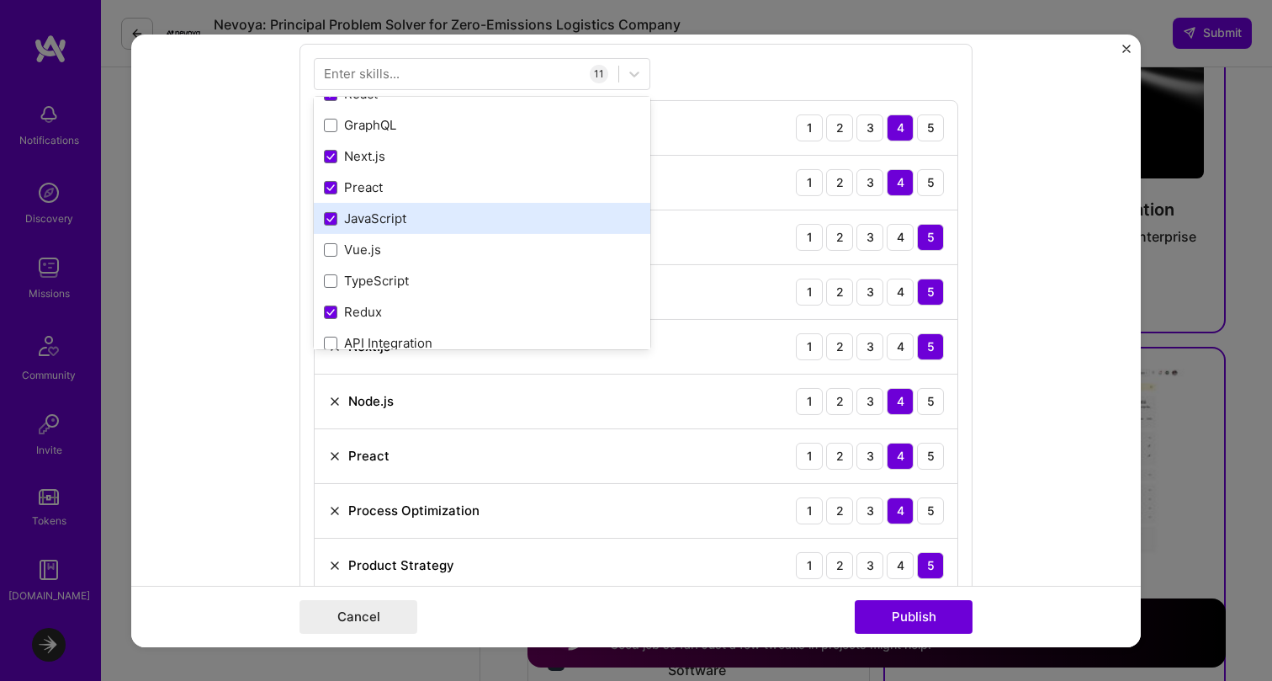
scroll to position [0, 0]
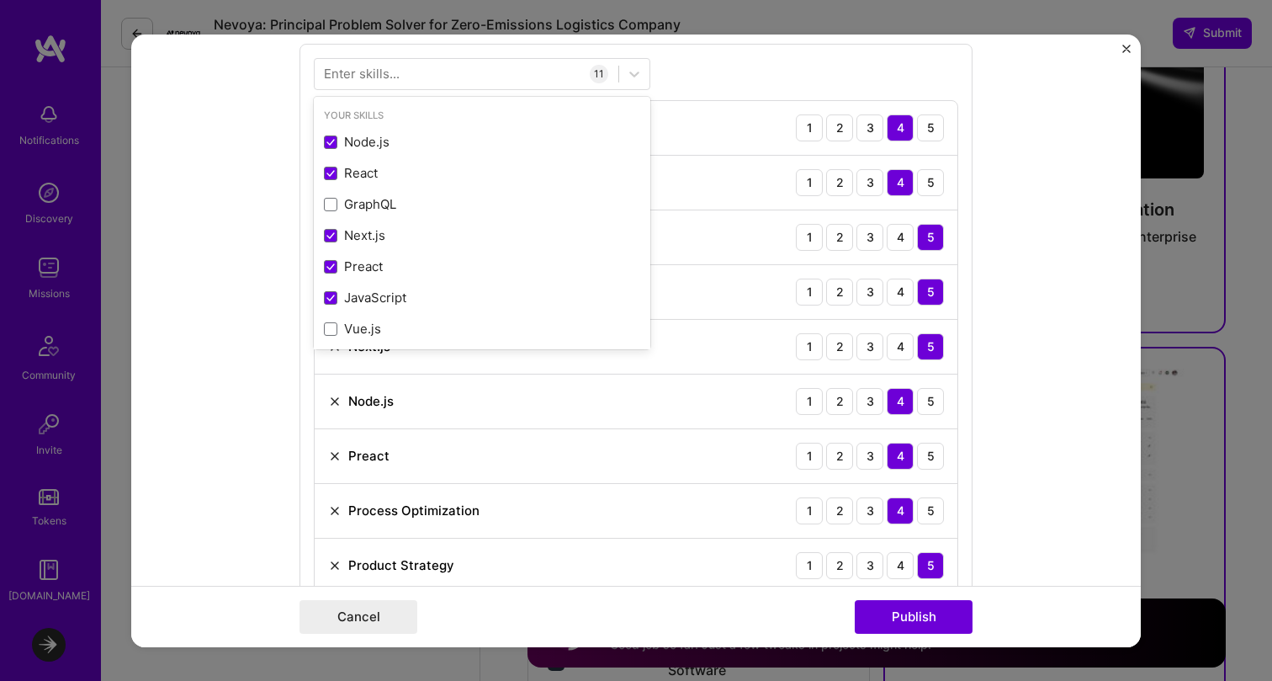
click at [394, 74] on div "Enter skills..." at bounding box center [362, 74] width 76 height 18
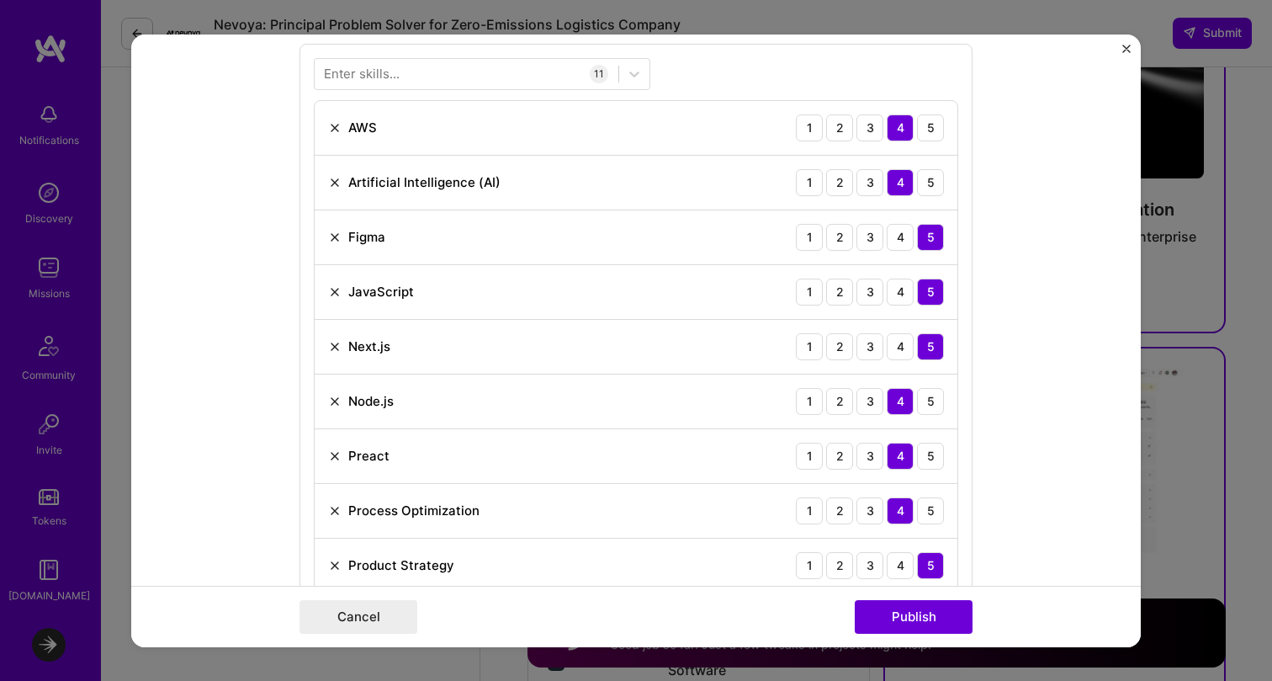
click at [394, 74] on div "Enter skills..." at bounding box center [362, 74] width 76 height 18
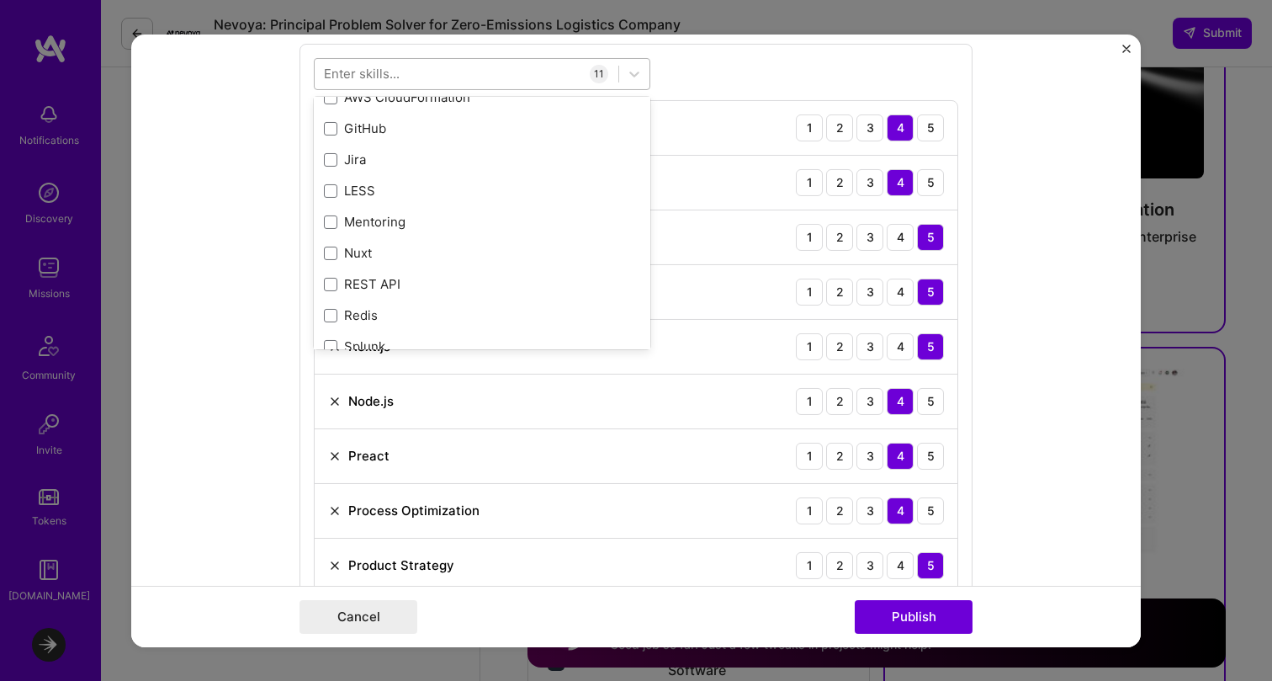
click at [422, 76] on div at bounding box center [467, 74] width 304 height 28
click at [380, 76] on div "Enter skills..." at bounding box center [362, 74] width 76 height 18
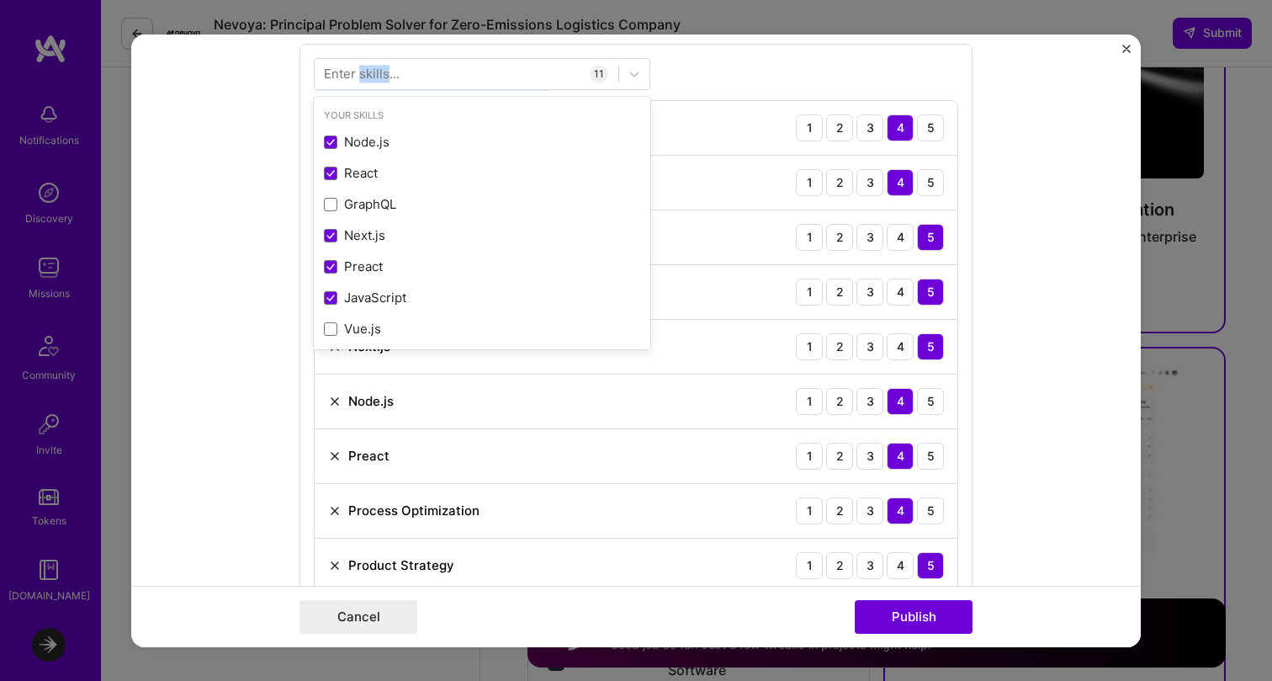
click at [380, 76] on div "Enter skills..." at bounding box center [362, 74] width 76 height 18
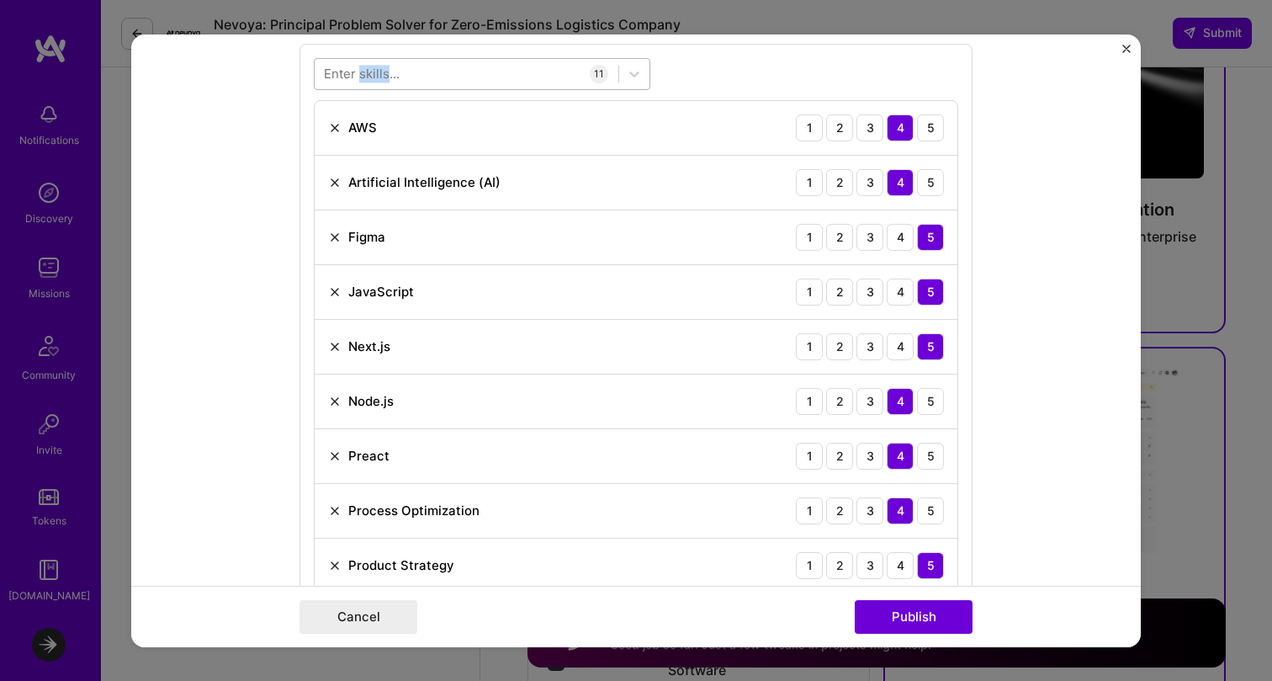
click at [413, 77] on div at bounding box center [467, 74] width 304 height 28
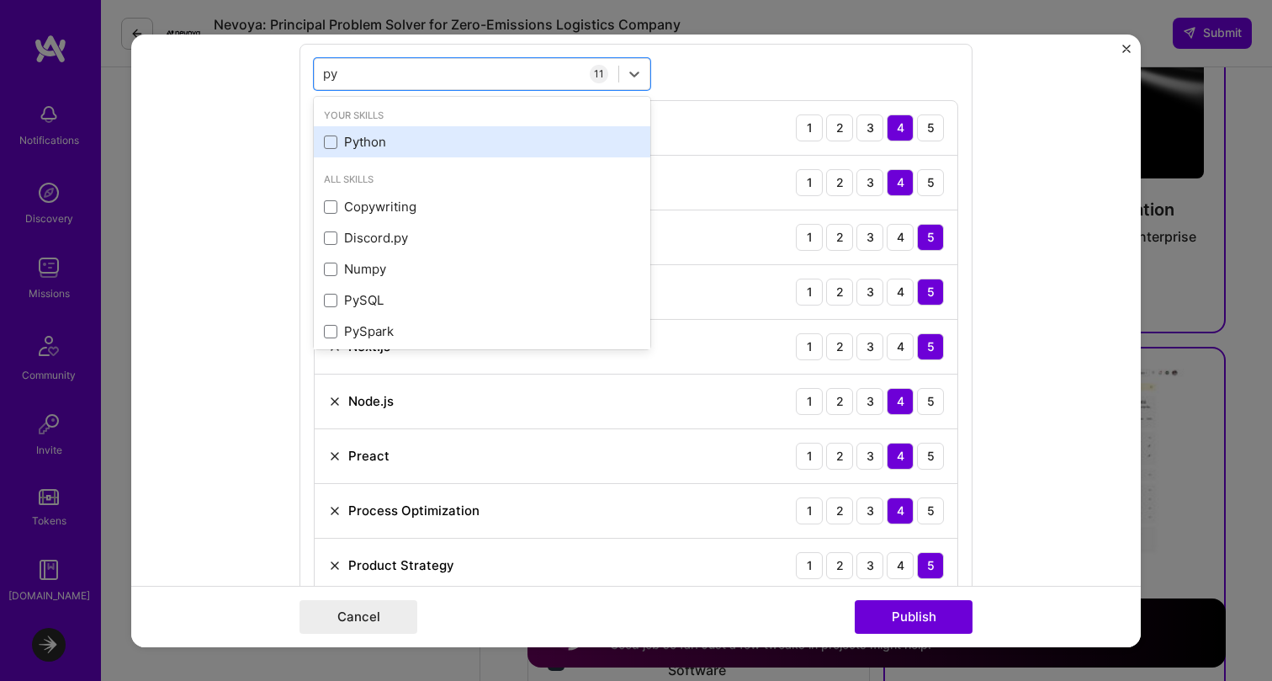
click at [359, 143] on div "Python" at bounding box center [482, 142] width 316 height 18
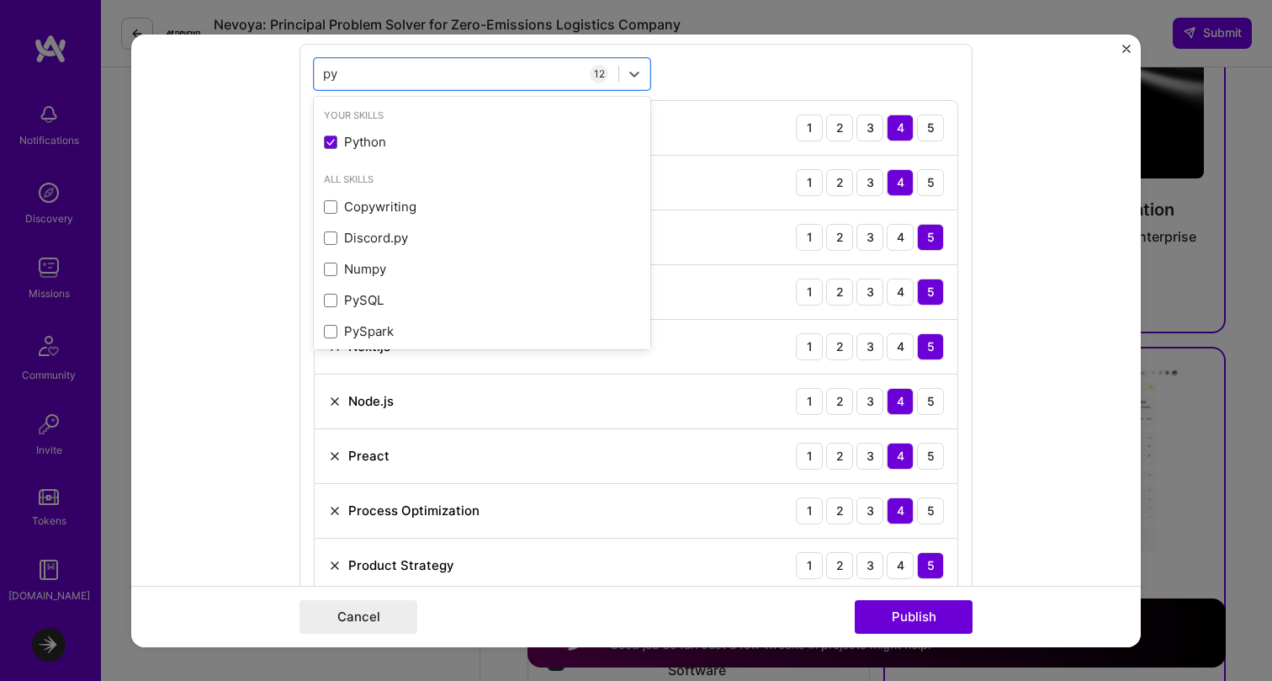
type input "py"
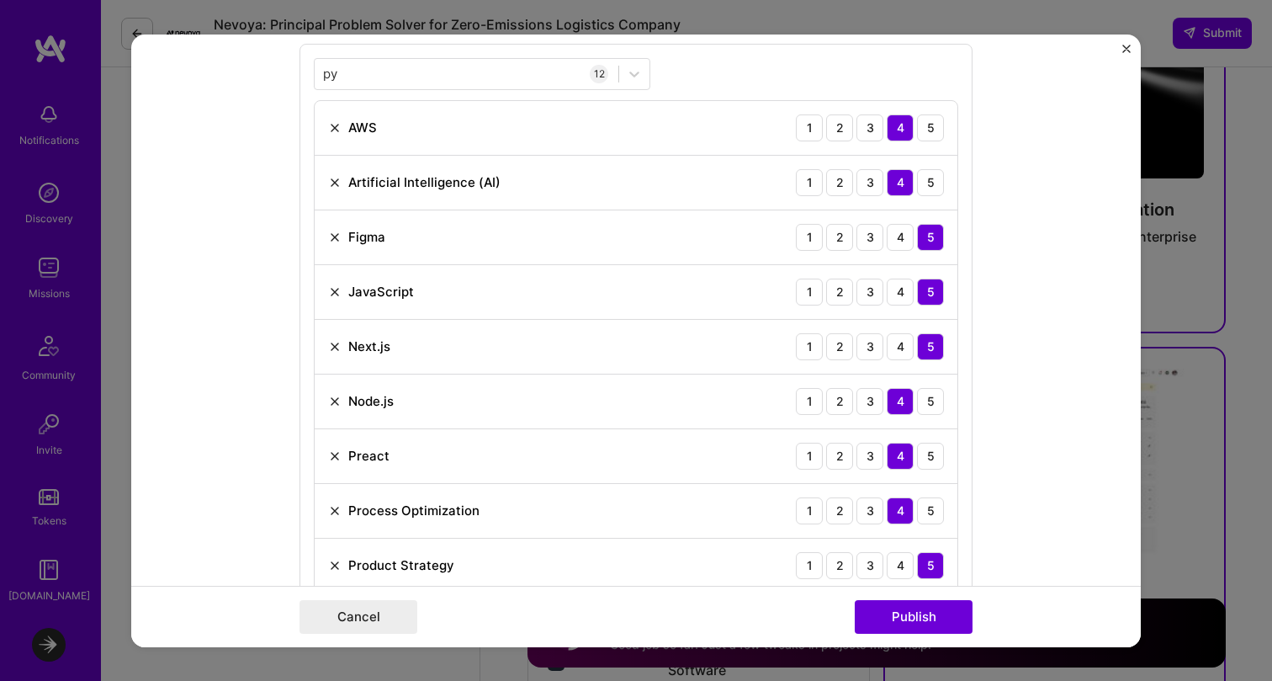
click at [1021, 485] on form "Project title AWS Identity Console Unification Company Amazon Project industry …" at bounding box center [636, 340] width 1010 height 613
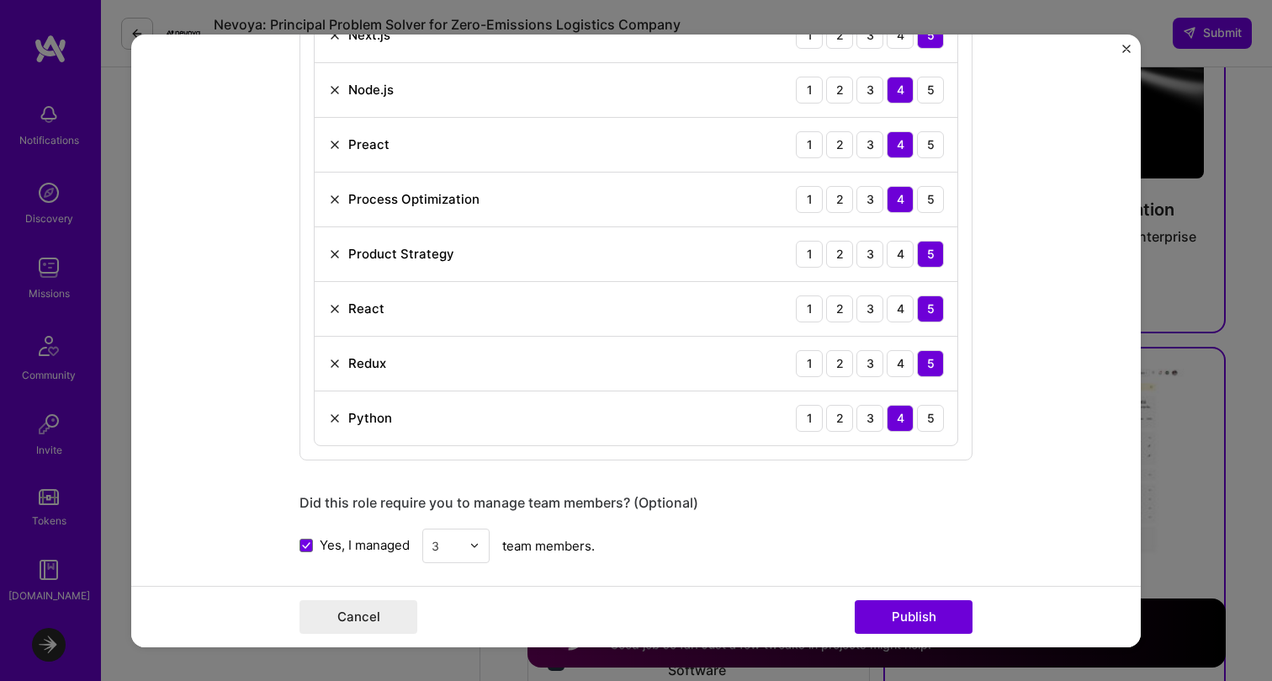
scroll to position [1129, 0]
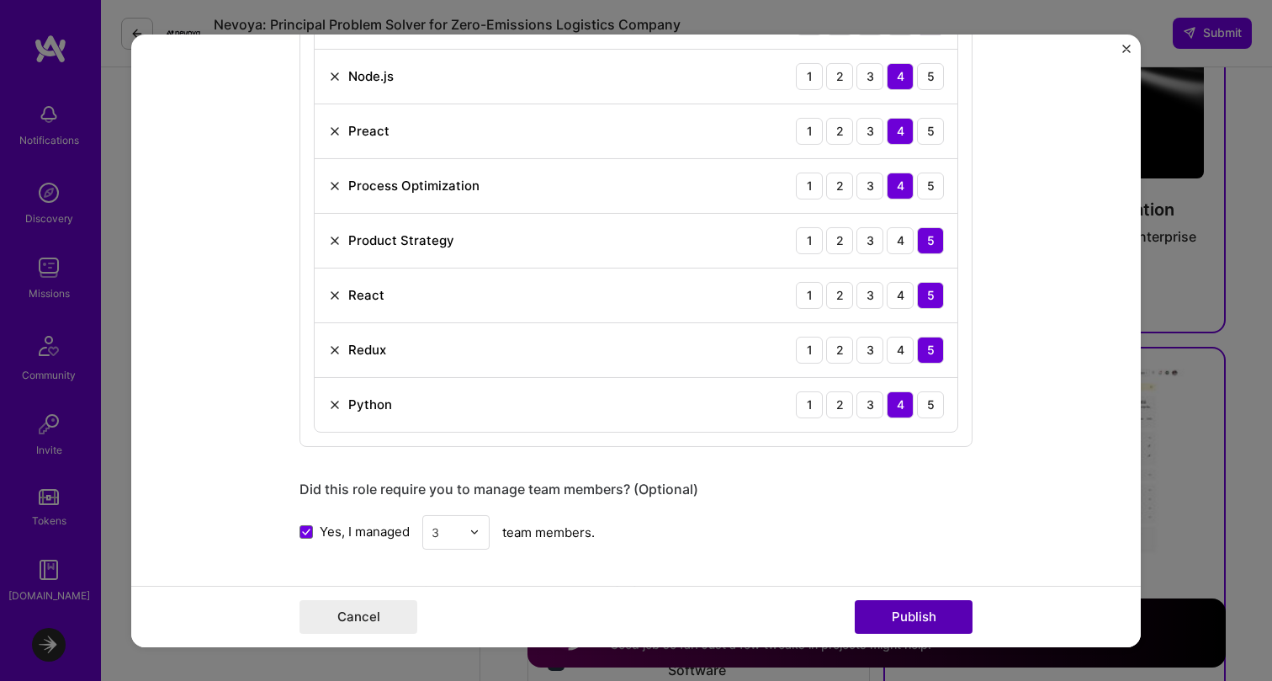
click at [917, 620] on button "Publish" at bounding box center [914, 617] width 118 height 34
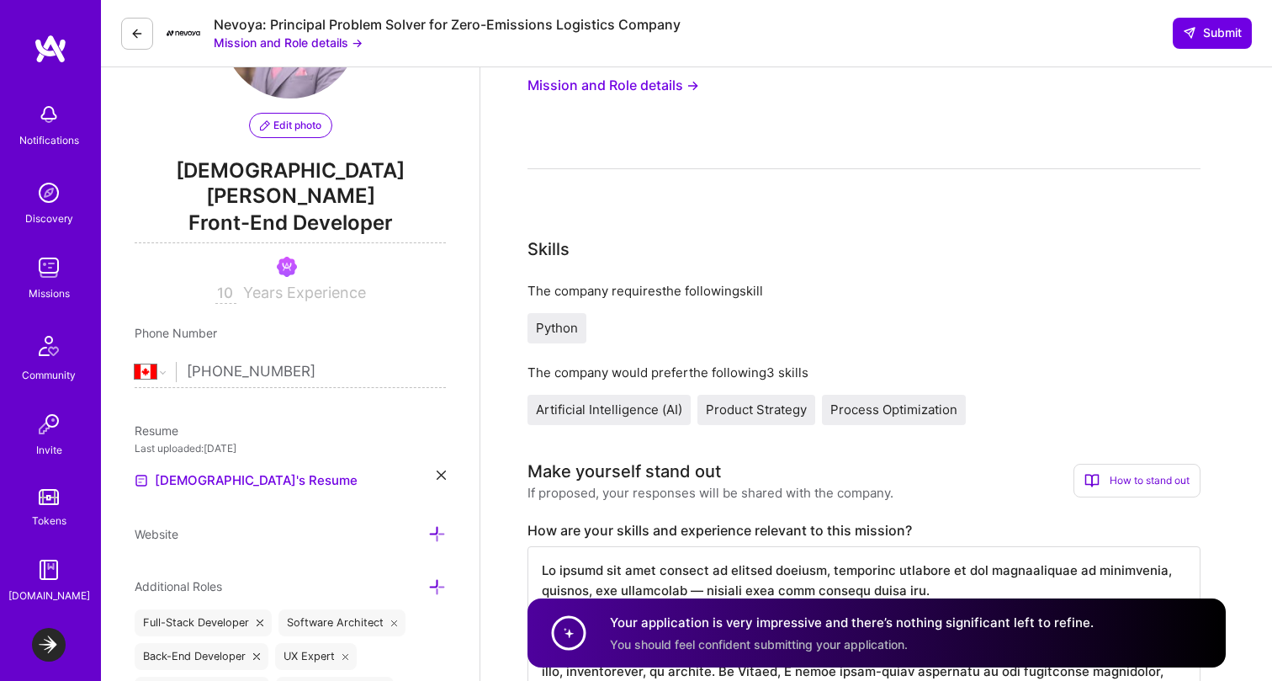
scroll to position [0, 0]
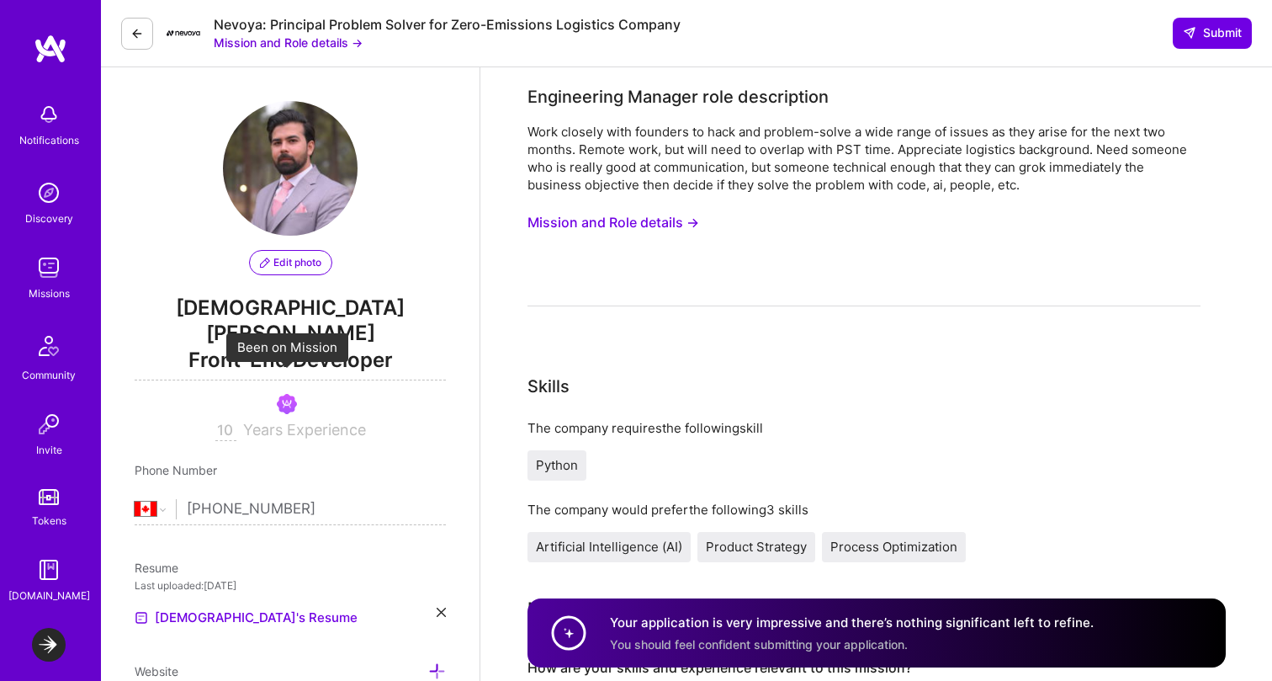
click at [282, 394] on img at bounding box center [287, 404] width 20 height 20
click at [1185, 25] on span "Submit" at bounding box center [1212, 32] width 59 height 17
